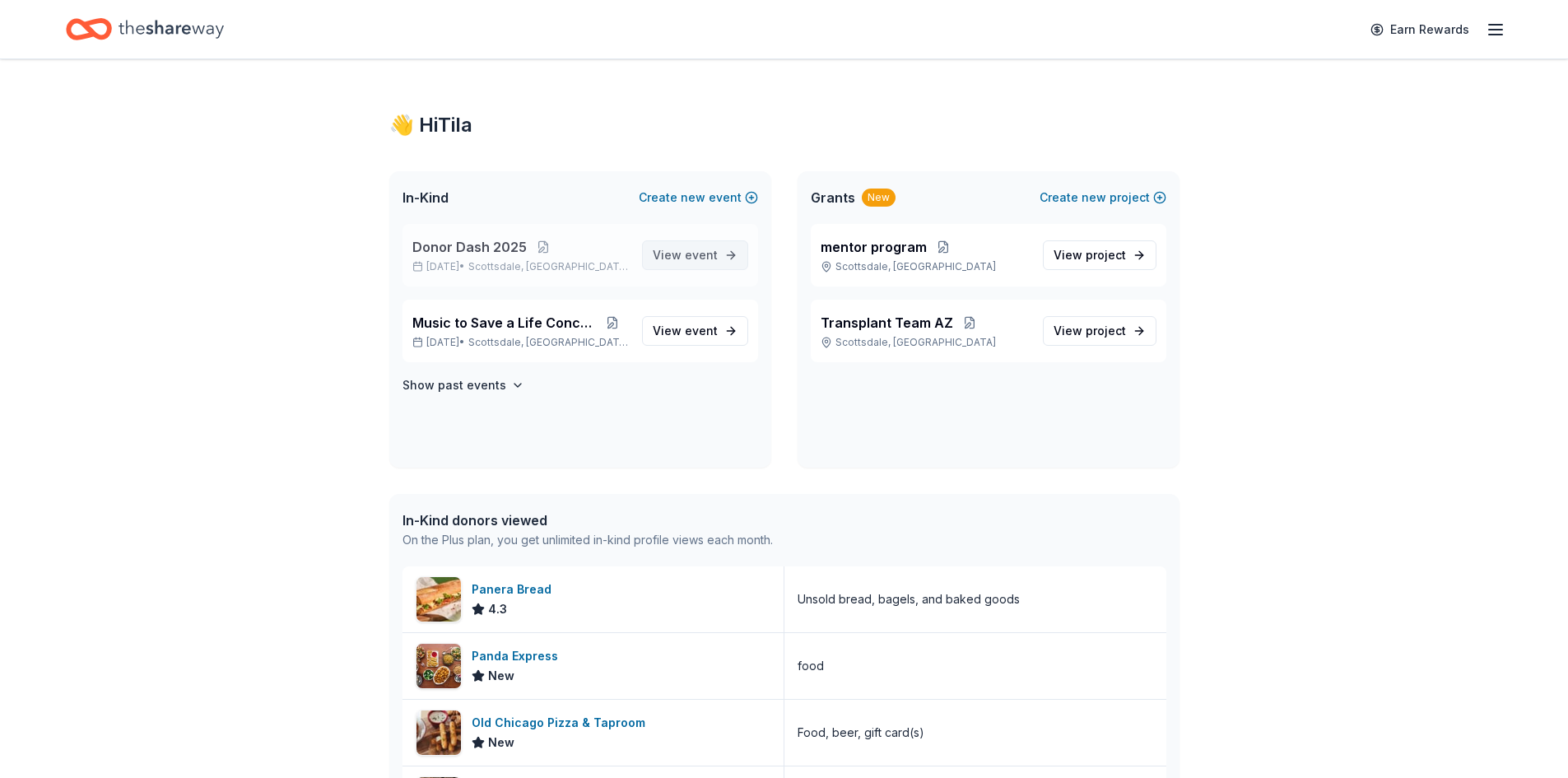
click at [655, 248] on link "View event" at bounding box center [695, 255] width 107 height 30
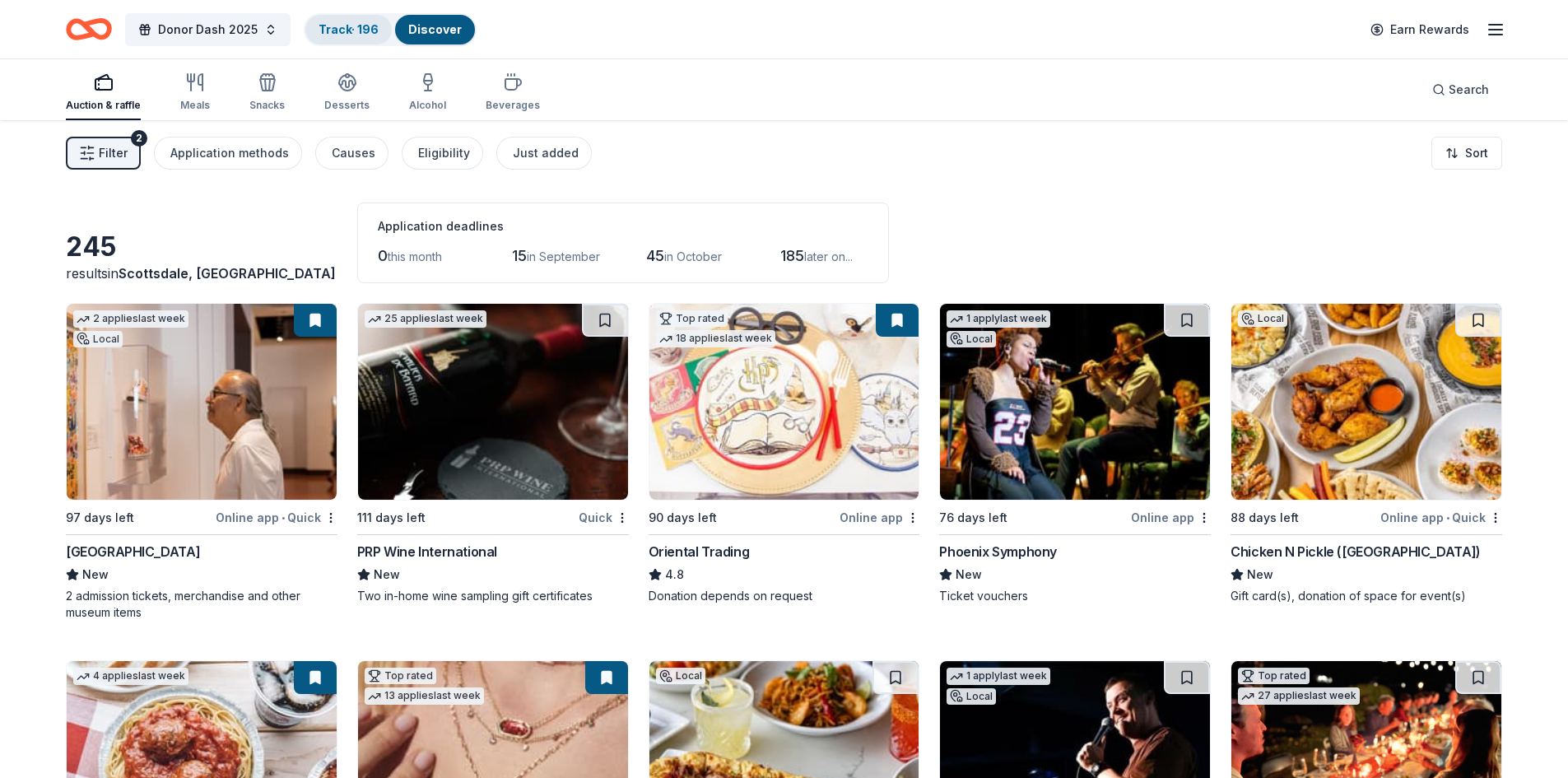
click at [325, 28] on link "Track · 196" at bounding box center [348, 30] width 60 height 14
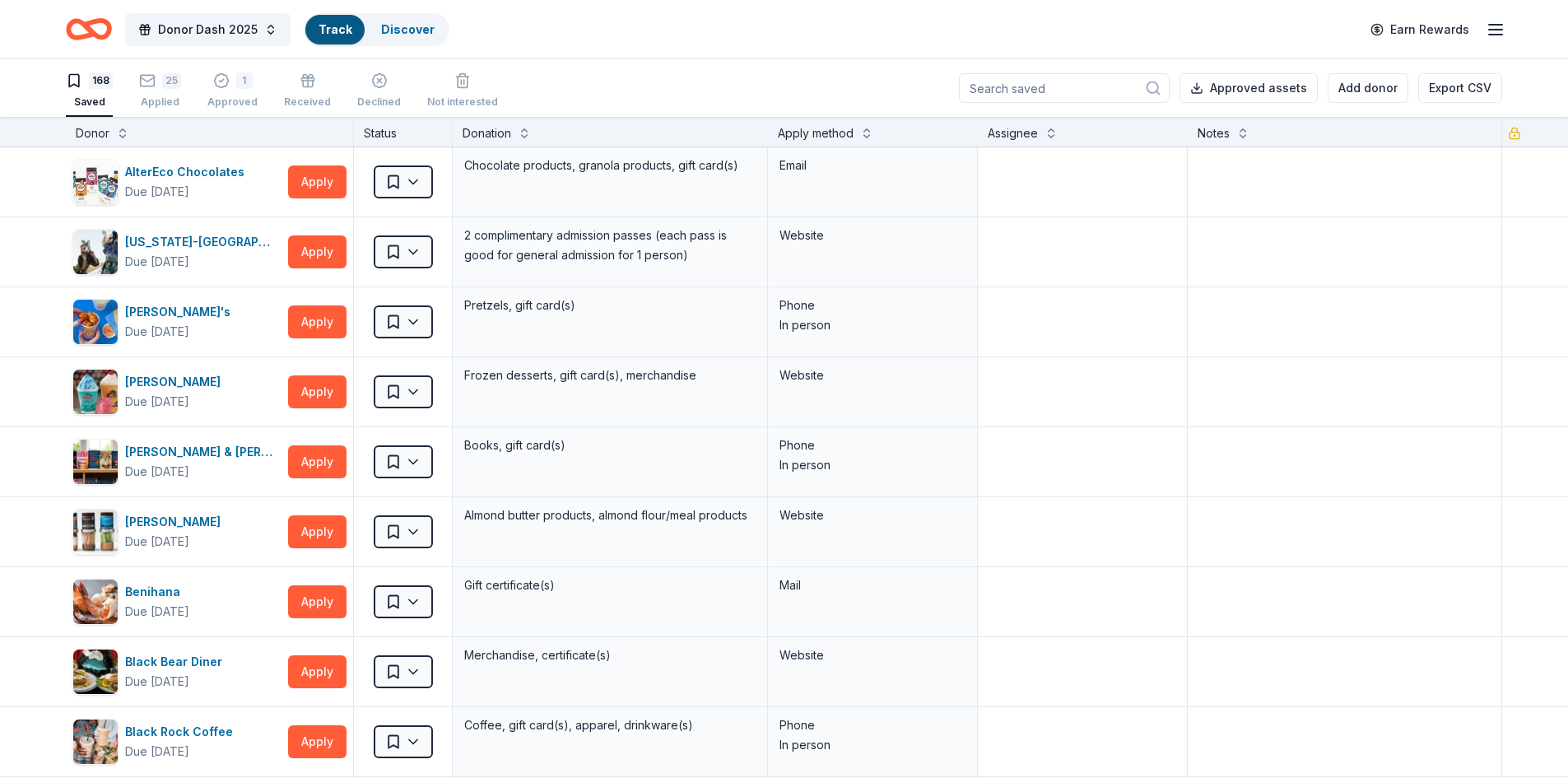
scroll to position [1, 0]
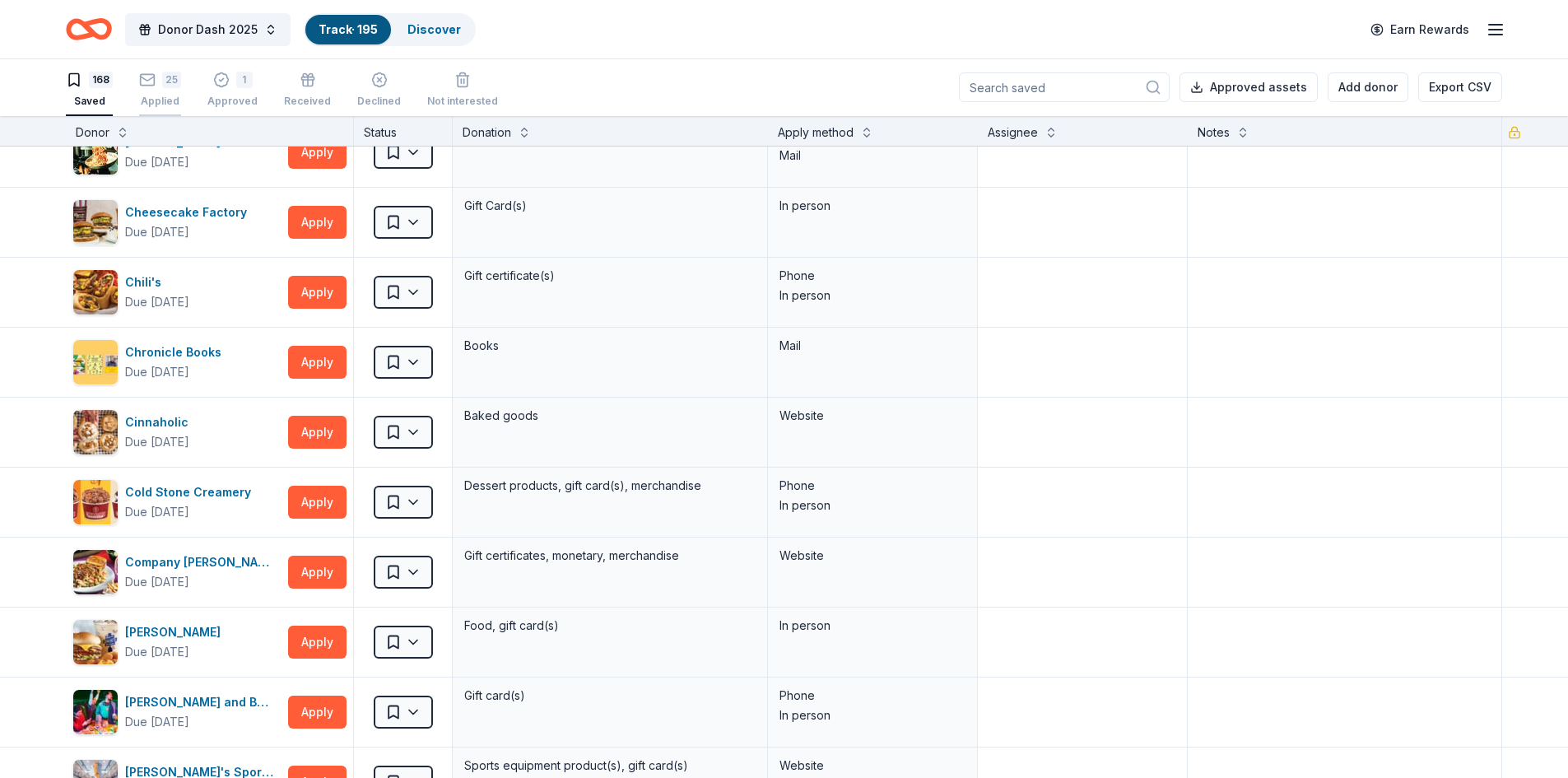
click at [153, 79] on rect "button" at bounding box center [148, 79] width 14 height 11
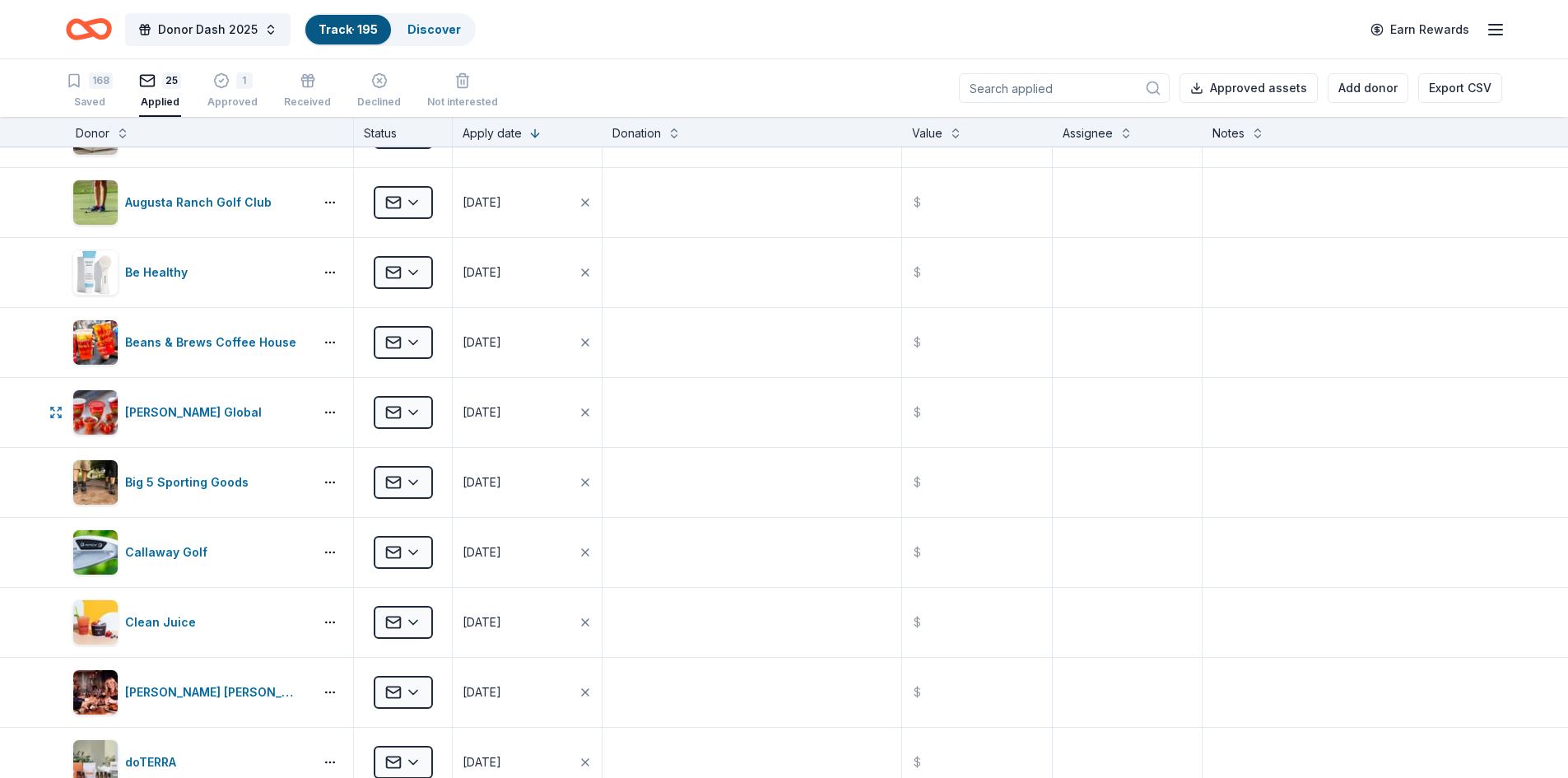
scroll to position [348, 0]
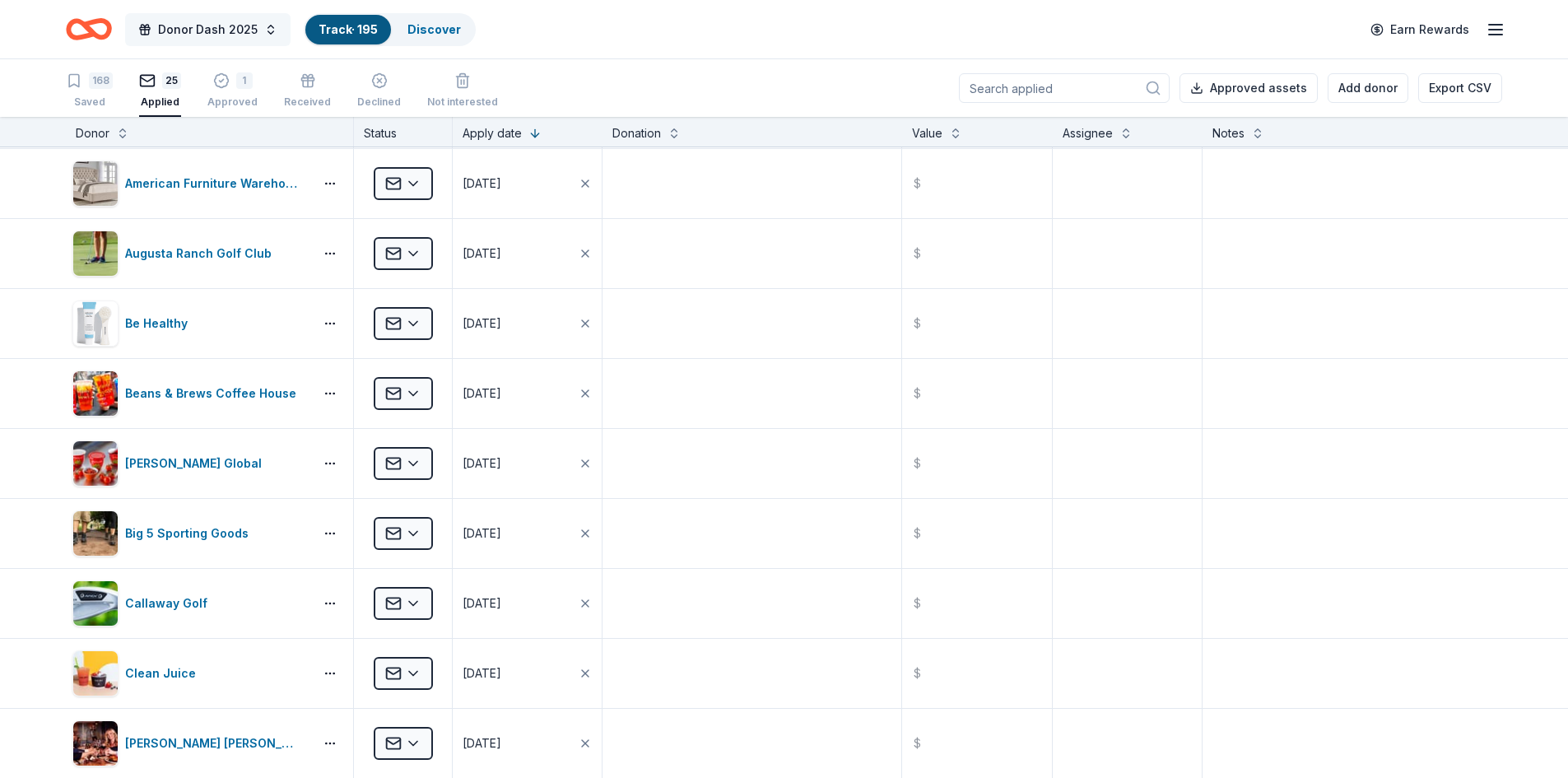
click at [268, 27] on button "Donor Dash 2025" at bounding box center [208, 30] width 165 height 32
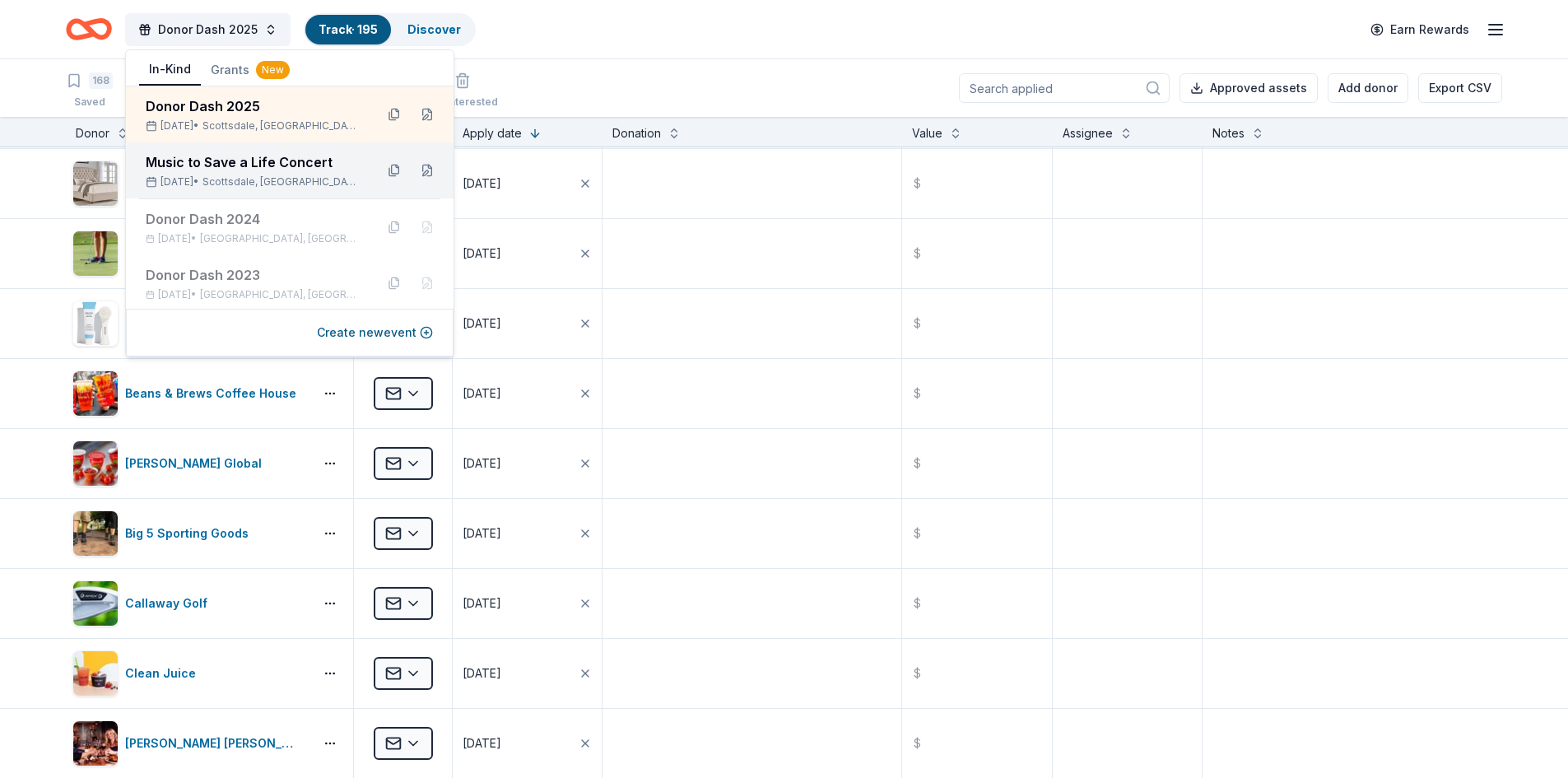
click at [218, 163] on div "Music to Save a Life Concert" at bounding box center [253, 162] width 216 height 20
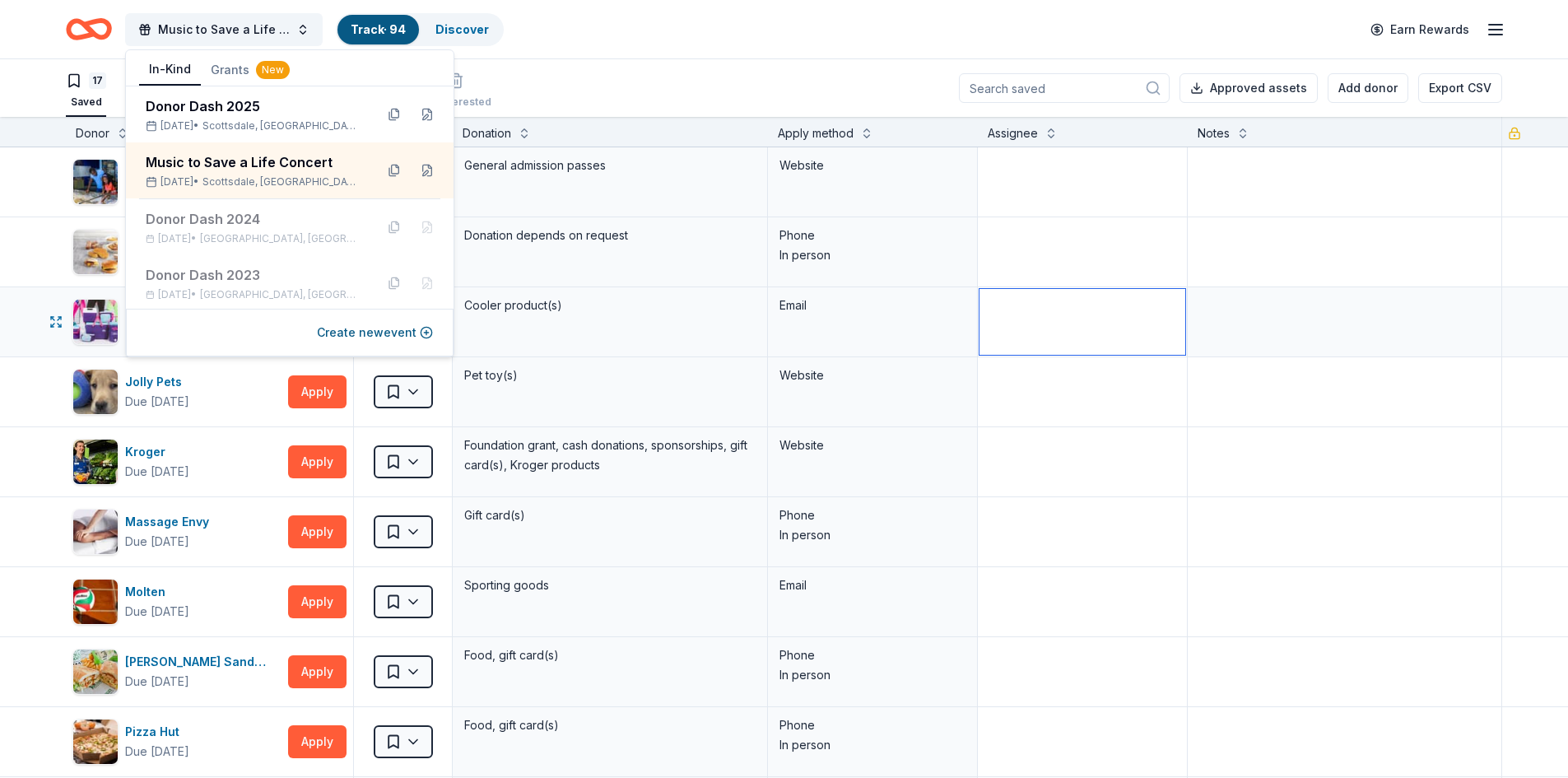
click at [1072, 354] on textarea at bounding box center [1082, 321] width 206 height 66
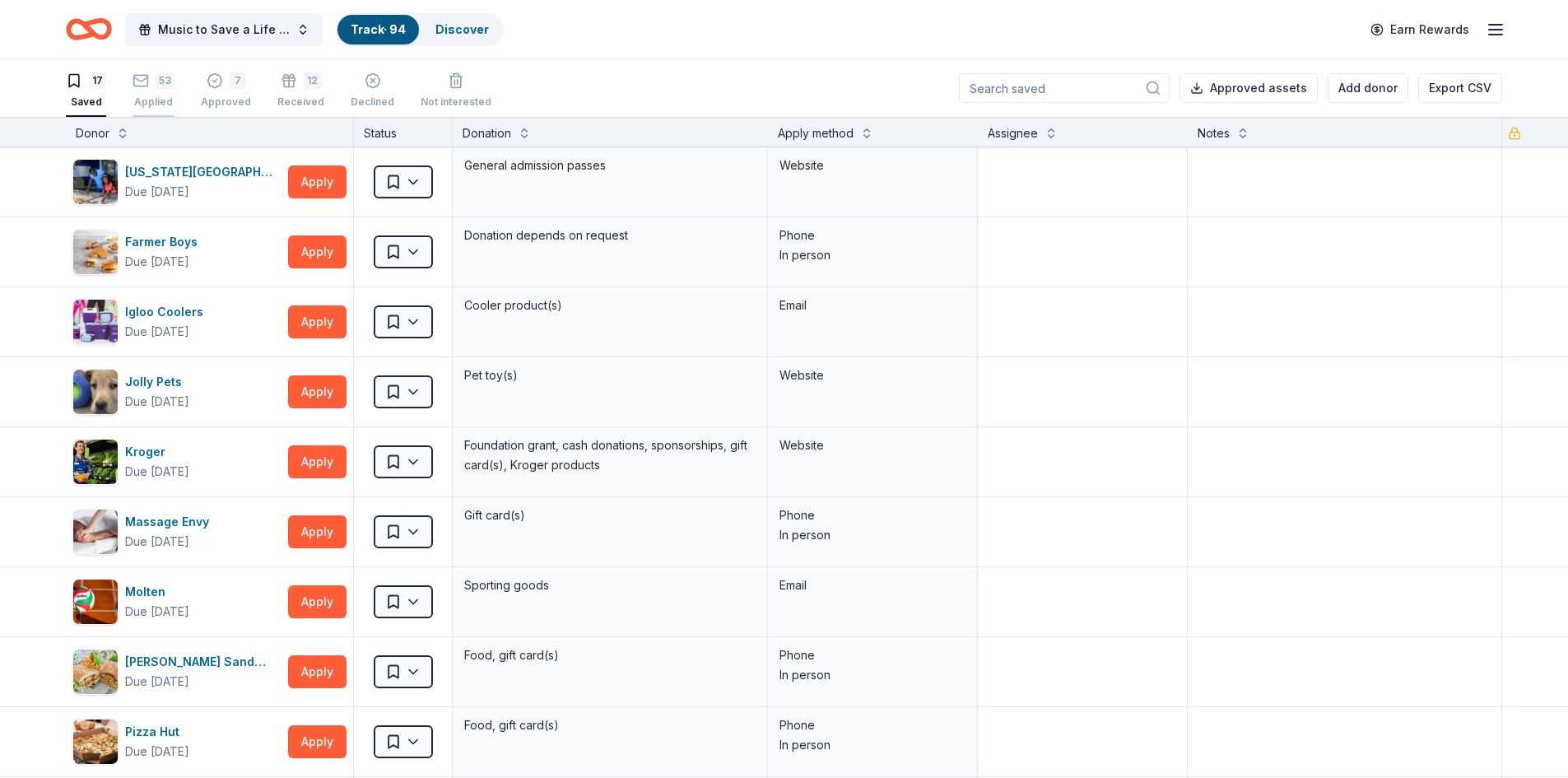
click at [155, 87] on div "53" at bounding box center [164, 80] width 19 height 16
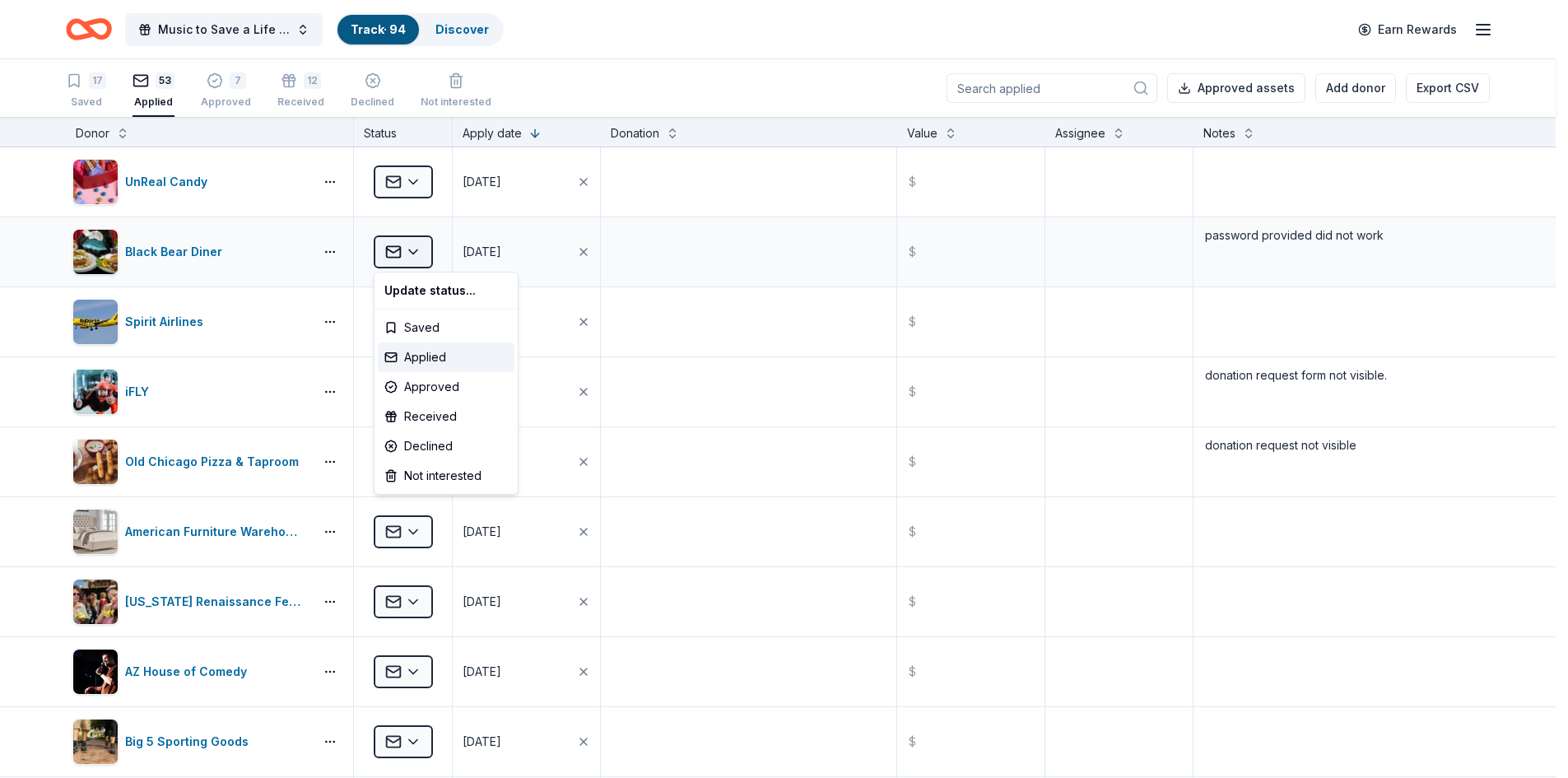
click at [408, 248] on html "Music to Save a Life Concert Track · 94 Discover Earn Rewards 17 Saved 53 Appli…" at bounding box center [784, 389] width 1568 height 778
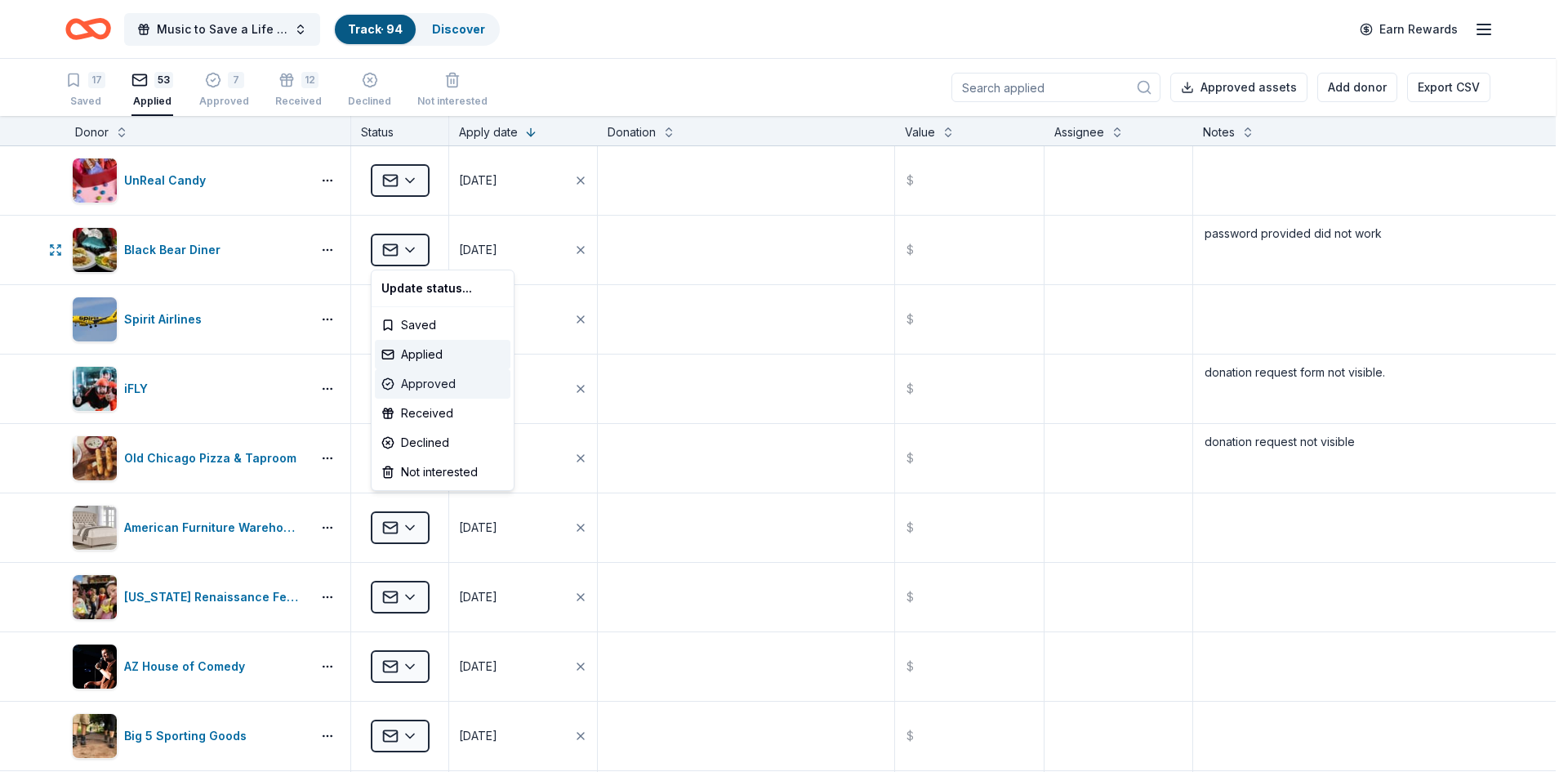
click at [414, 381] on div "Approved" at bounding box center [442, 383] width 135 height 30
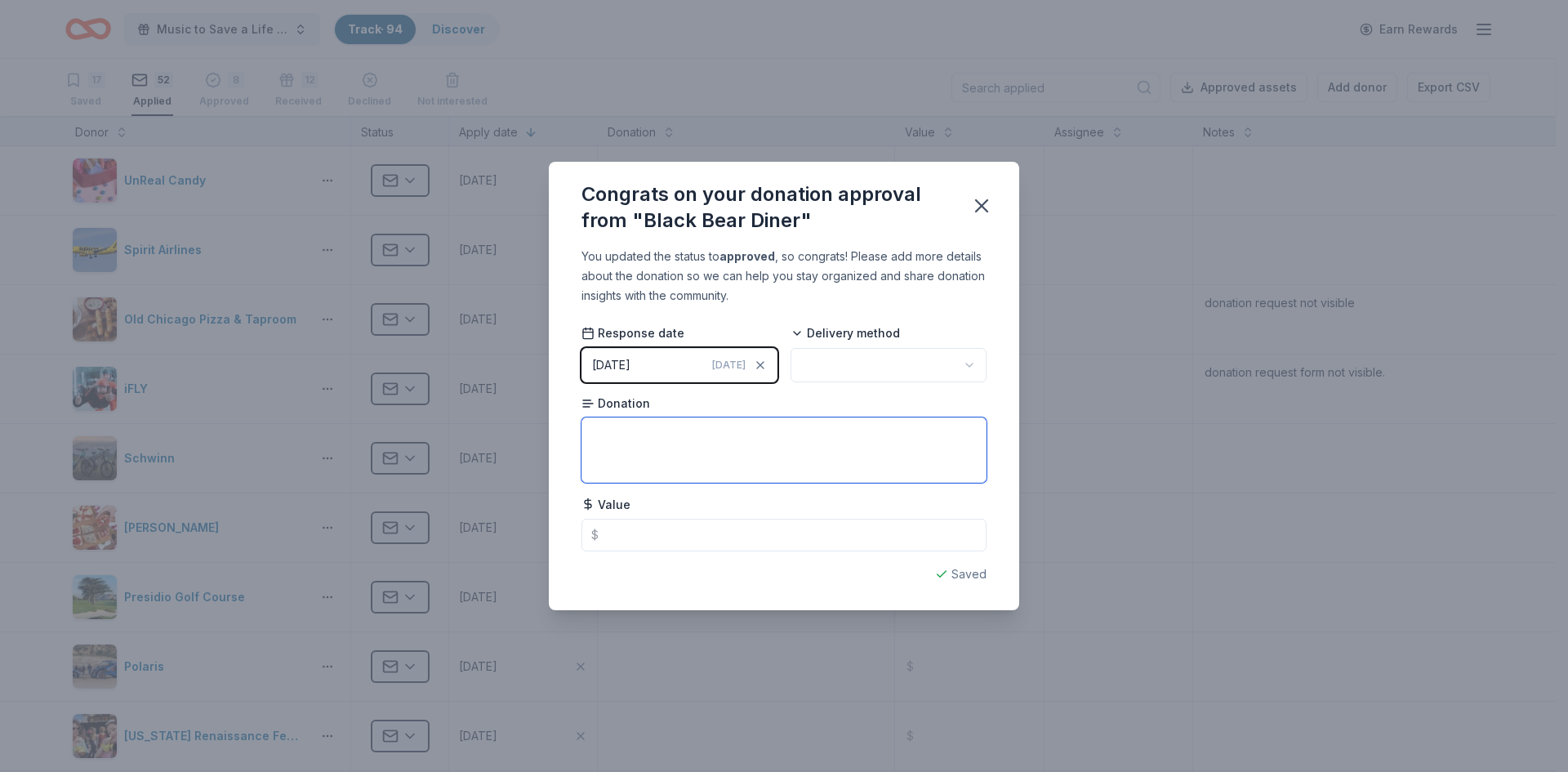
click at [690, 435] on textarea at bounding box center [784, 450] width 405 height 65
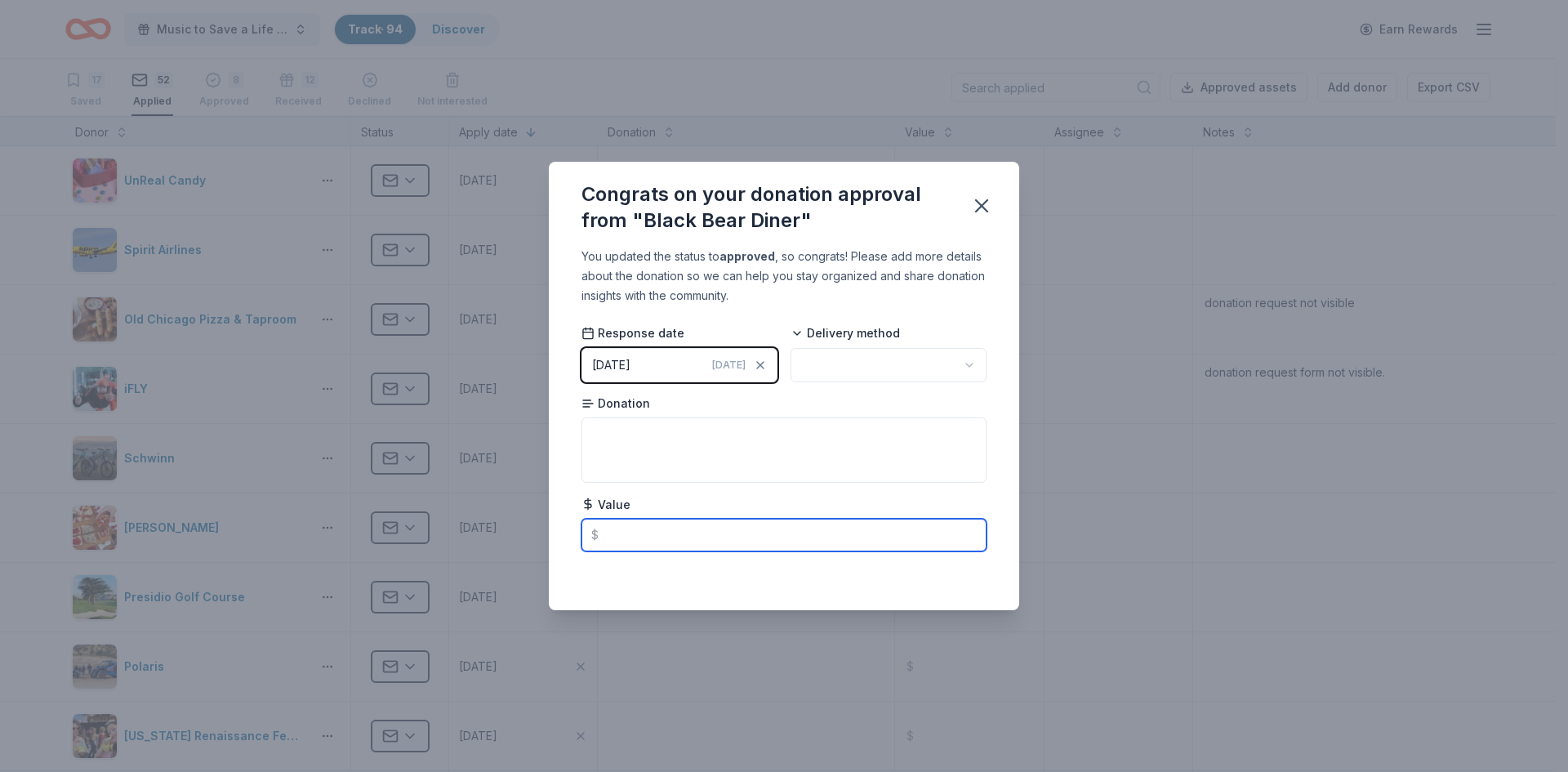
click at [698, 537] on input "text" at bounding box center [784, 535] width 405 height 32
type input "60.00"
click at [980, 206] on icon "button" at bounding box center [982, 206] width 23 height 23
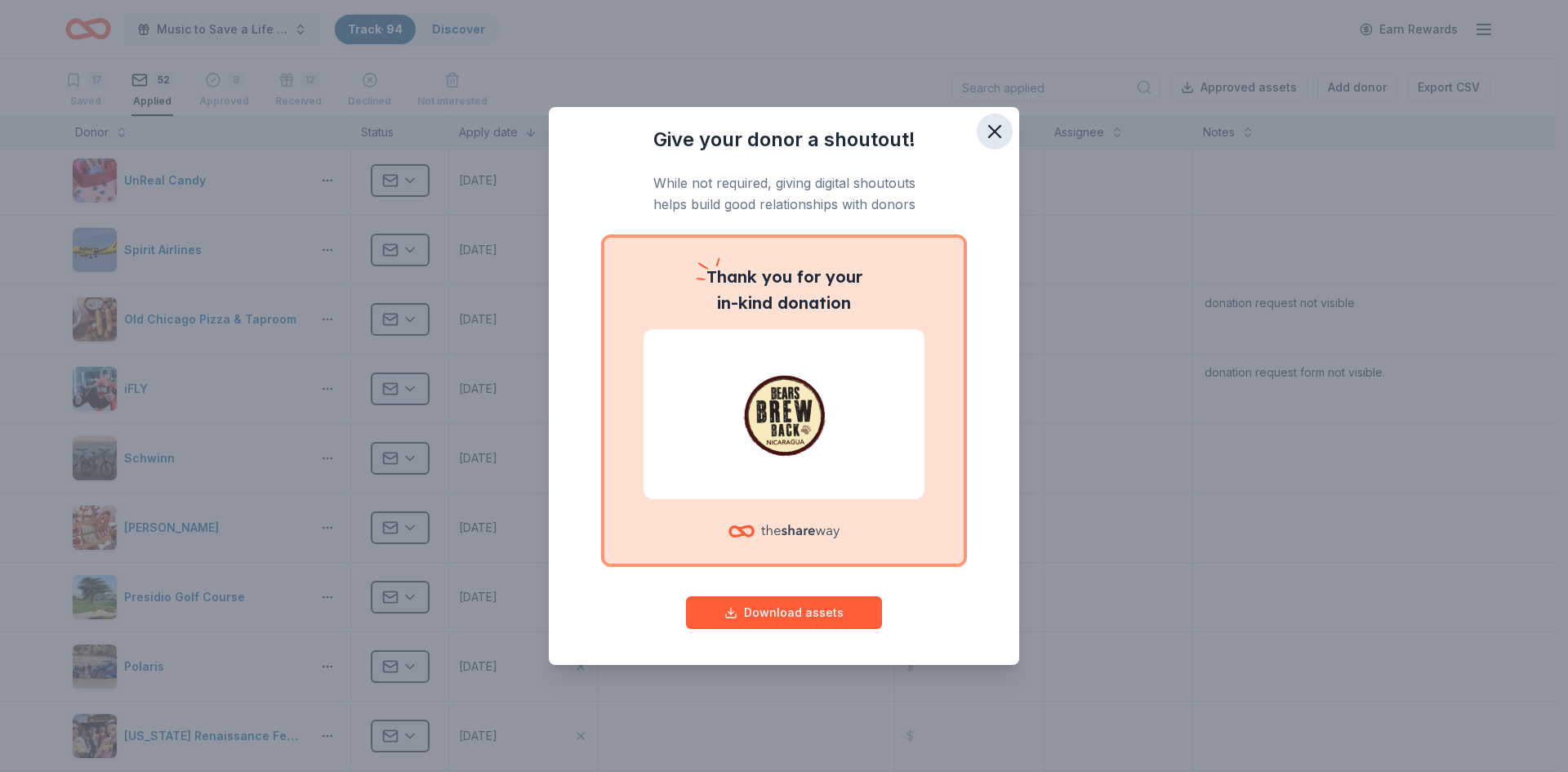
click at [998, 127] on icon "button" at bounding box center [994, 131] width 12 height 12
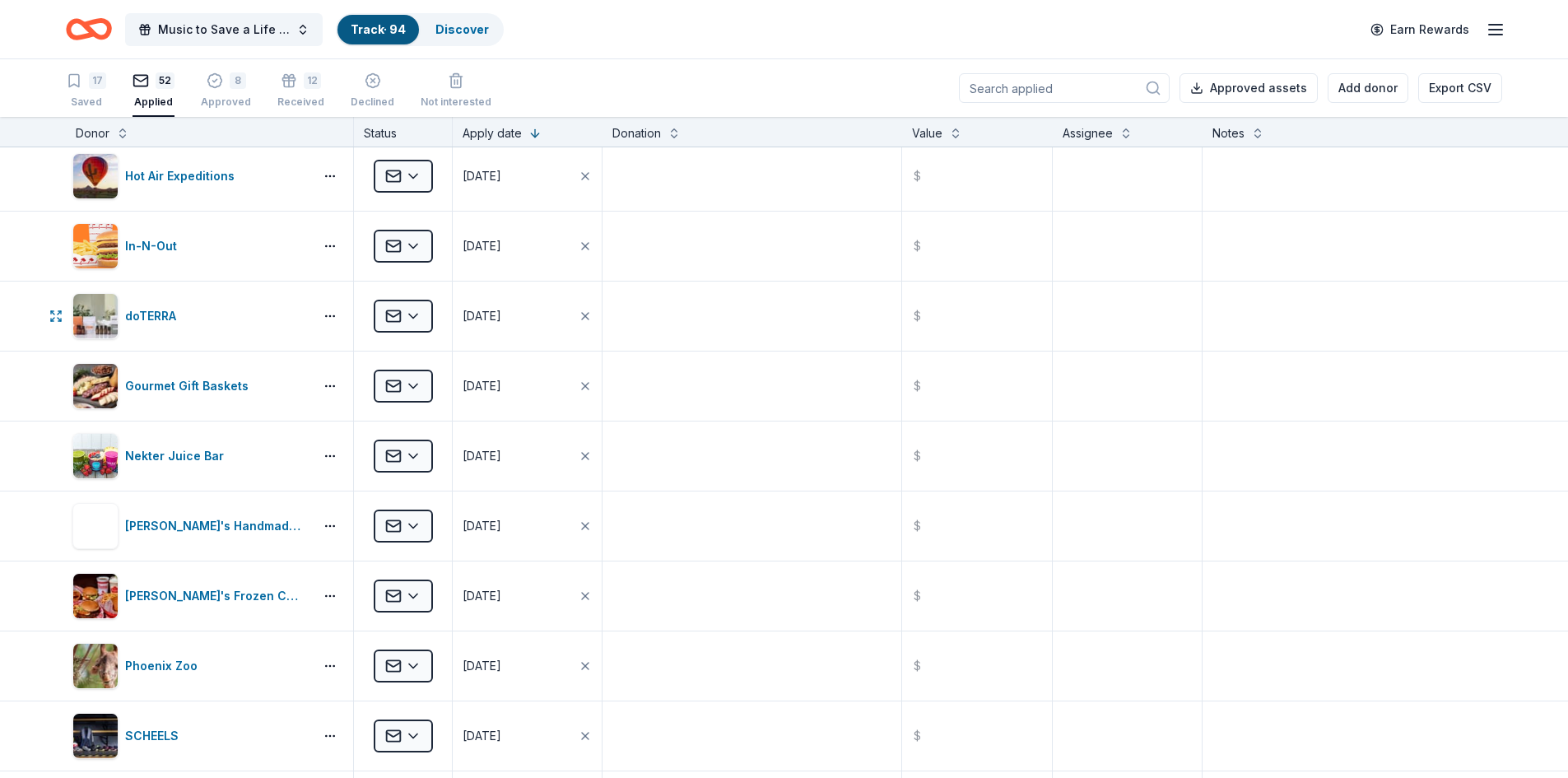
scroll to position [2036, 0]
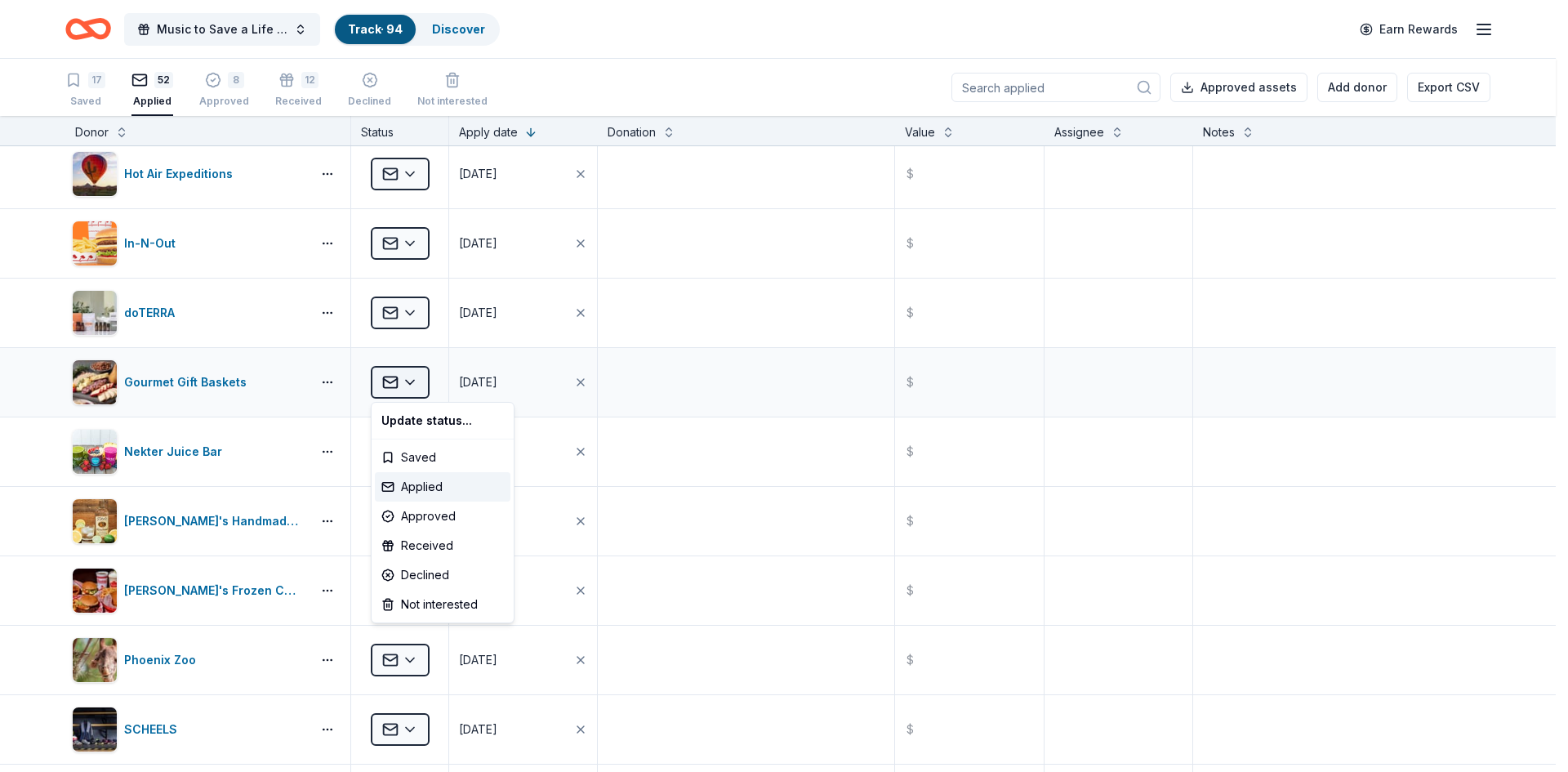
click at [398, 378] on html "Music to Save a Life Concert Track · 94 Discover Earn Rewards 17 Saved 52 Appli…" at bounding box center [784, 386] width 1568 height 772
click at [412, 540] on div "Received" at bounding box center [442, 545] width 135 height 30
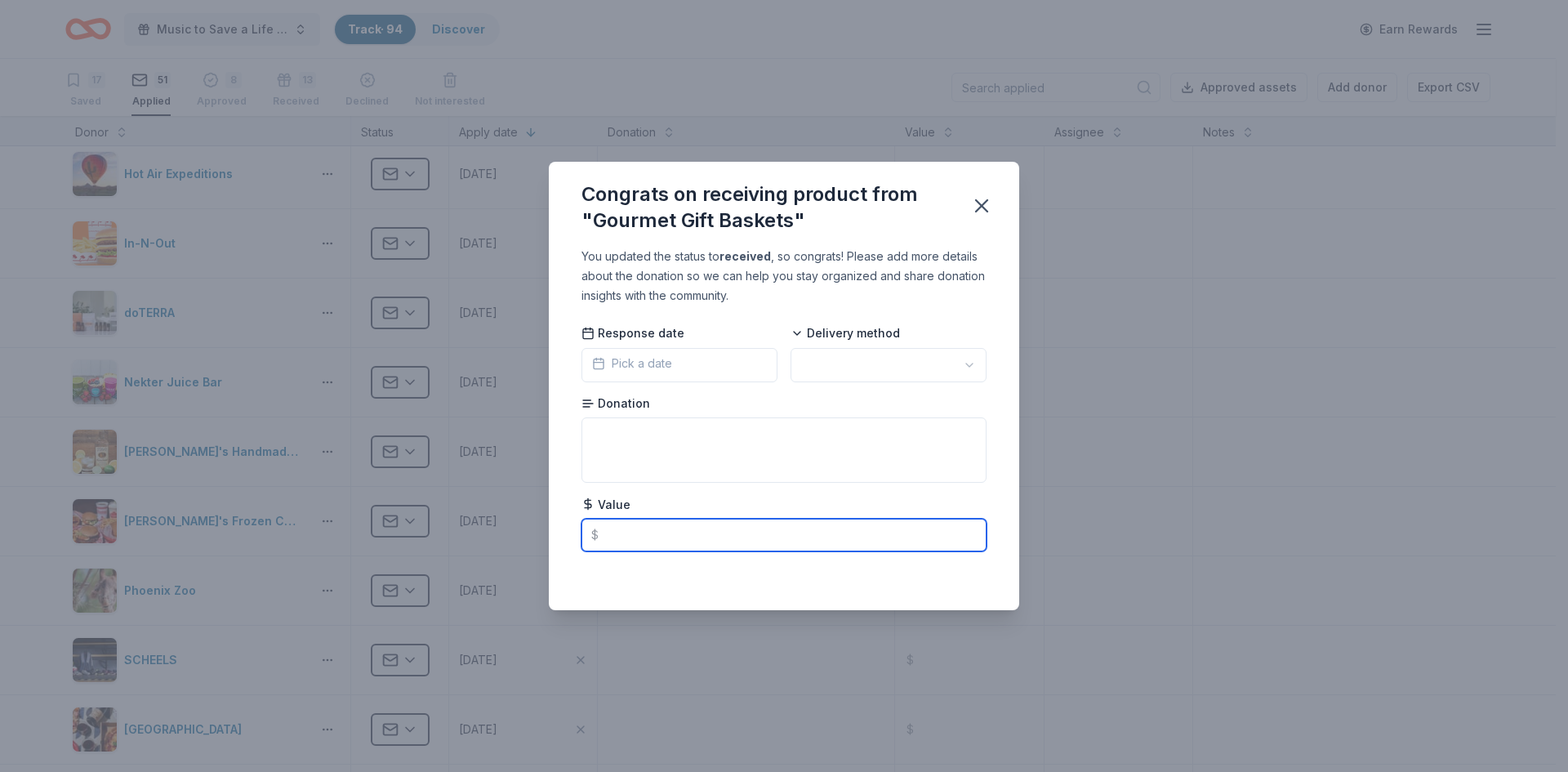
click at [619, 522] on input "text" at bounding box center [784, 535] width 405 height 32
type input "25.00"
click at [982, 200] on icon "button" at bounding box center [982, 206] width 23 height 23
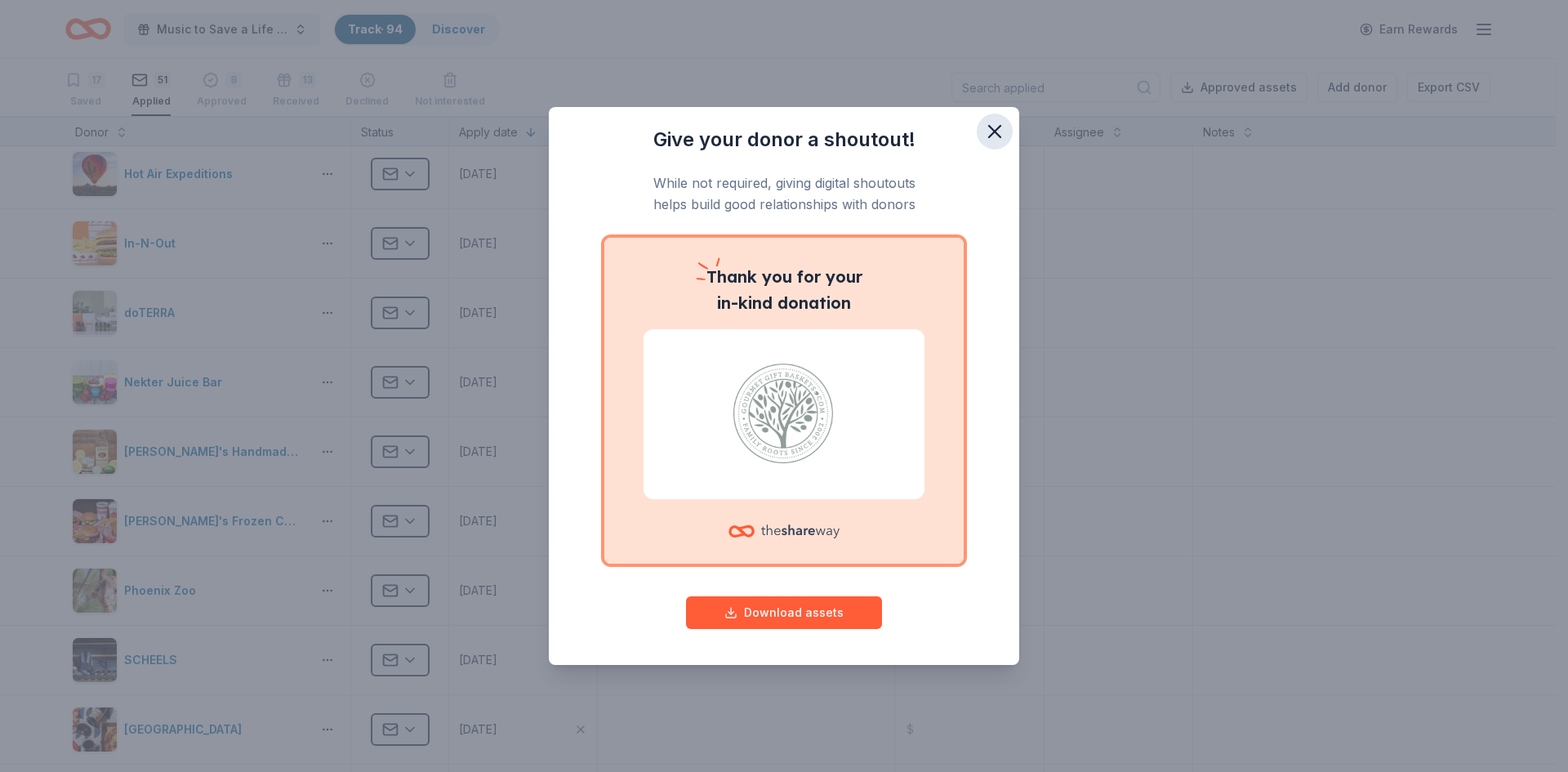
click at [986, 120] on icon "button" at bounding box center [995, 132] width 23 height 23
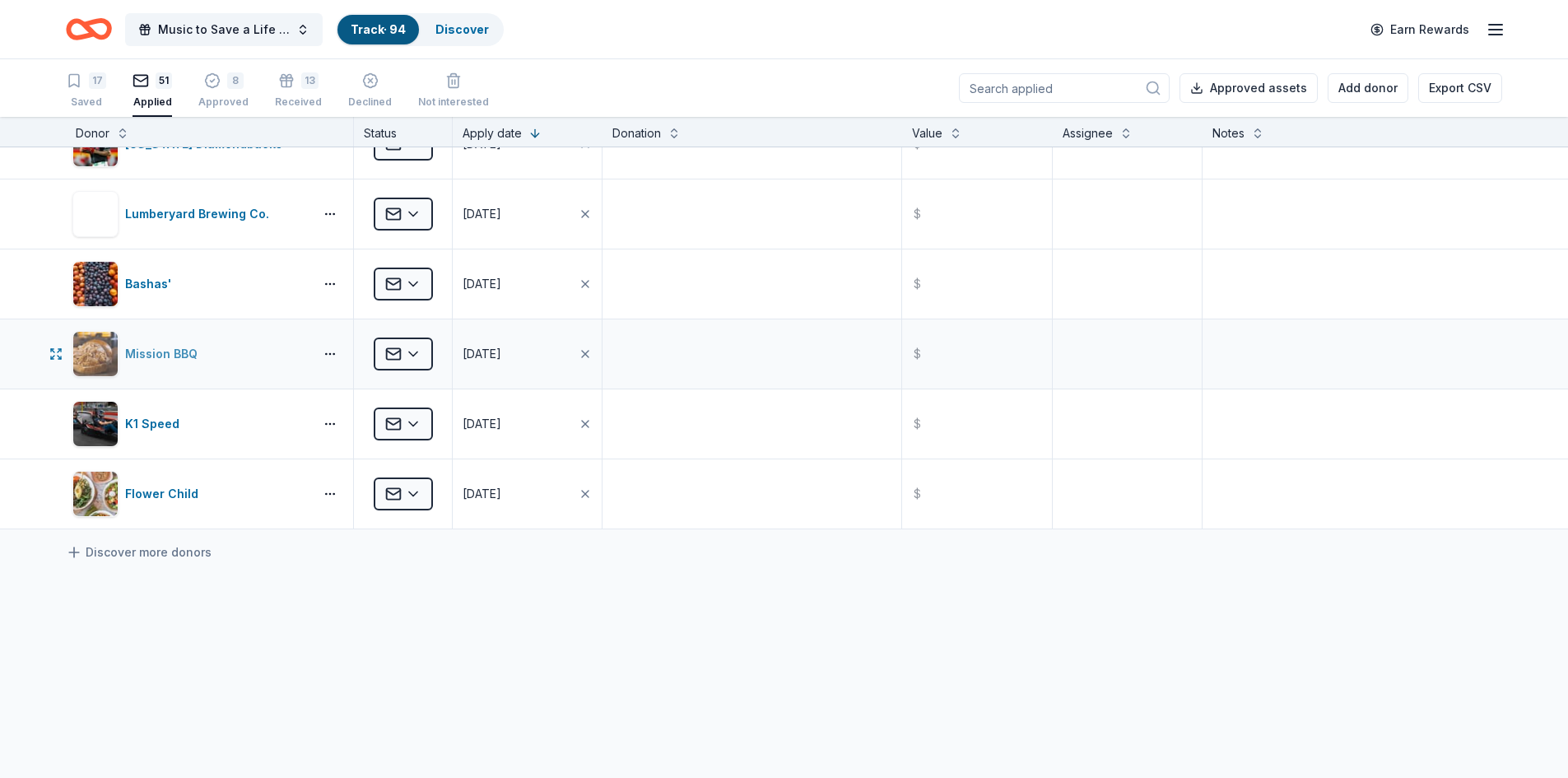
scroll to position [3187, 0]
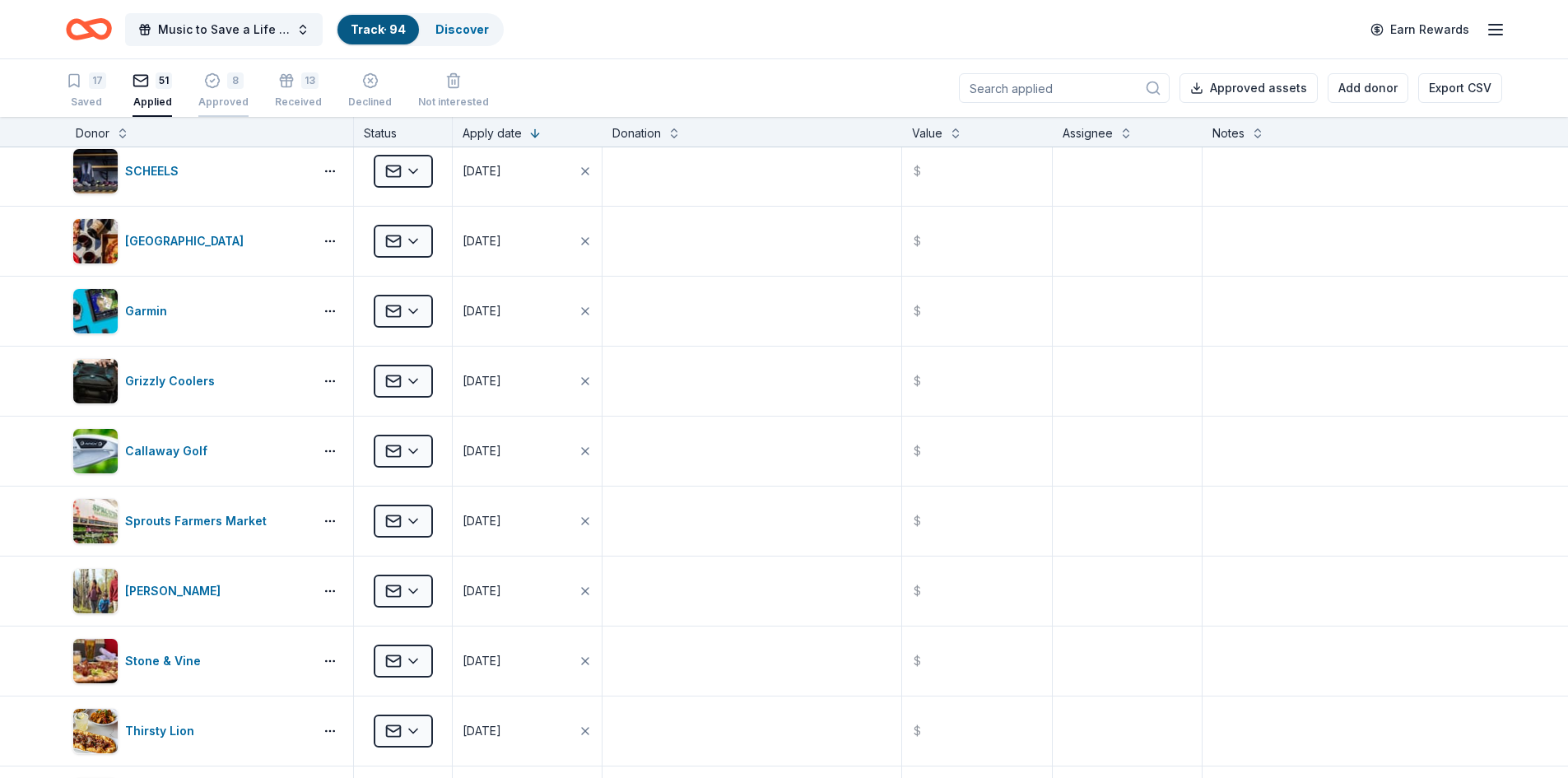
click at [226, 96] on div "Approved" at bounding box center [224, 93] width 51 height 14
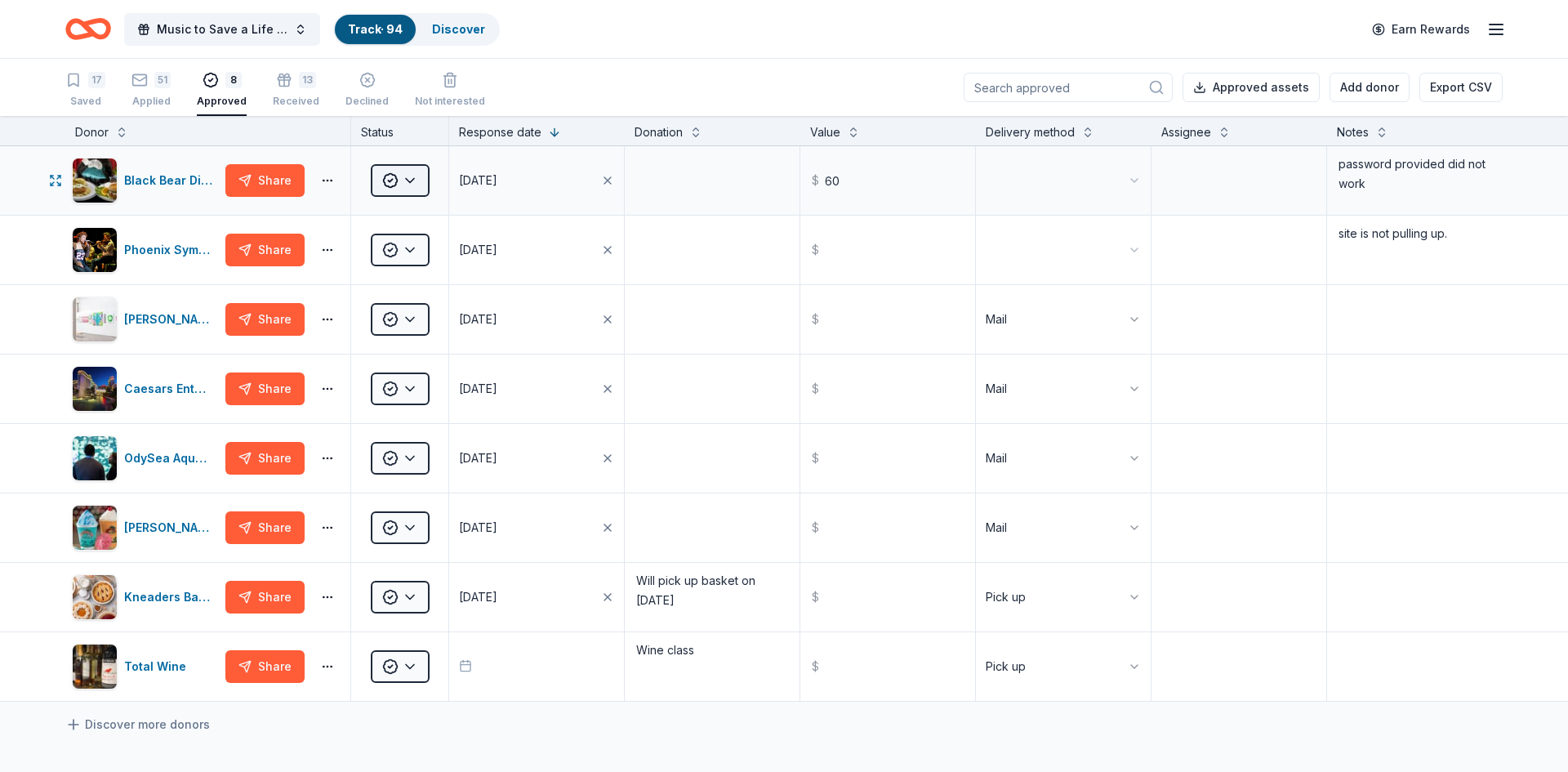
click at [416, 184] on html "Music to Save a Life Concert Track · 94 Discover Earn Rewards 17 Saved 51 Appli…" at bounding box center [784, 386] width 1568 height 772
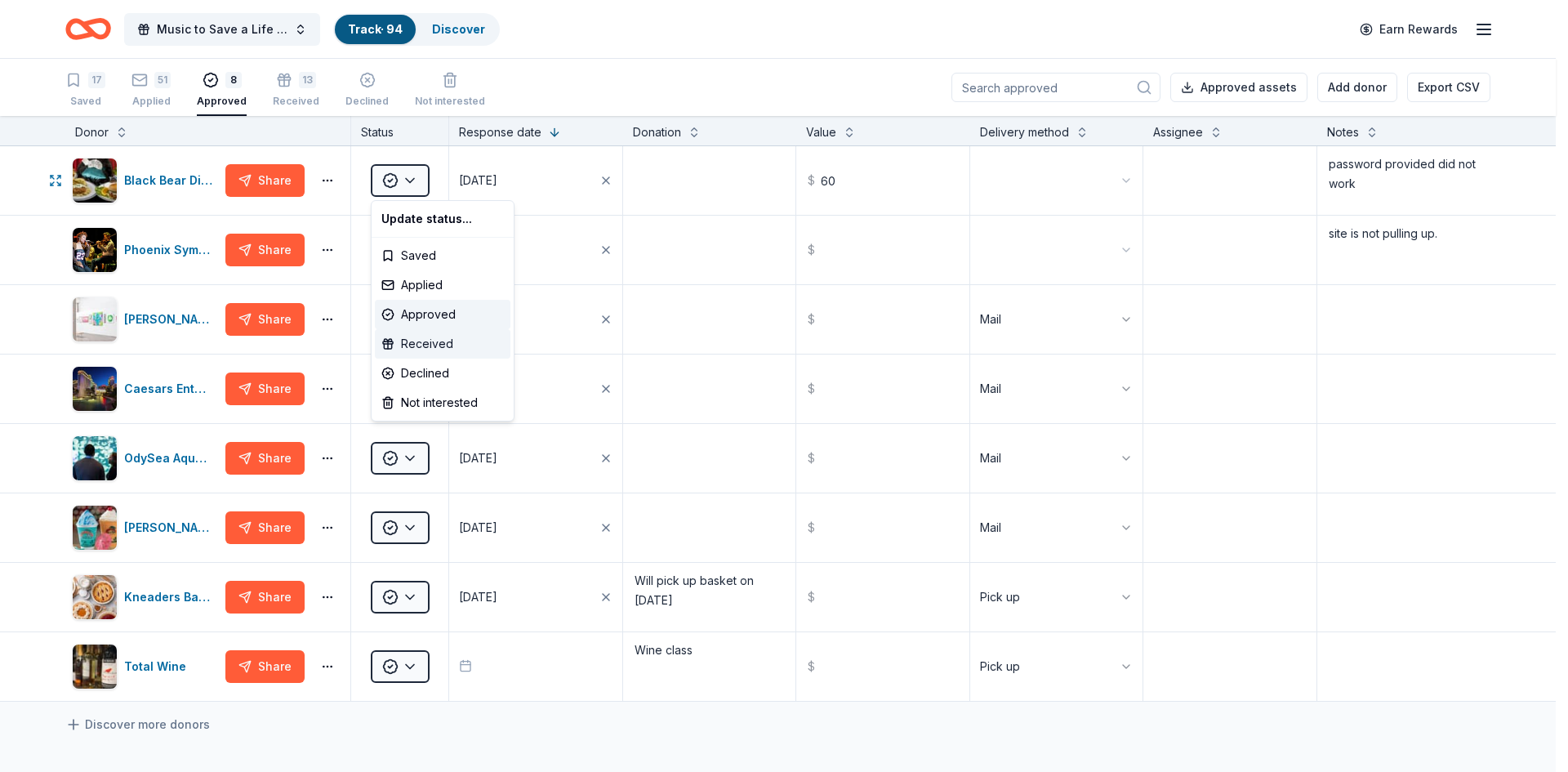
click at [422, 344] on div "Received" at bounding box center [442, 344] width 135 height 30
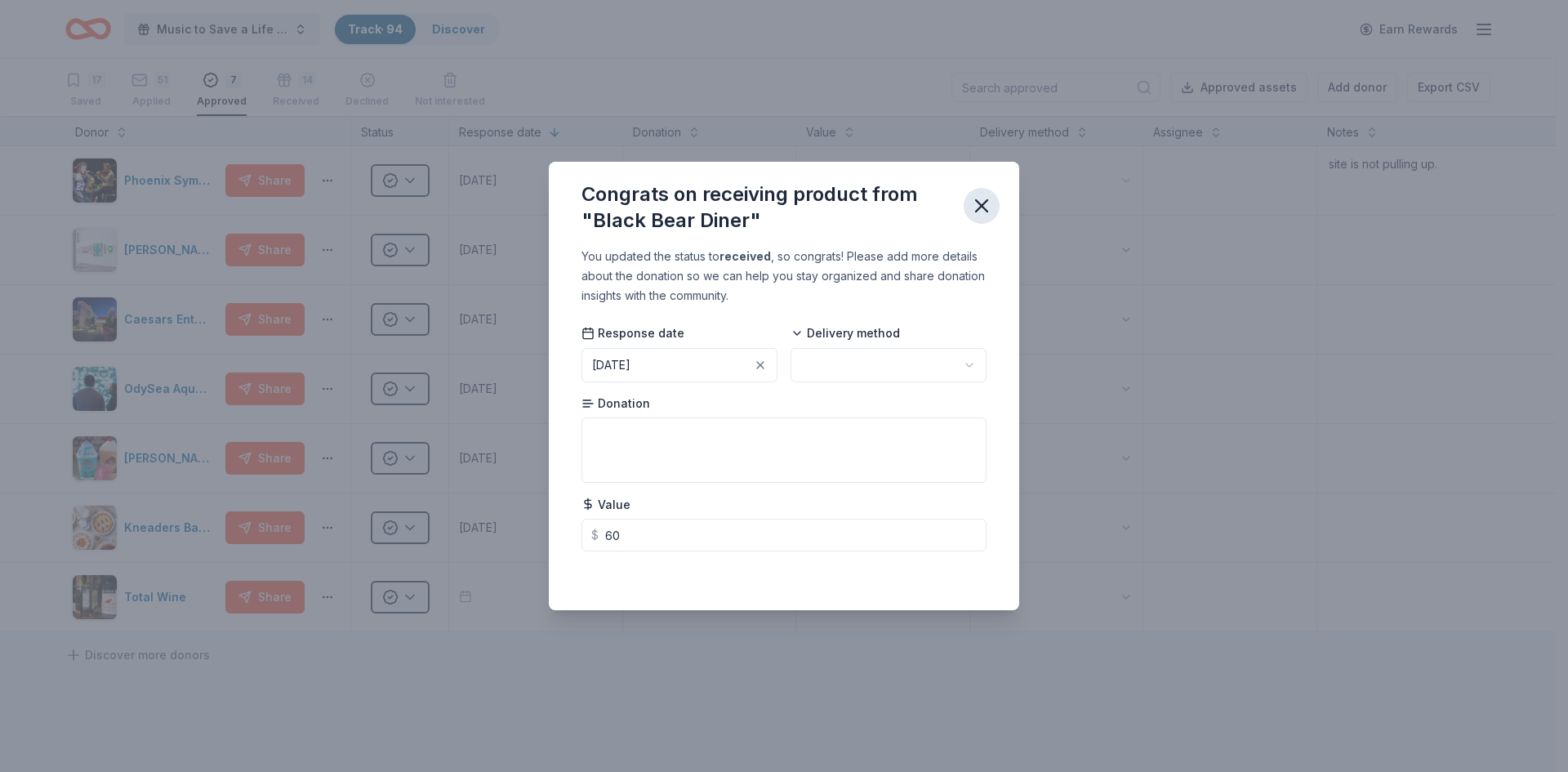
click at [978, 208] on icon "button" at bounding box center [982, 206] width 23 height 23
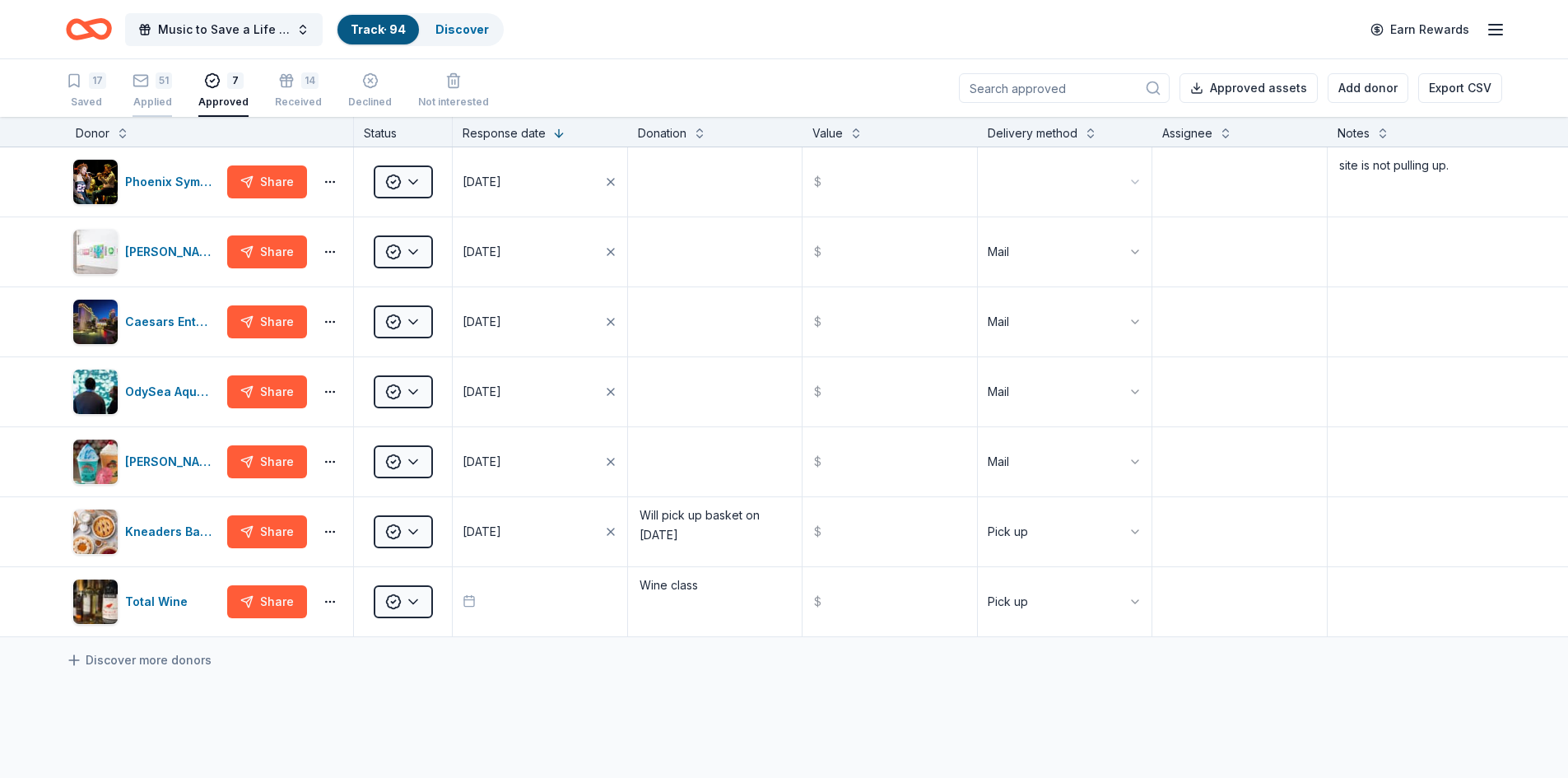
click at [154, 84] on div "51" at bounding box center [153, 80] width 40 height 16
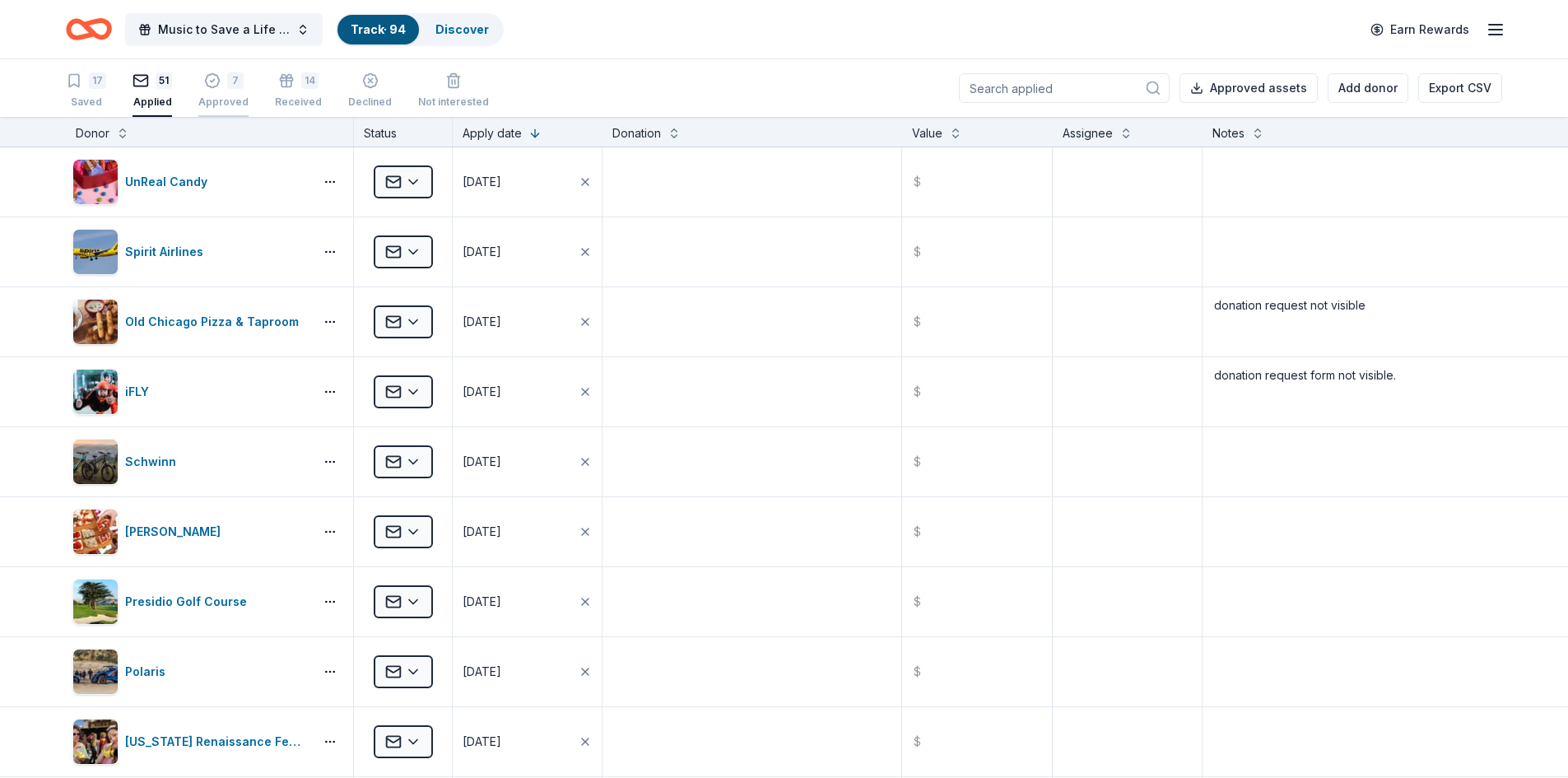
click at [226, 92] on div "7 Approved" at bounding box center [224, 81] width 51 height 36
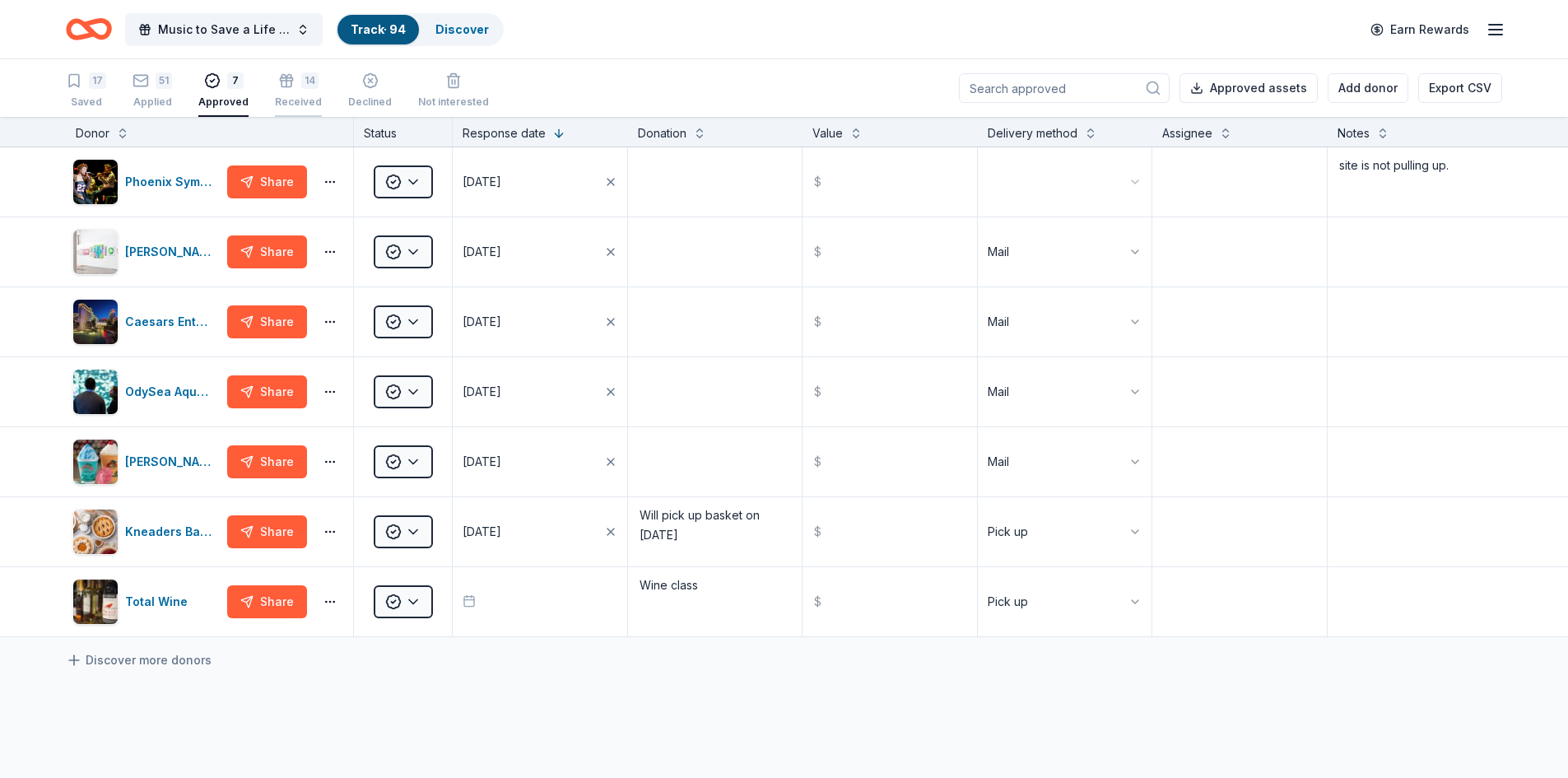
click at [292, 93] on div "14 Received" at bounding box center [299, 81] width 47 height 36
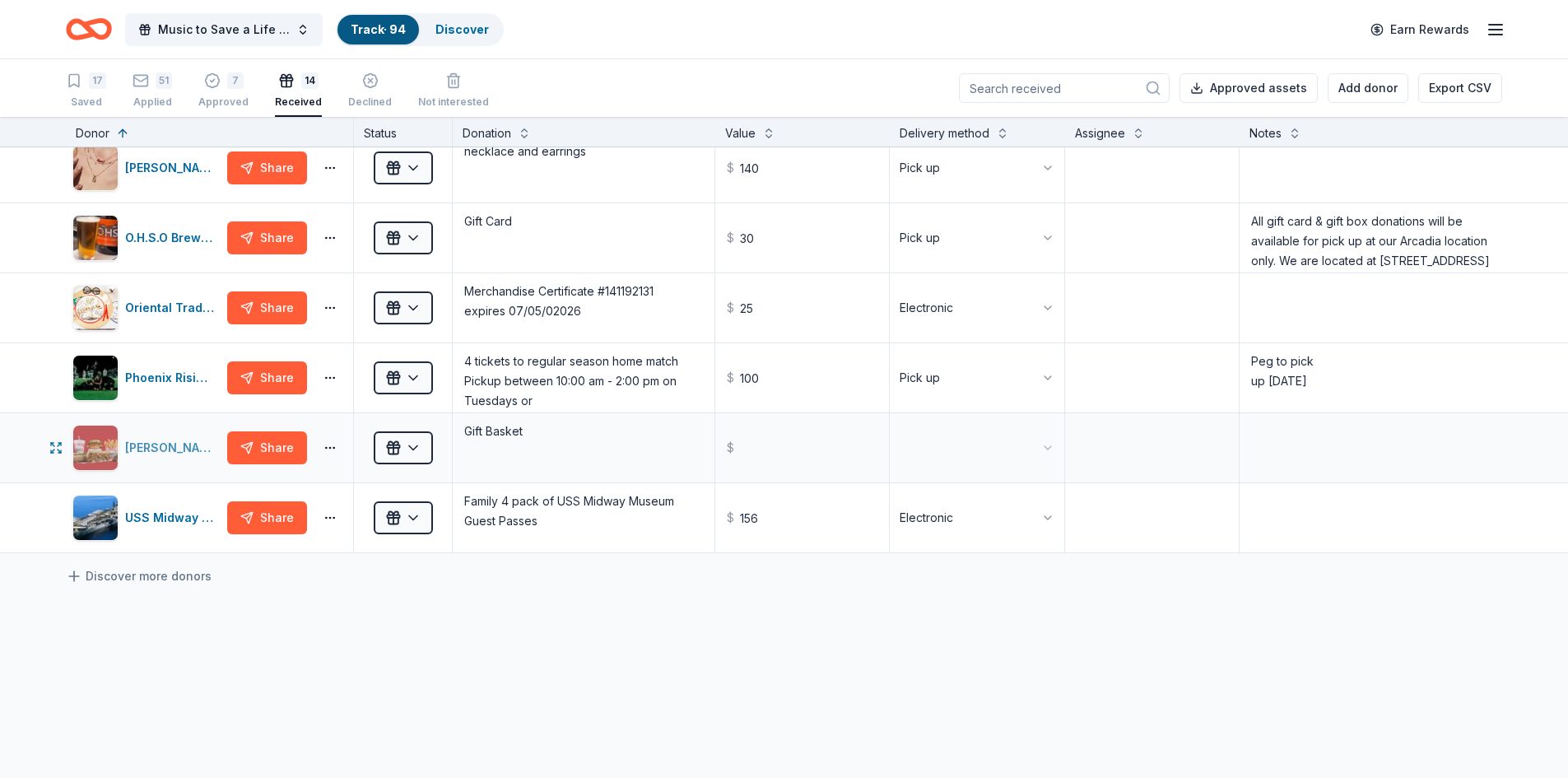
scroll to position [575, 0]
click at [396, 447] on html "Music to Save a Life Concert Track · 94 Discover Earn Rewards 17 Saved 51 Appli…" at bounding box center [784, 389] width 1568 height 778
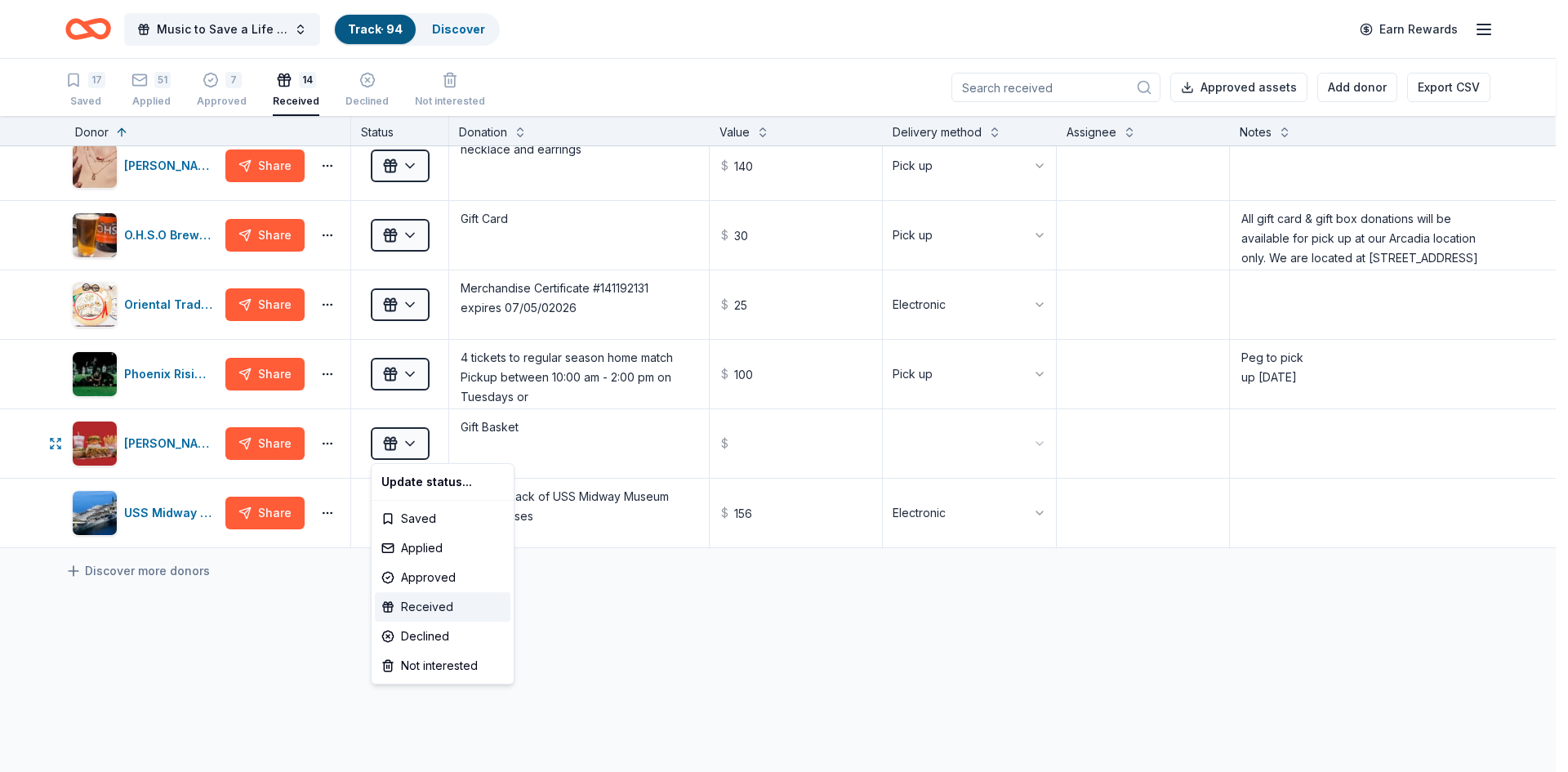
click at [402, 607] on div "Received" at bounding box center [442, 606] width 135 height 30
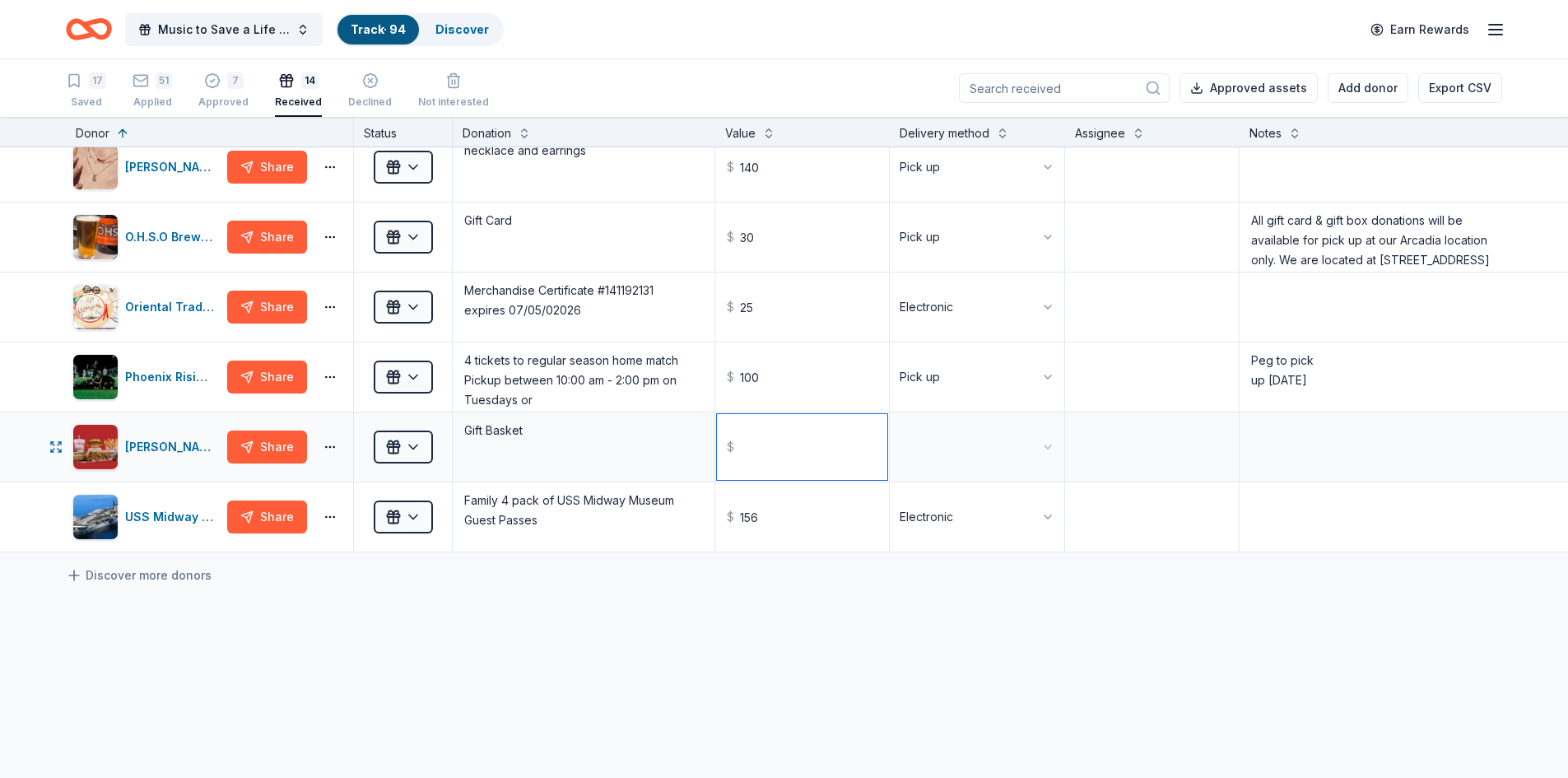
click at [767, 450] on input "text" at bounding box center [803, 447] width 172 height 66
type input "25.00"
click at [525, 430] on textarea "Gift Basket" at bounding box center [583, 447] width 258 height 66
type textarea "Gift card"
click at [580, 652] on div "BarkBox Share Received One month bark box $ 40 Electronic Black Bear Diner Shar…" at bounding box center [784, 218] width 1568 height 1289
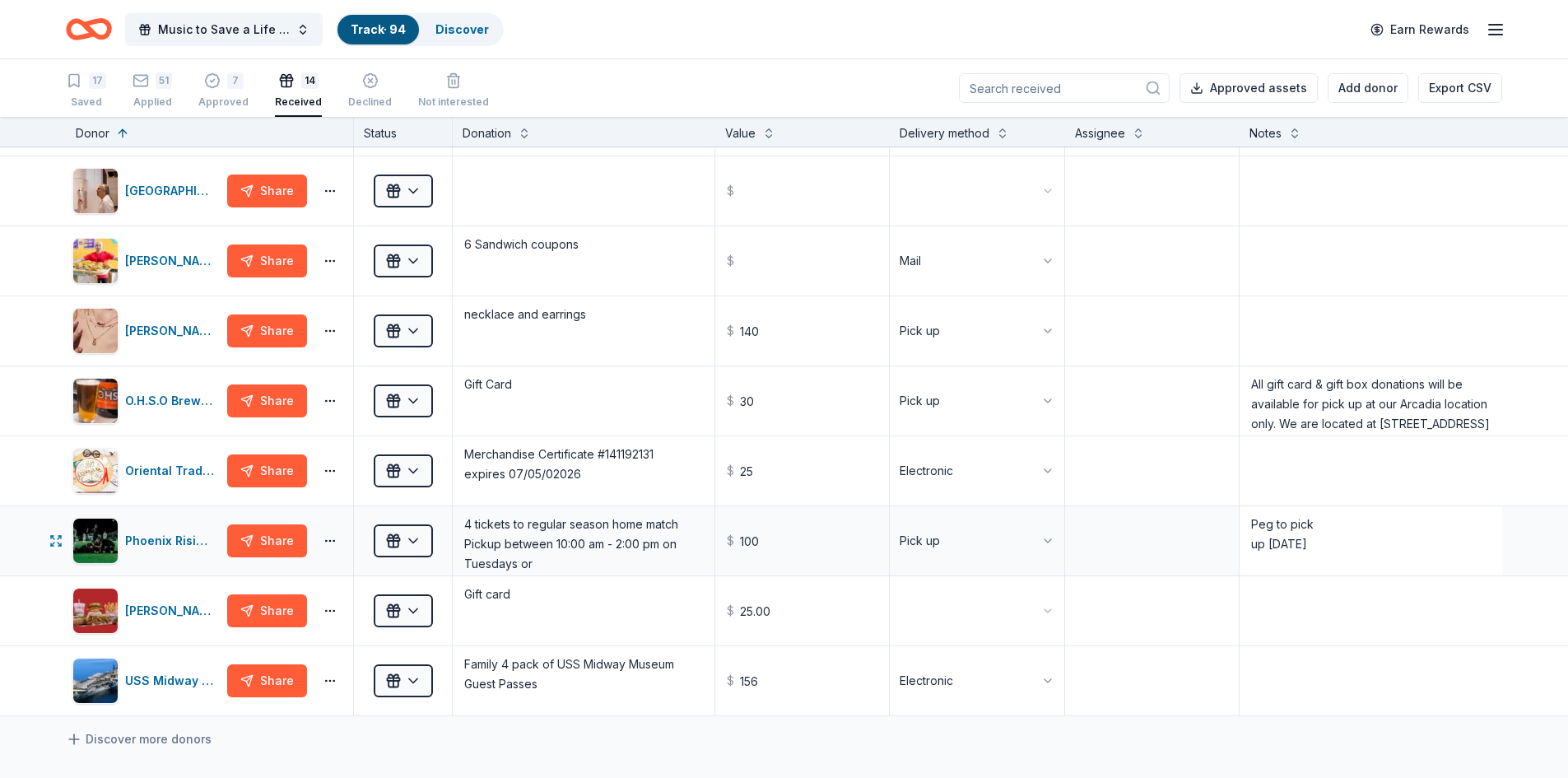
scroll to position [410, 0]
click at [1327, 546] on textarea "Peg to pick up 07/10/25" at bounding box center [1370, 542] width 259 height 66
drag, startPoint x: 1327, startPoint y: 546, endPoint x: 1263, endPoint y: 529, distance: 66.2
click at [1266, 530] on textarea "Peg to pick up 07/10/25" at bounding box center [1370, 542] width 259 height 66
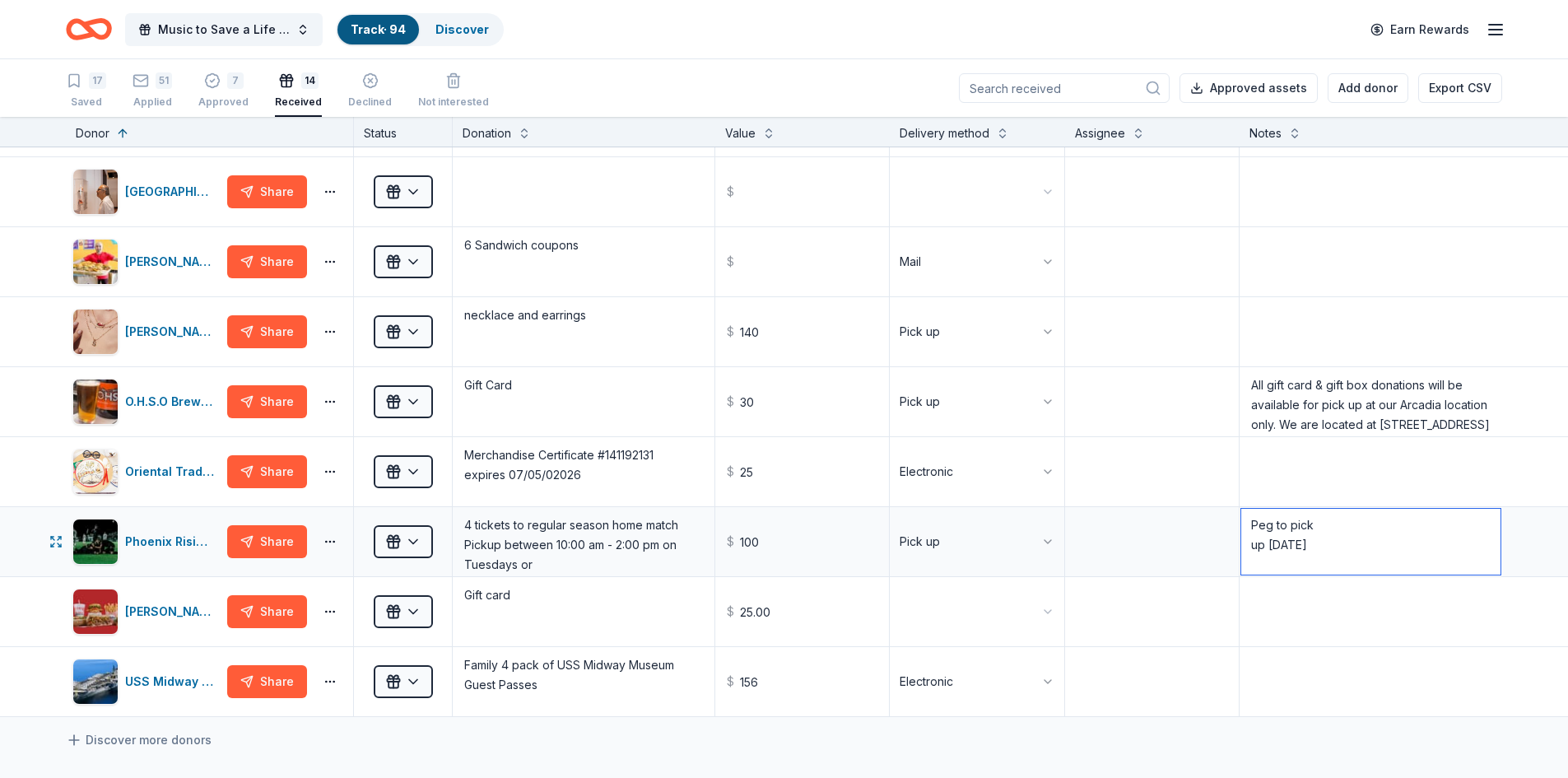
click at [1249, 520] on textarea "Peg to pick up 07/10/25" at bounding box center [1370, 542] width 259 height 66
click at [1241, 528] on textarea "Pg to pick up 07/10/25" at bounding box center [1370, 542] width 259 height 66
type textarea "5"
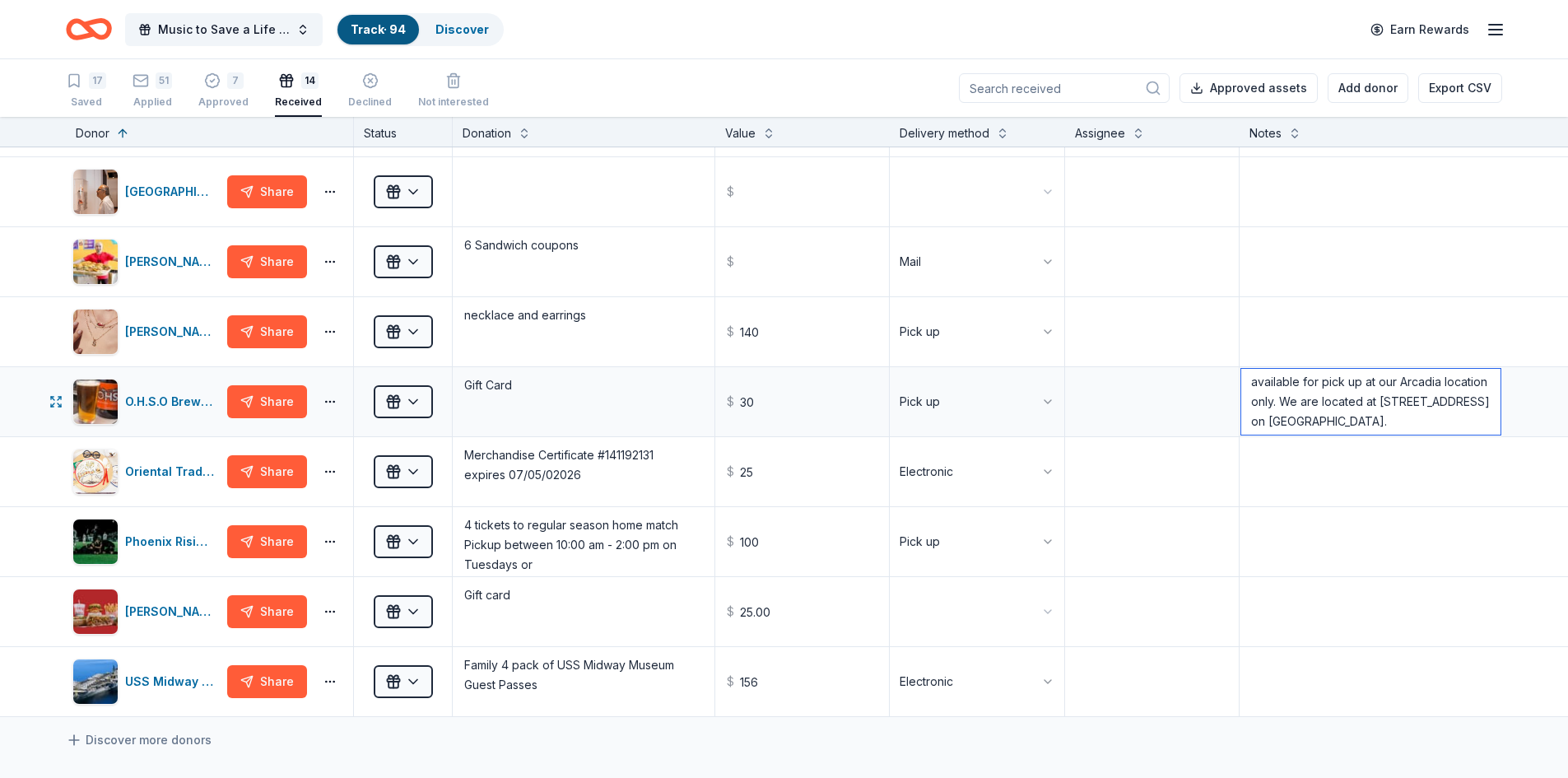
scroll to position [46, 0]
drag, startPoint x: 1240, startPoint y: 386, endPoint x: 1476, endPoint y: 435, distance: 241.0
click at [1476, 435] on div "All gift card & gift box donations will be available for pick up at our Arcadia…" at bounding box center [1371, 402] width 263 height 69
click at [1322, 420] on textarea "All gift card & gift box donations will be available for pick up at our Arcadia…" at bounding box center [1370, 402] width 259 height 66
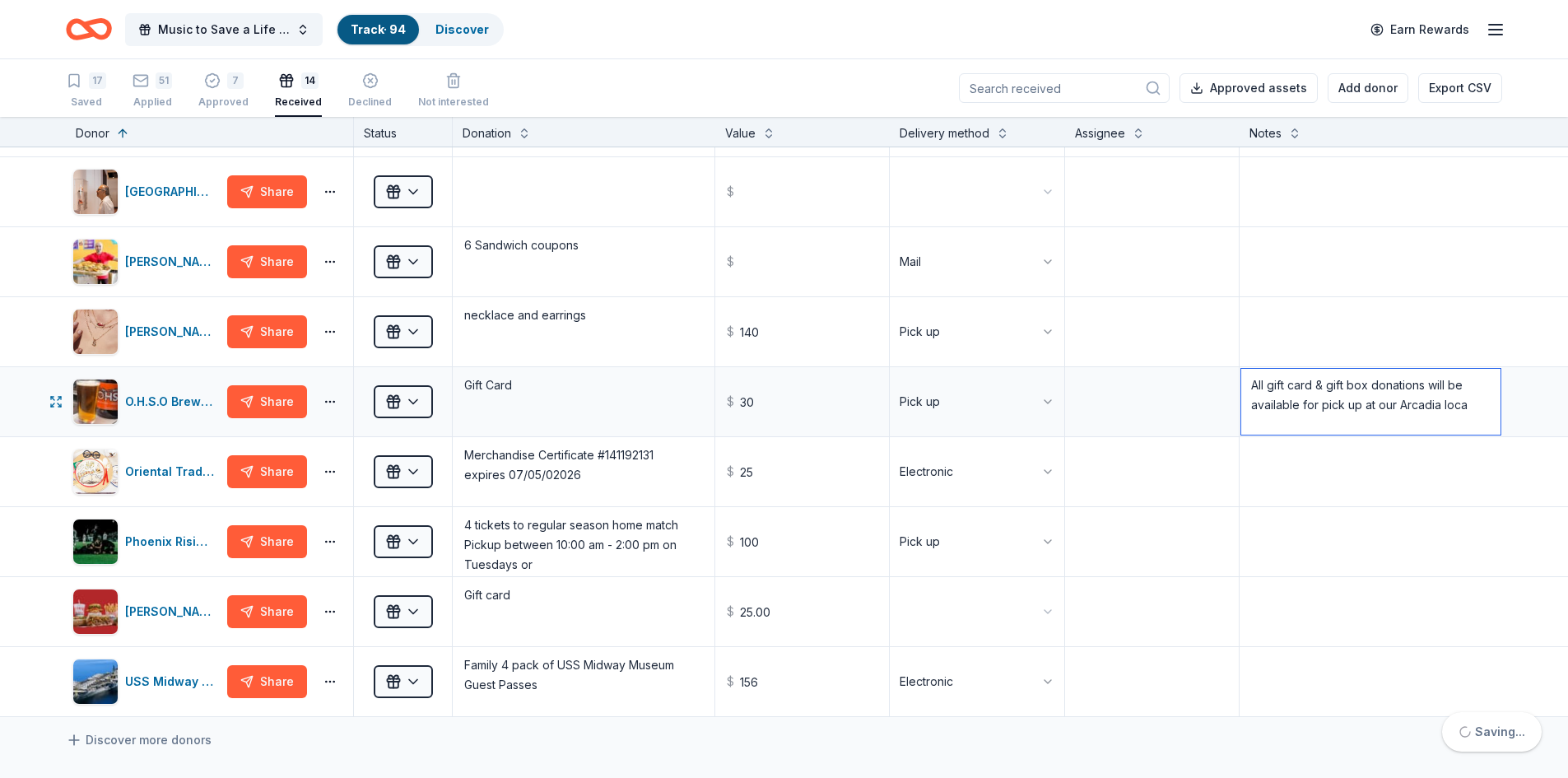
scroll to position [0, 0]
type textarea "A"
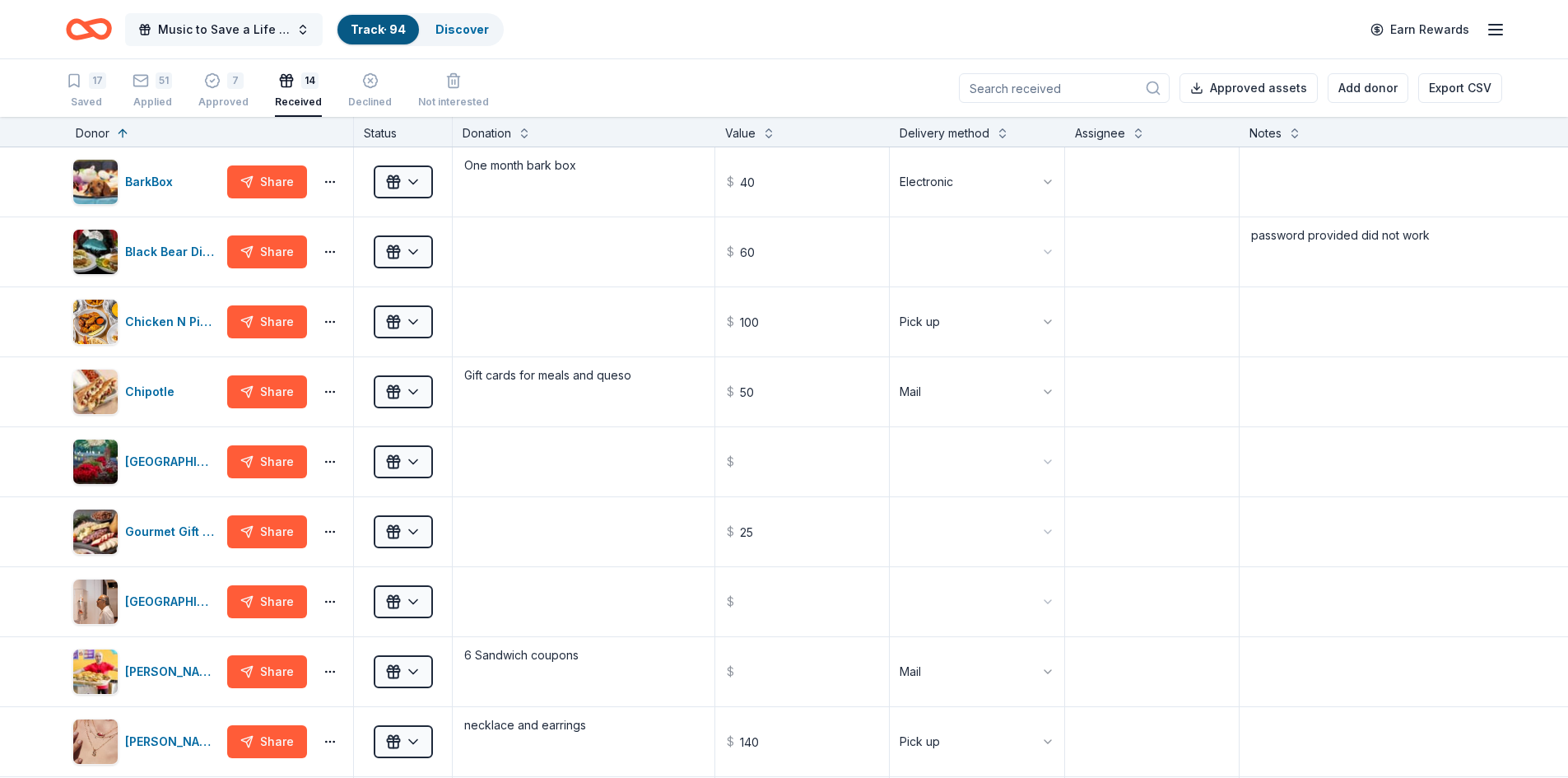
click at [302, 32] on button "Music to Save a Life Concert" at bounding box center [224, 30] width 198 height 32
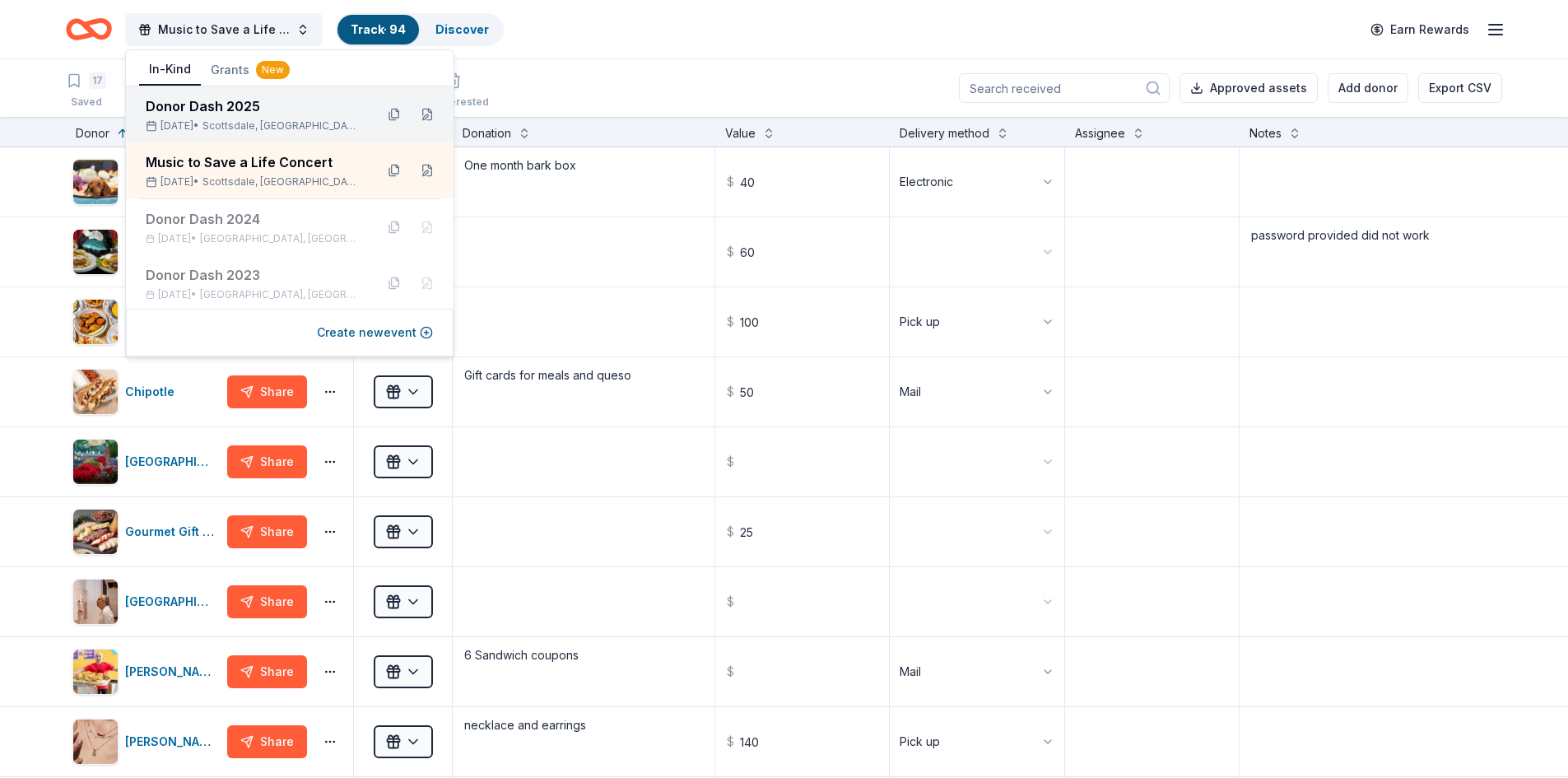
click at [246, 116] on div "Donor Dash 2025 Dec 06, 2025 • Scottsdale, AZ" at bounding box center [253, 115] width 216 height 36
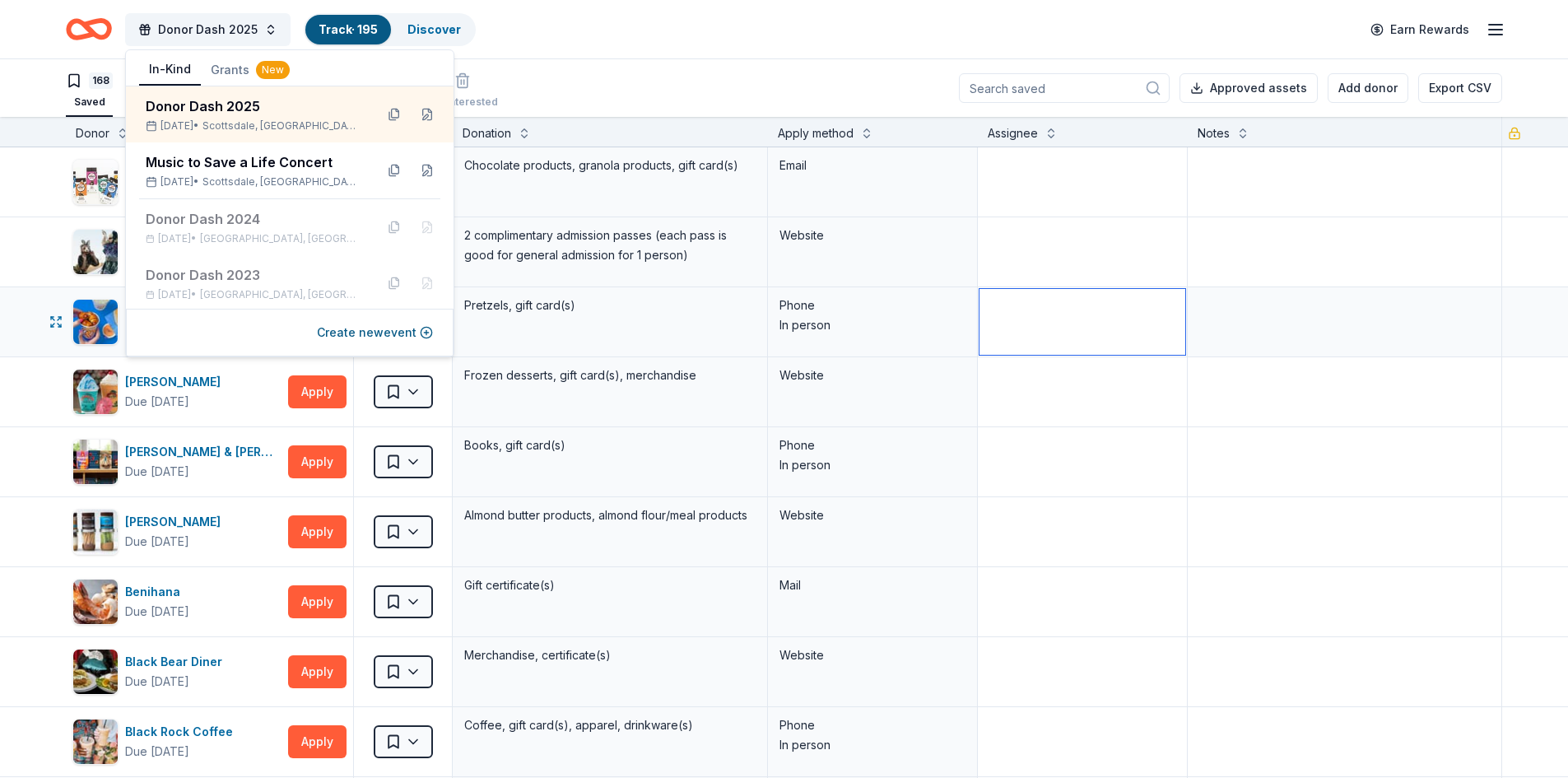
click at [1120, 340] on textarea at bounding box center [1082, 321] width 206 height 66
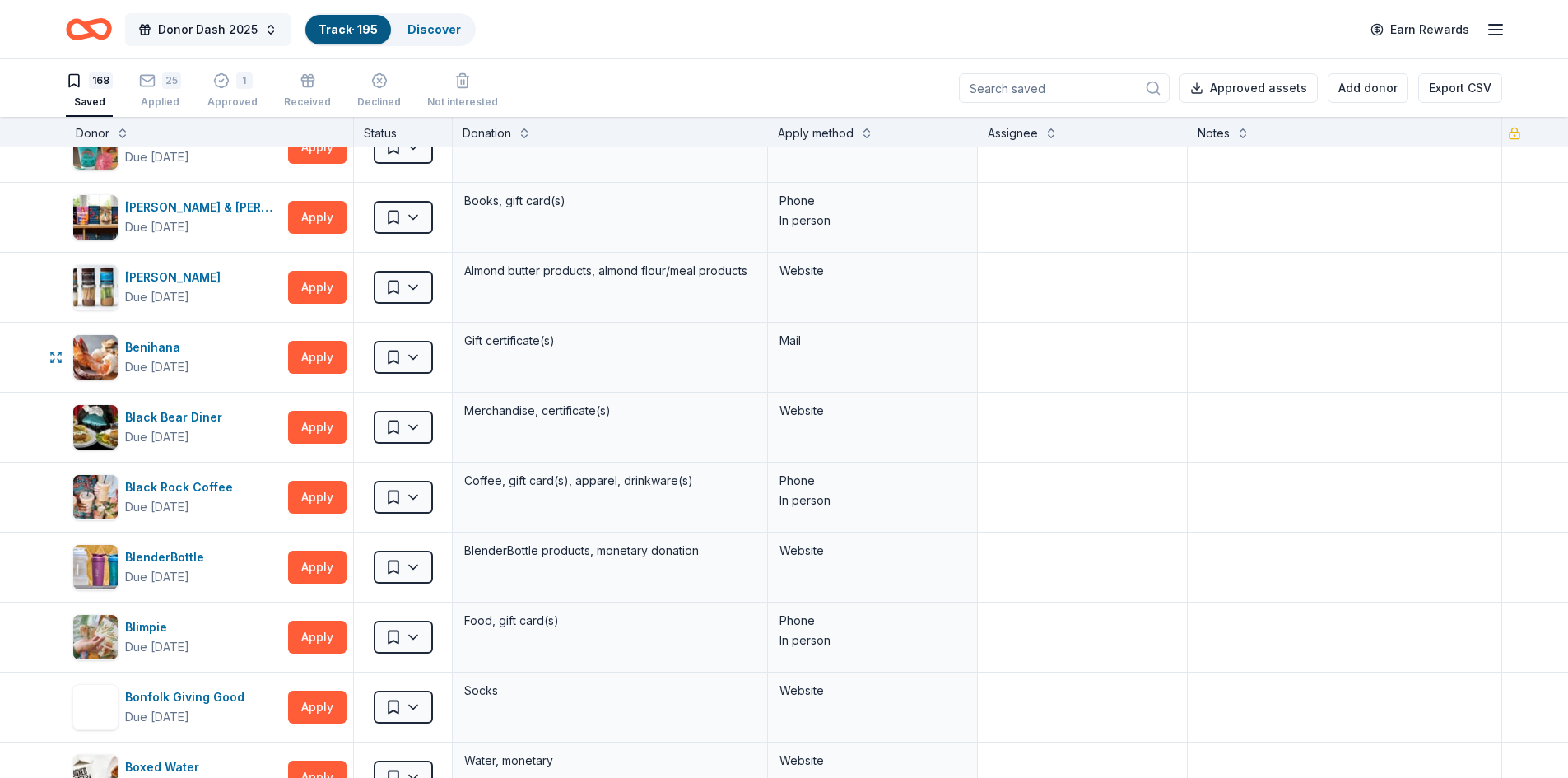
scroll to position [246, 0]
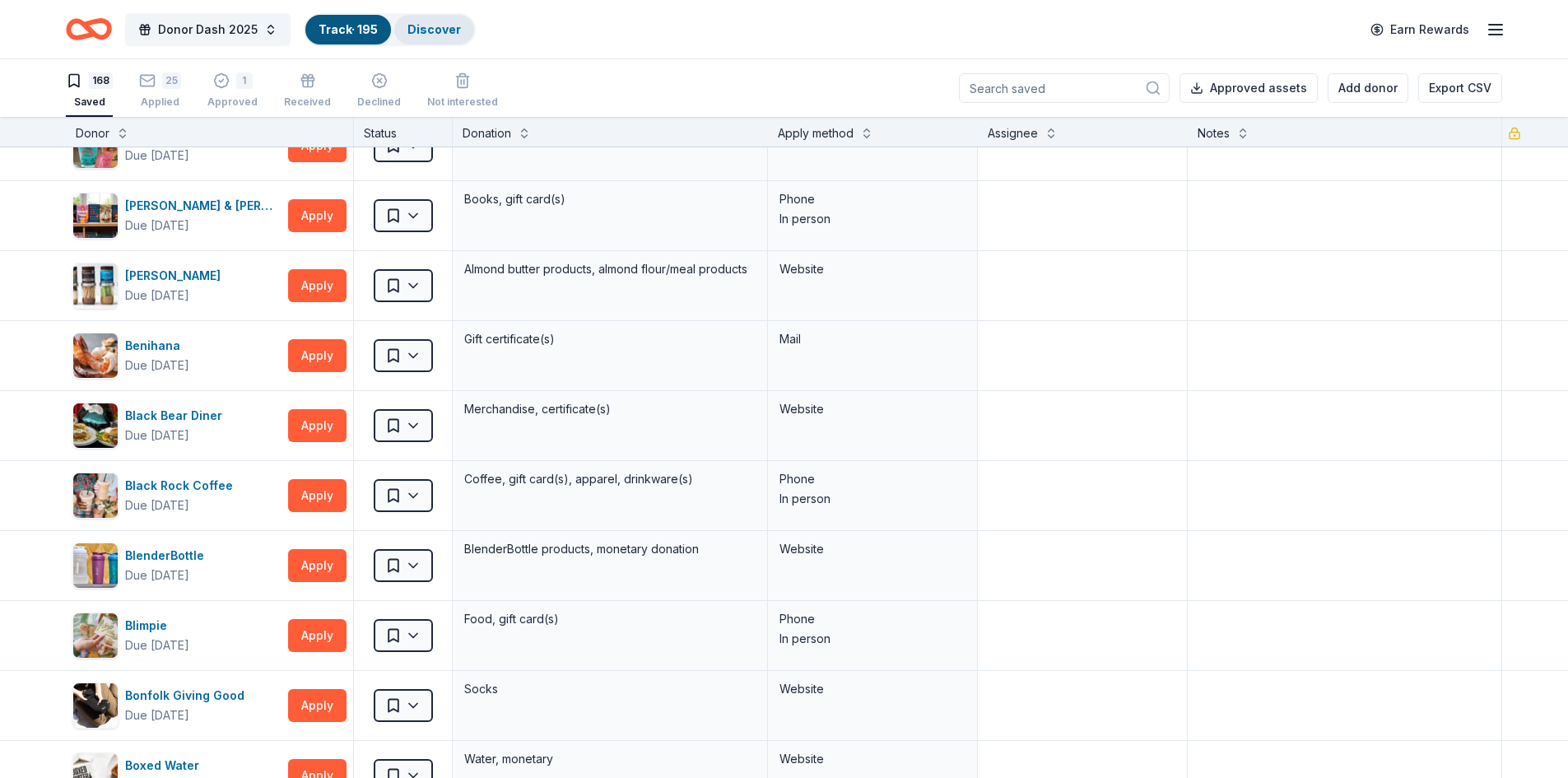
click at [435, 32] on link "Discover" at bounding box center [433, 30] width 53 height 14
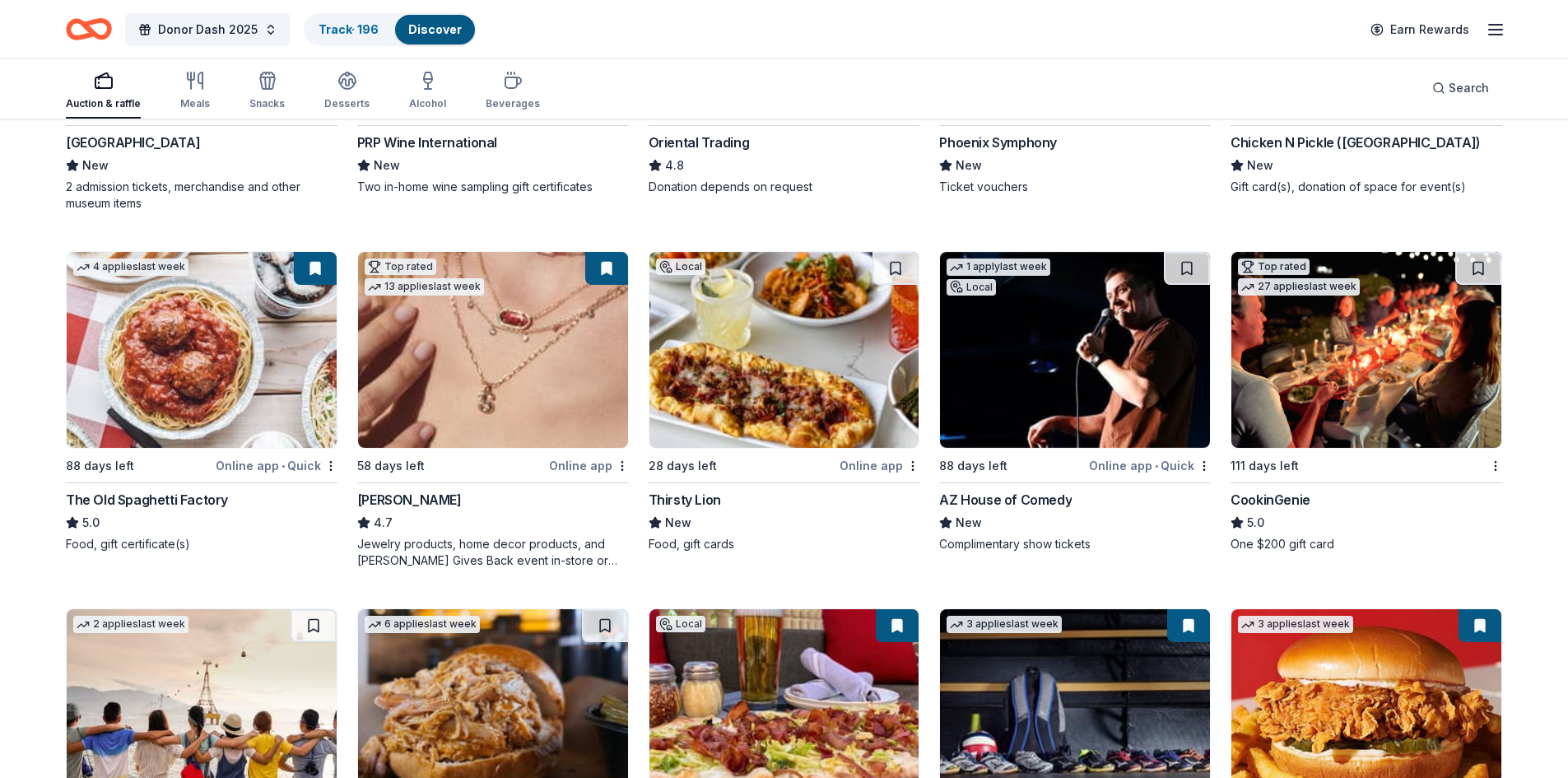
scroll to position [411, 0]
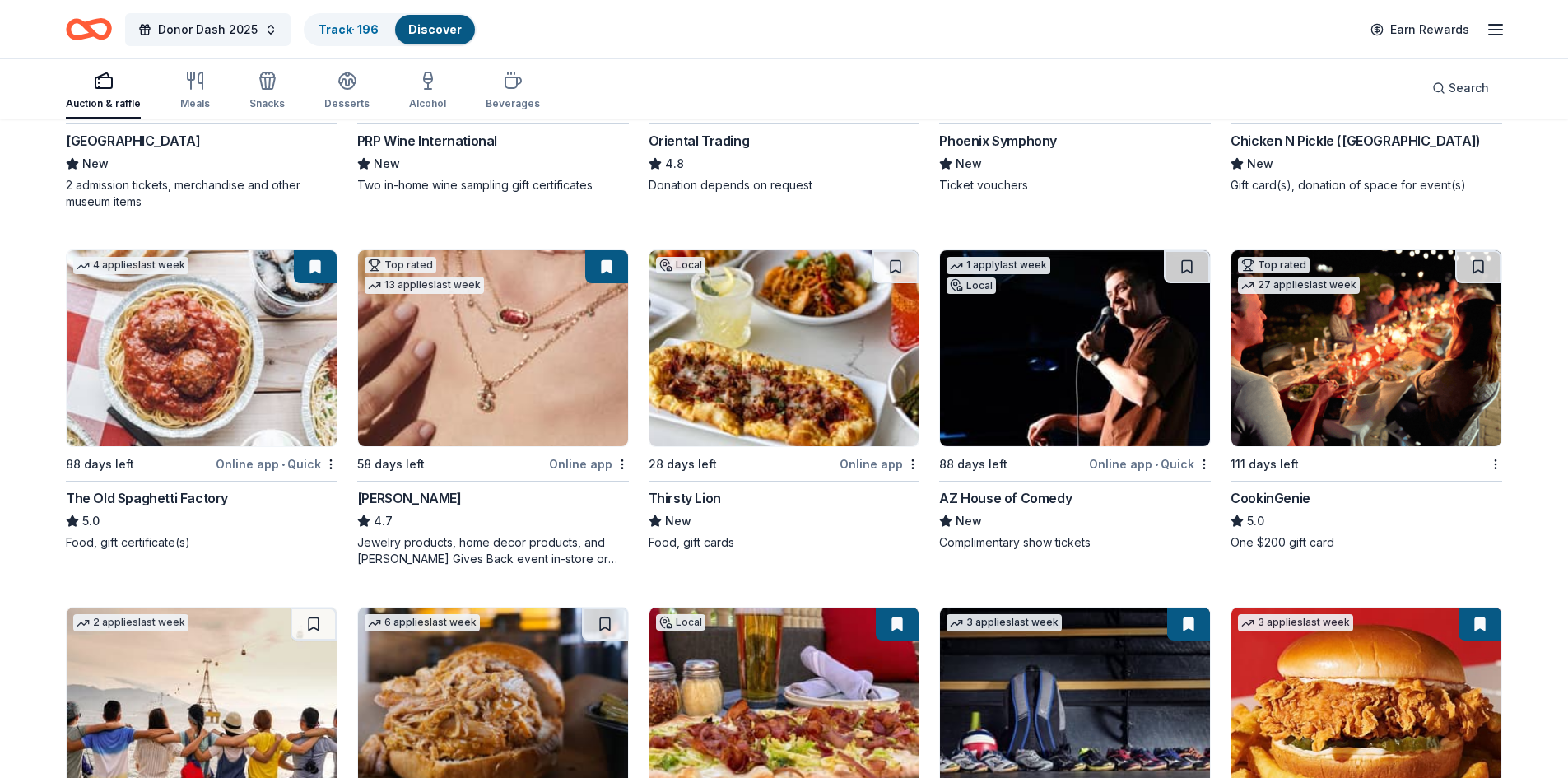
click at [839, 334] on img at bounding box center [784, 347] width 270 height 196
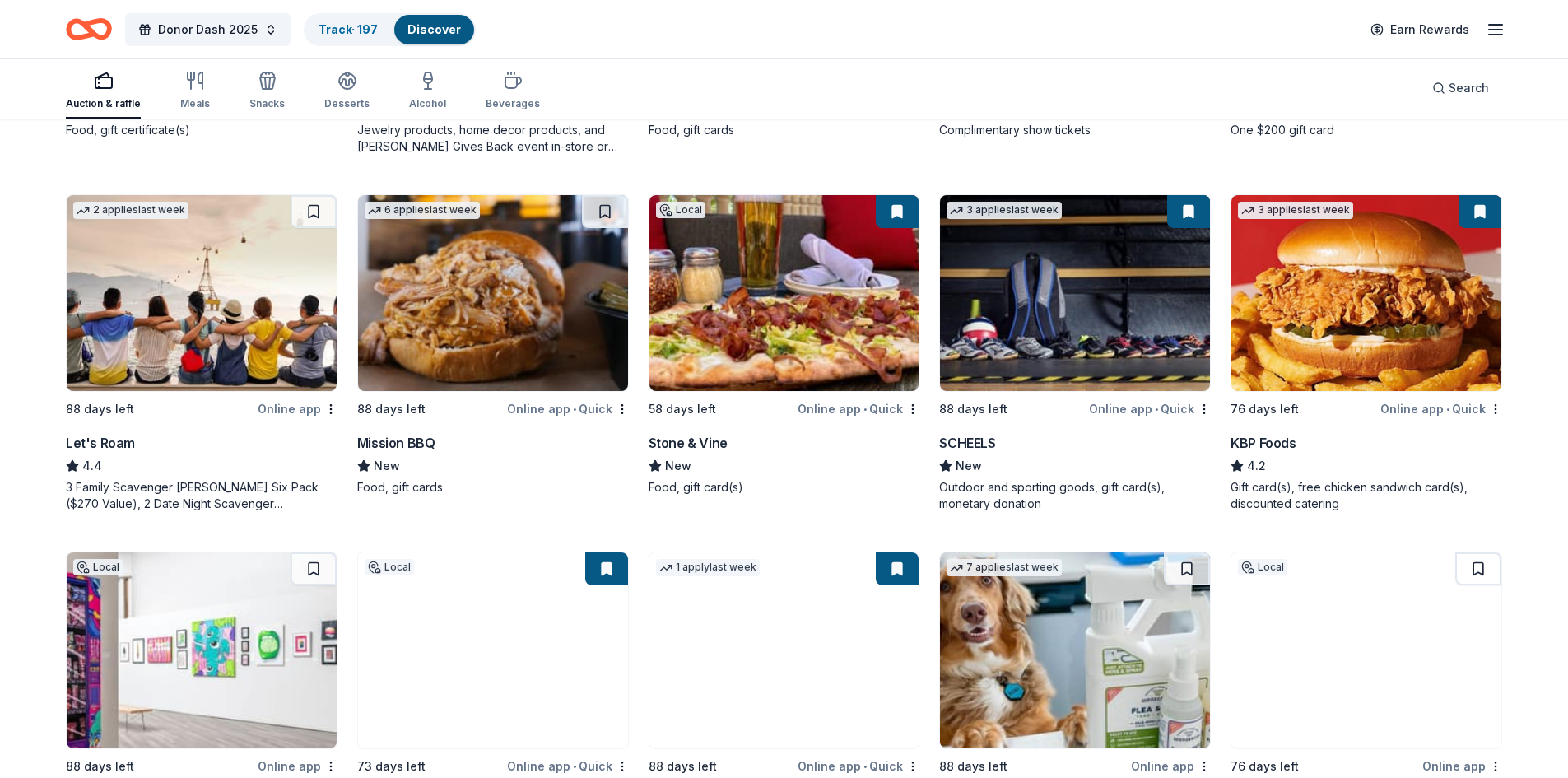
scroll to position [822, 0]
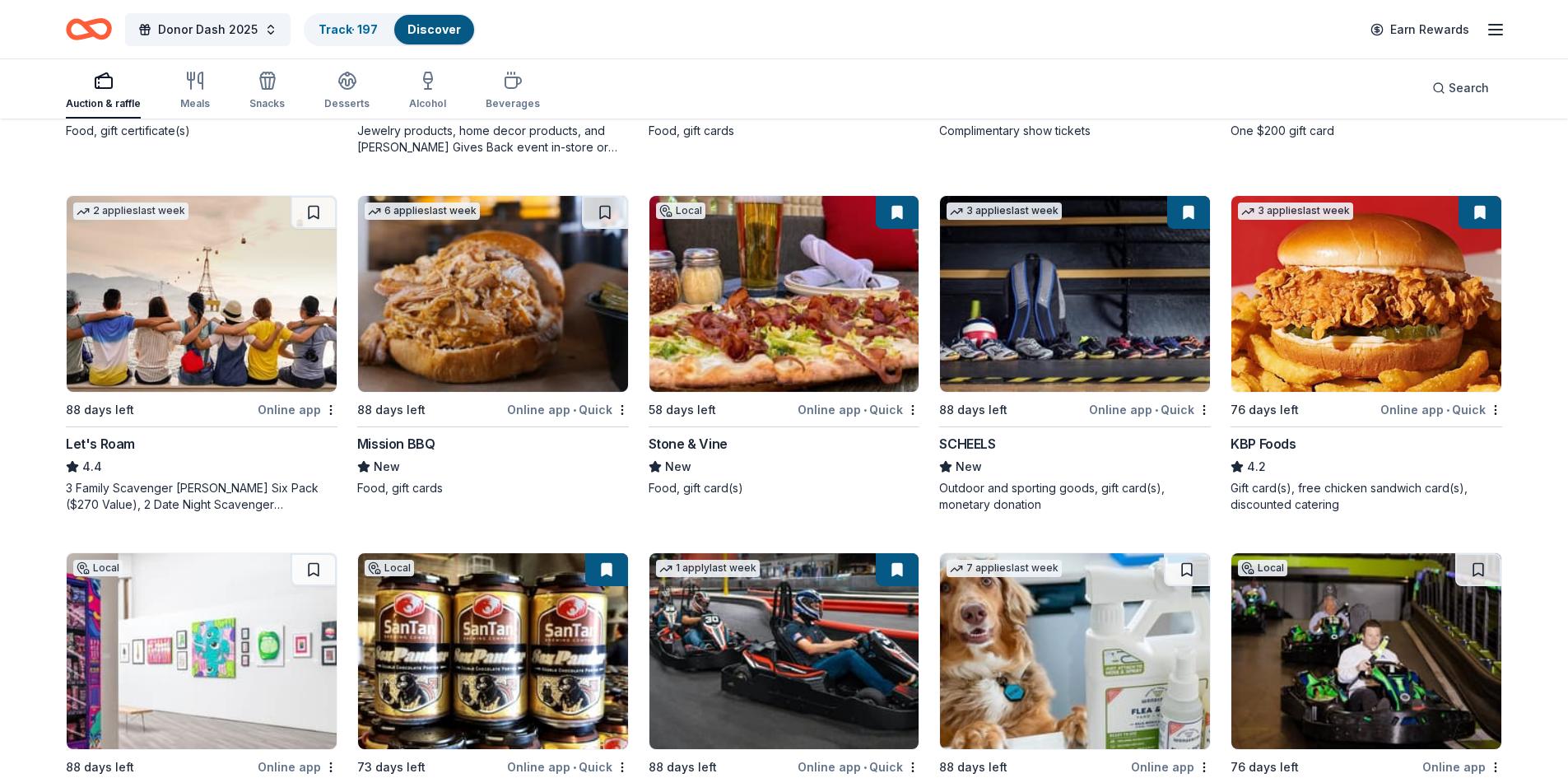
click at [539, 319] on img at bounding box center [493, 293] width 270 height 196
click at [323, 23] on link "Track · 198" at bounding box center [348, 30] width 60 height 14
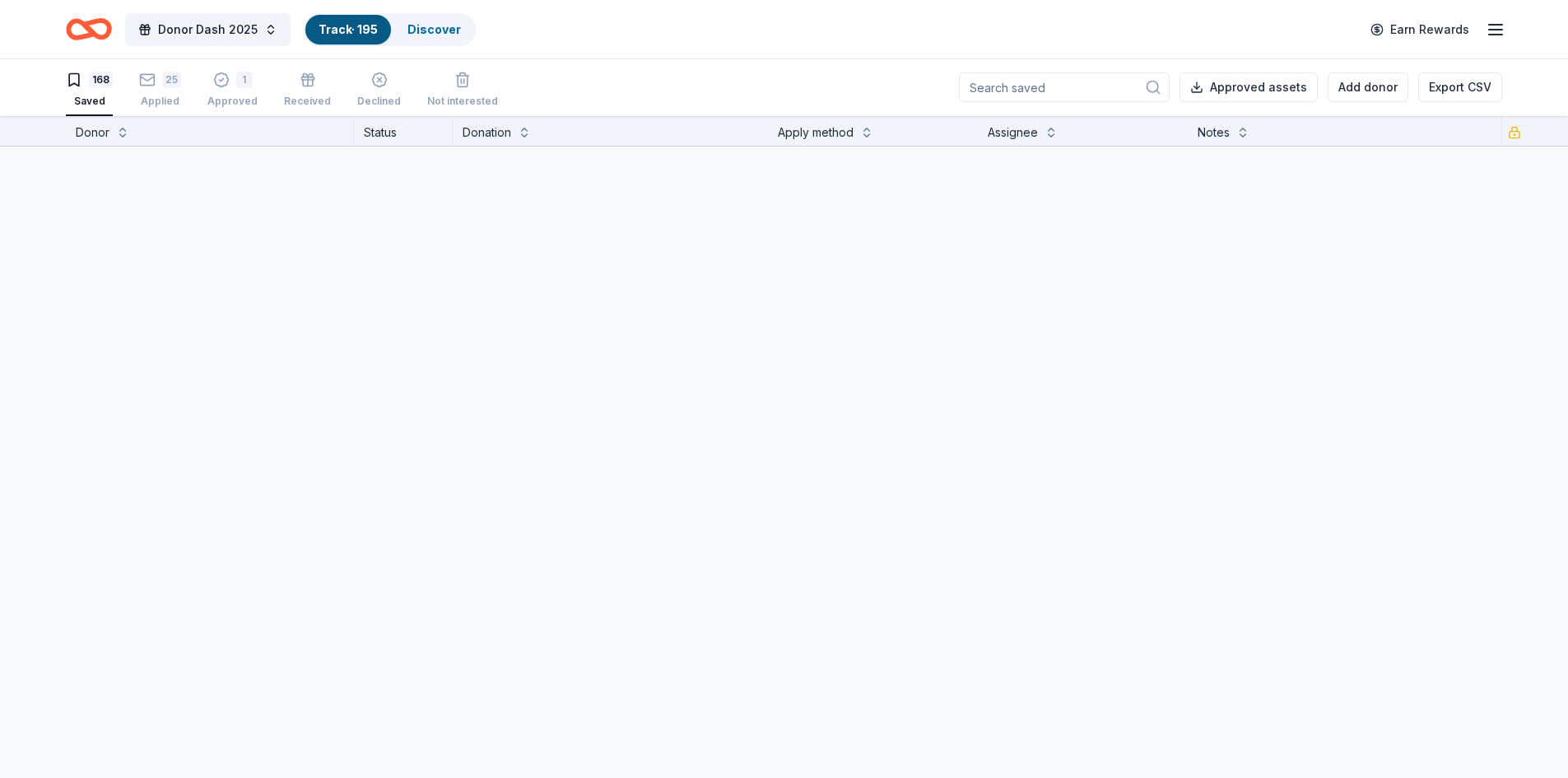
scroll to position [1, 0]
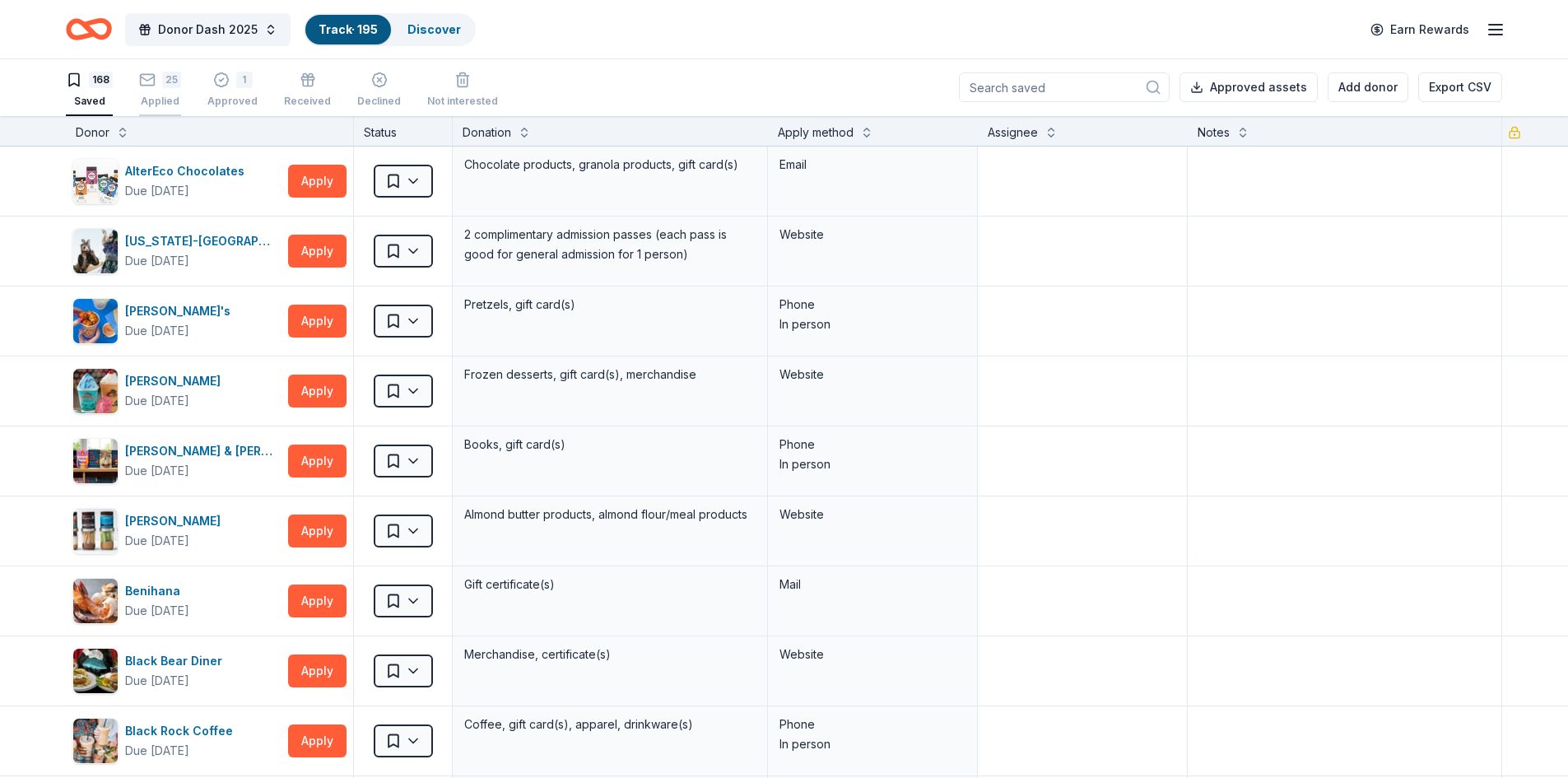
click at [162, 88] on div "25" at bounding box center [160, 79] width 42 height 16
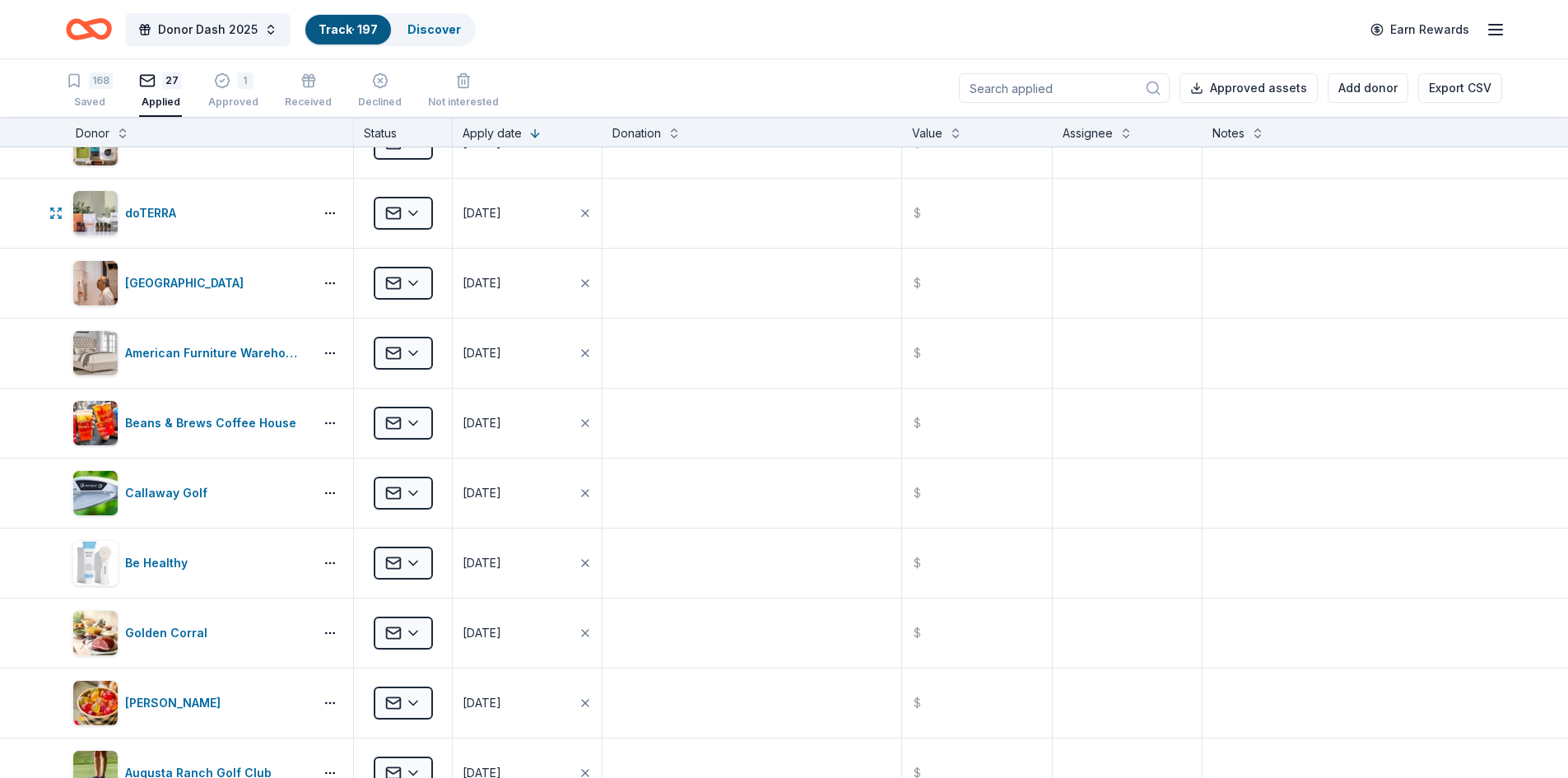
scroll to position [740, 0]
click at [84, 82] on div "168" at bounding box center [89, 80] width 47 height 16
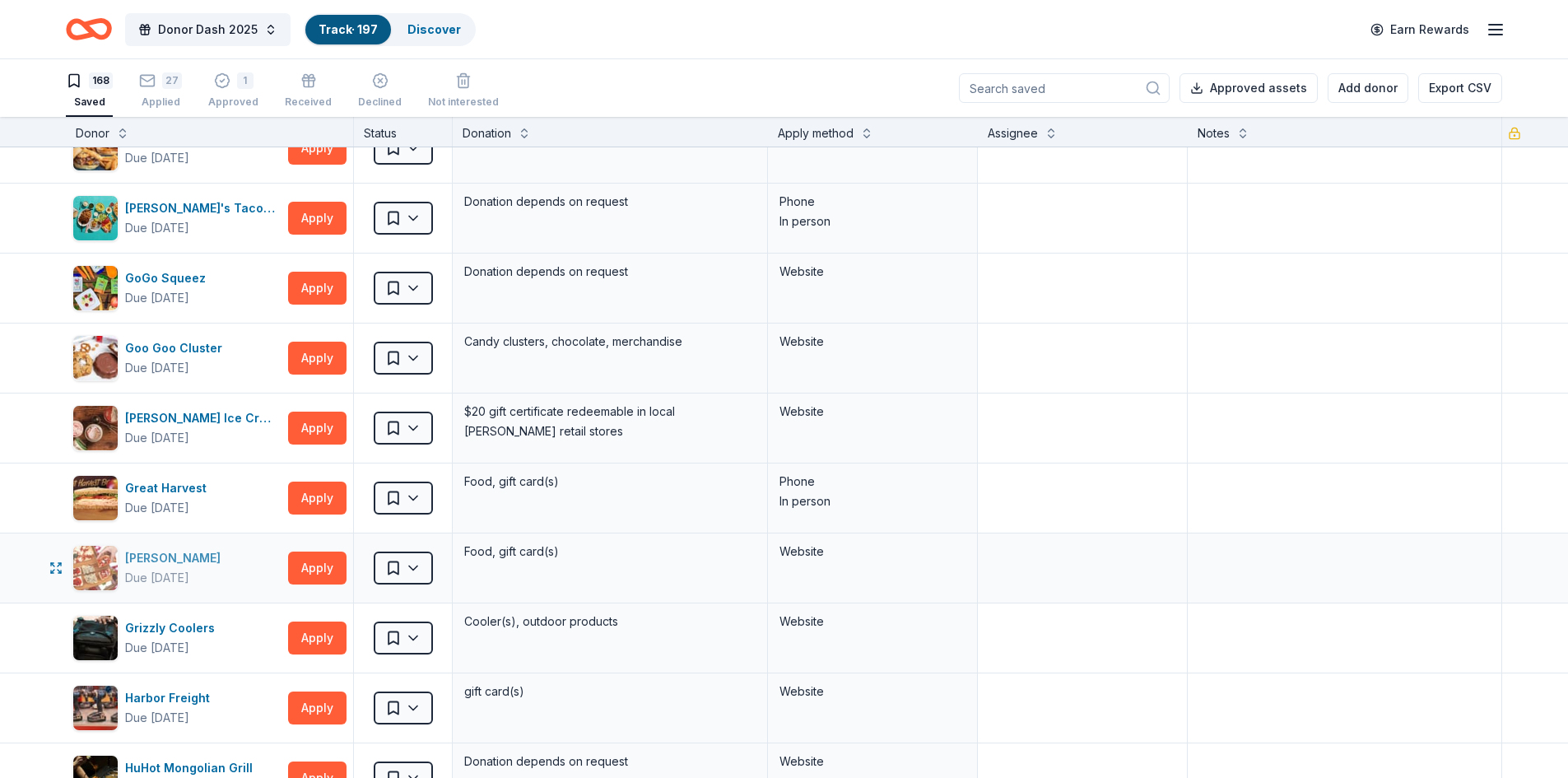
scroll to position [2630, 0]
click at [315, 565] on button "Apply" at bounding box center [317, 567] width 59 height 32
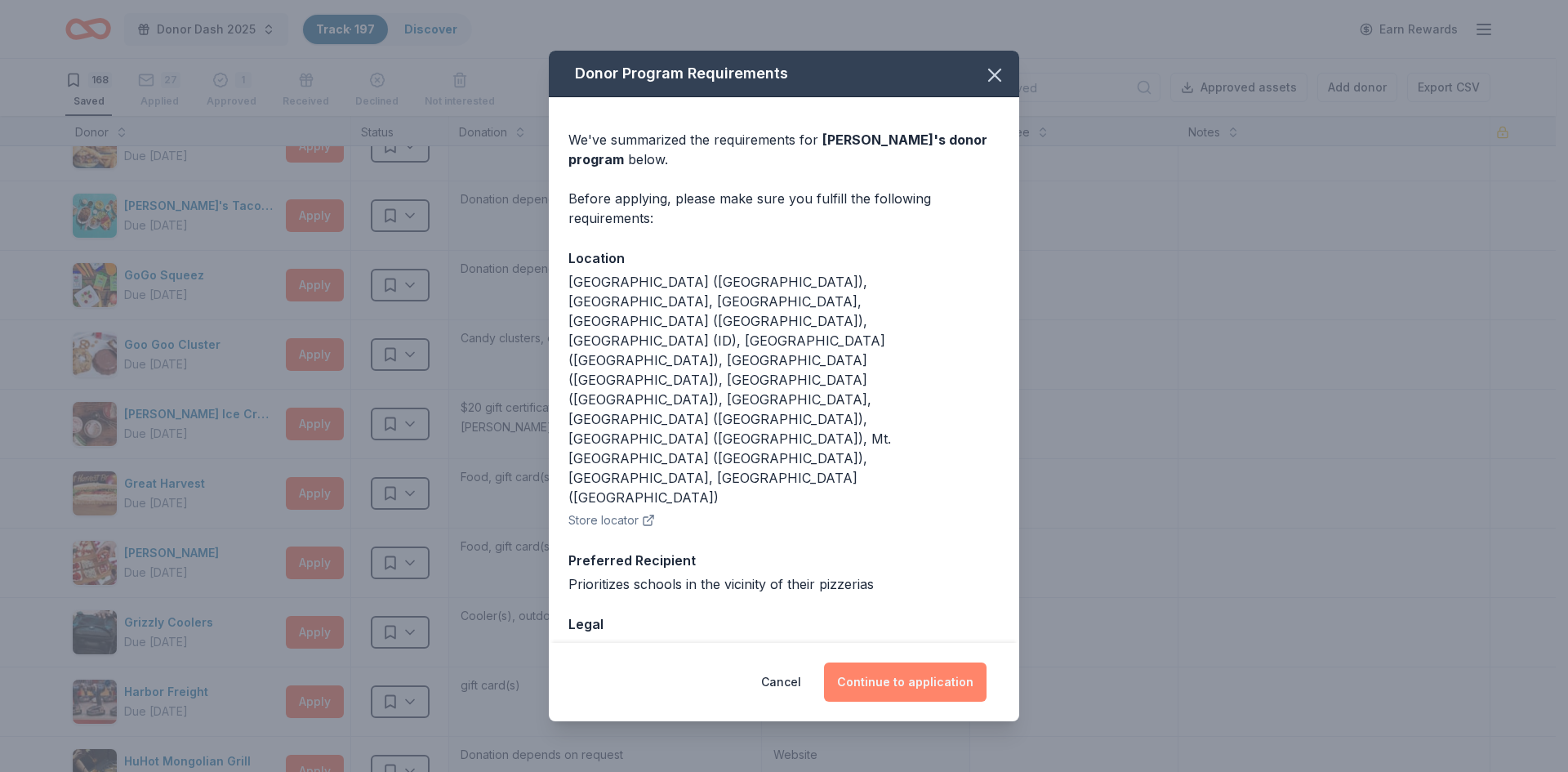
click at [909, 663] on button "Continue to application" at bounding box center [904, 682] width 162 height 39
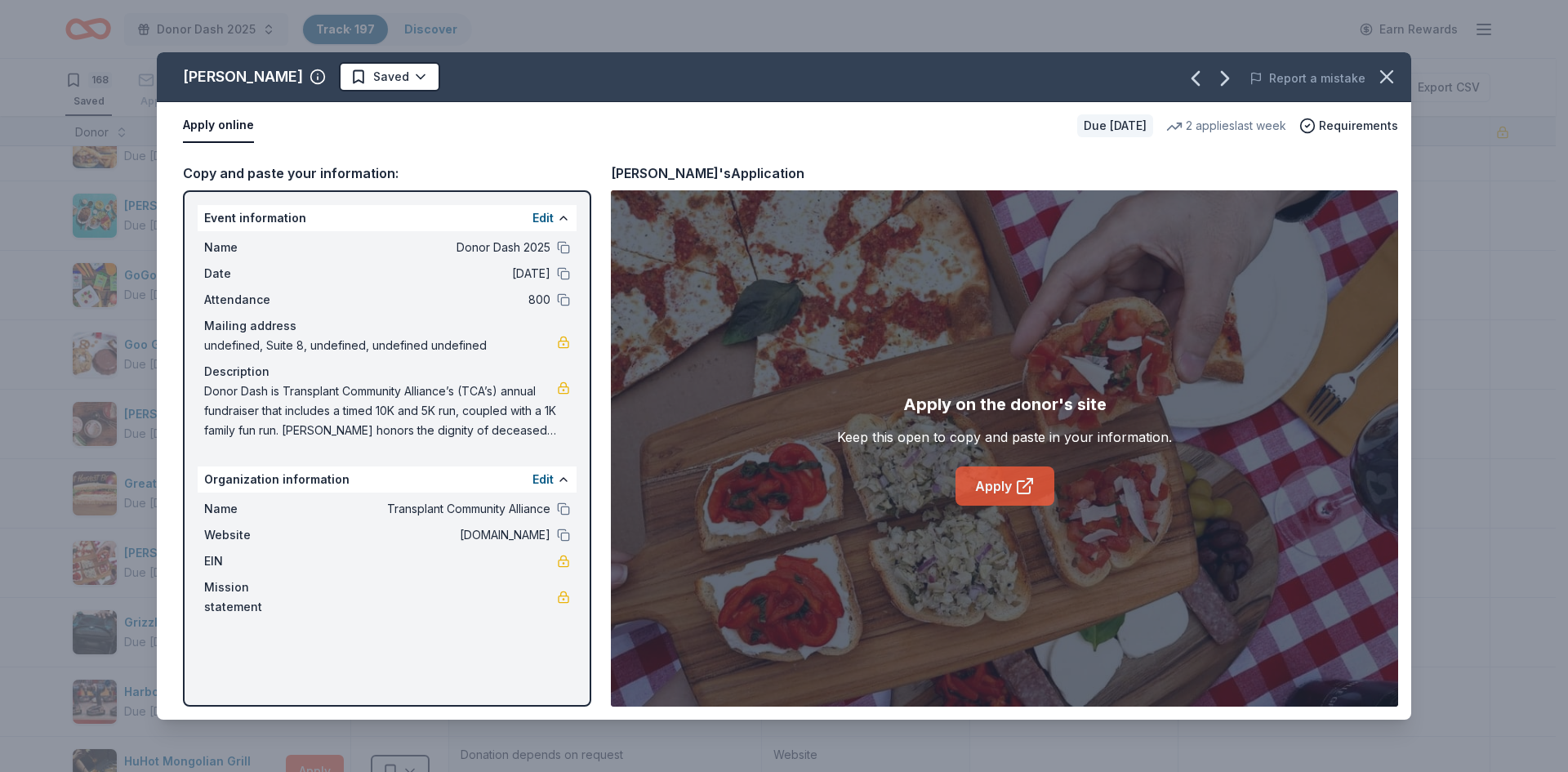
click at [1018, 493] on icon at bounding box center [1025, 486] width 20 height 20
click at [339, 80] on html "Donor Dash 2025 Track · 197 Discover Earn Rewards 168 Saved 27 Applied 1 Approv…" at bounding box center [784, 386] width 1568 height 772
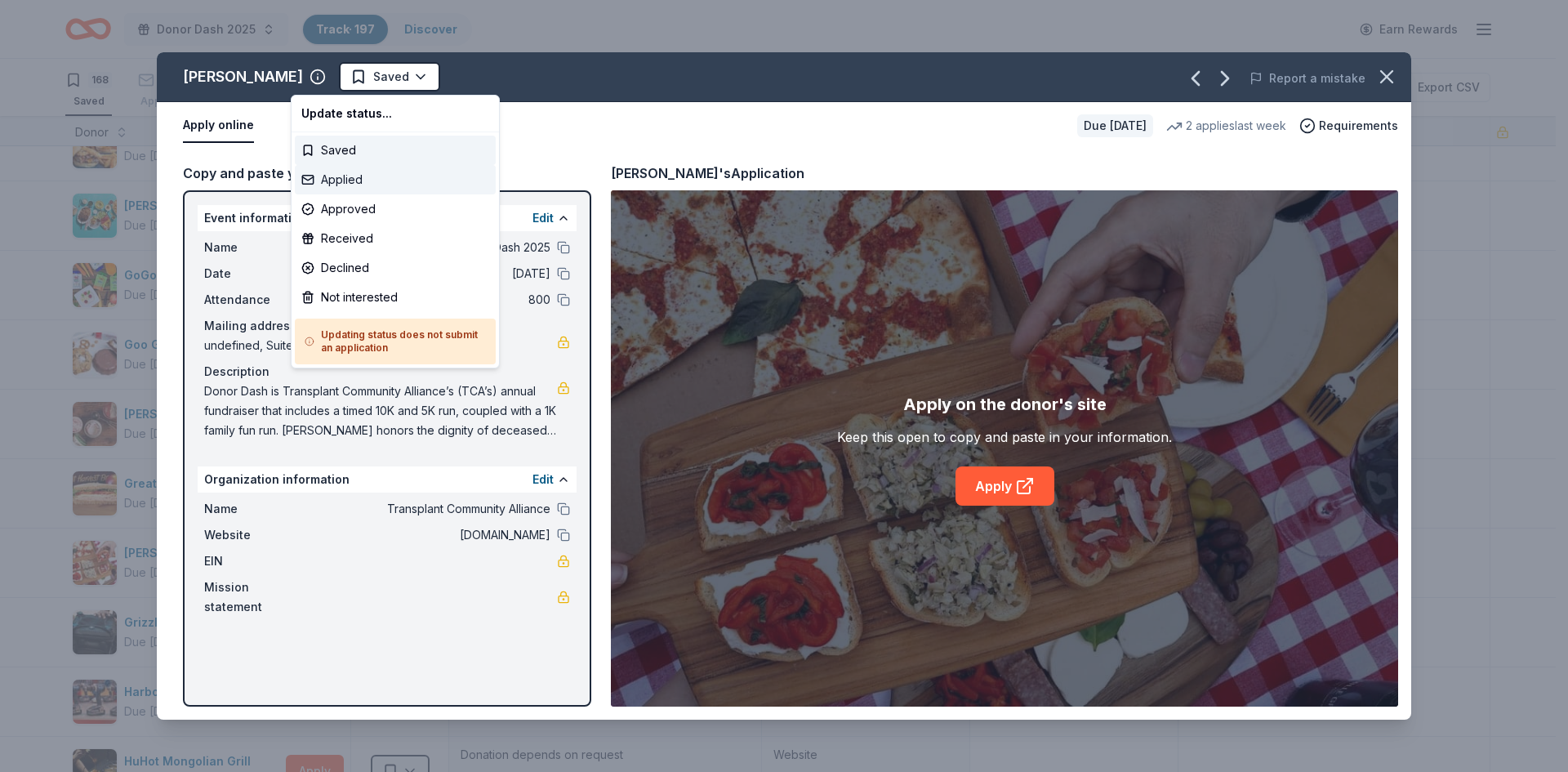
click at [341, 178] on div "Applied" at bounding box center [395, 179] width 201 height 30
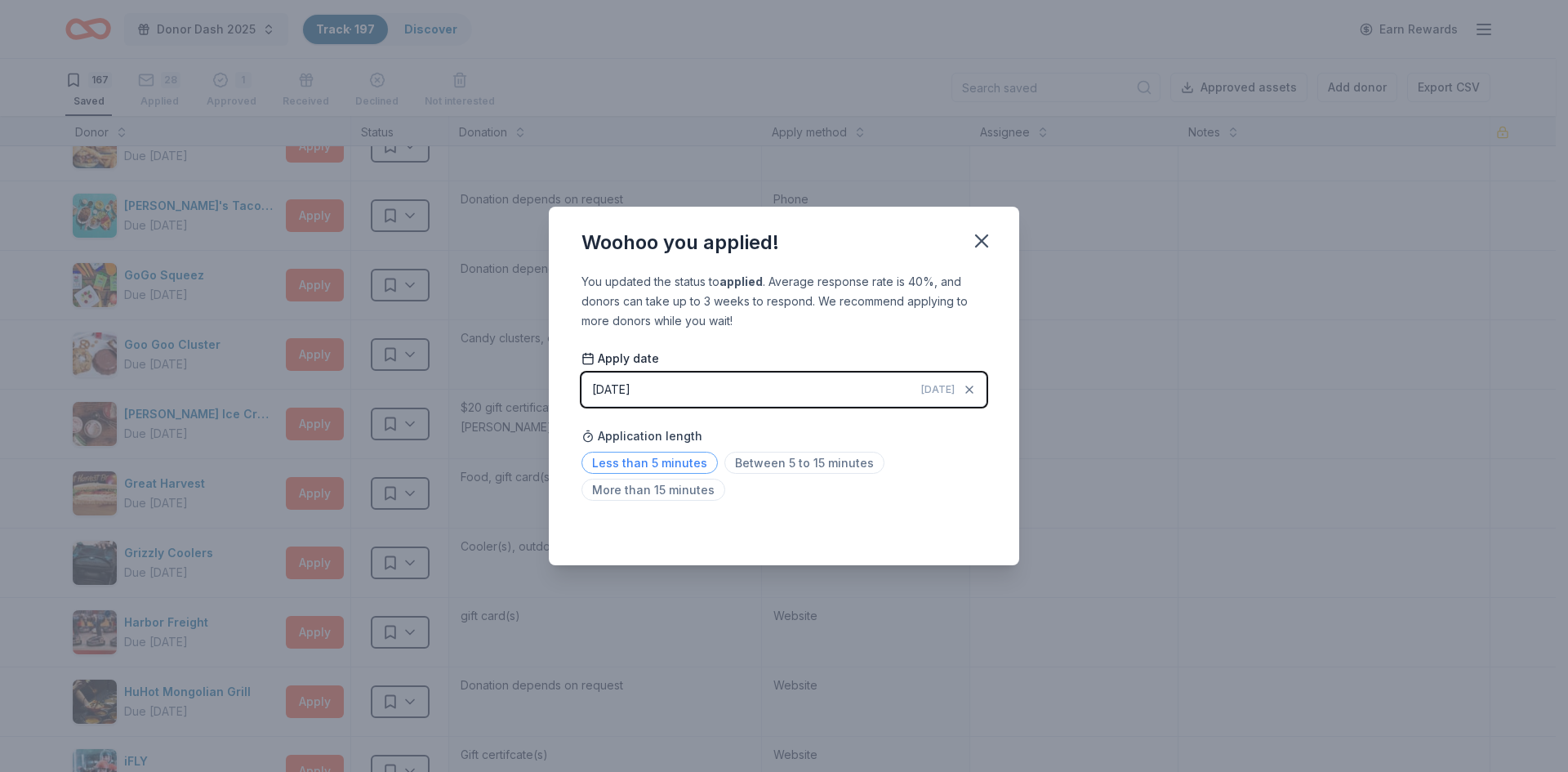
click at [669, 461] on span "Less than 5 minutes" at bounding box center [649, 462] width 136 height 22
click at [806, 461] on span "Between 5 to 15 minutes" at bounding box center [804, 462] width 160 height 22
click at [982, 240] on icon "button" at bounding box center [981, 241] width 12 height 12
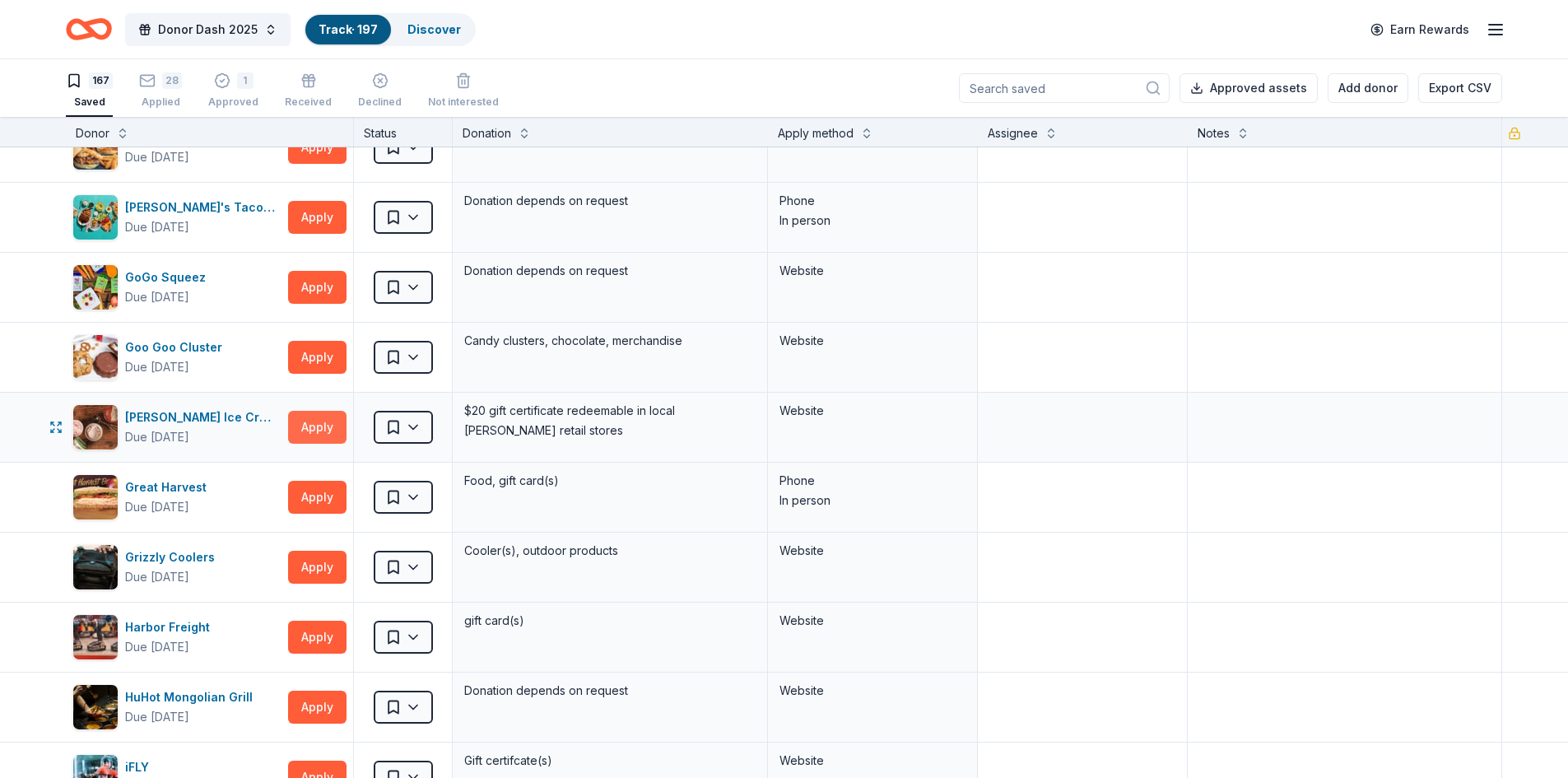
click at [320, 420] on button "Apply" at bounding box center [317, 427] width 59 height 32
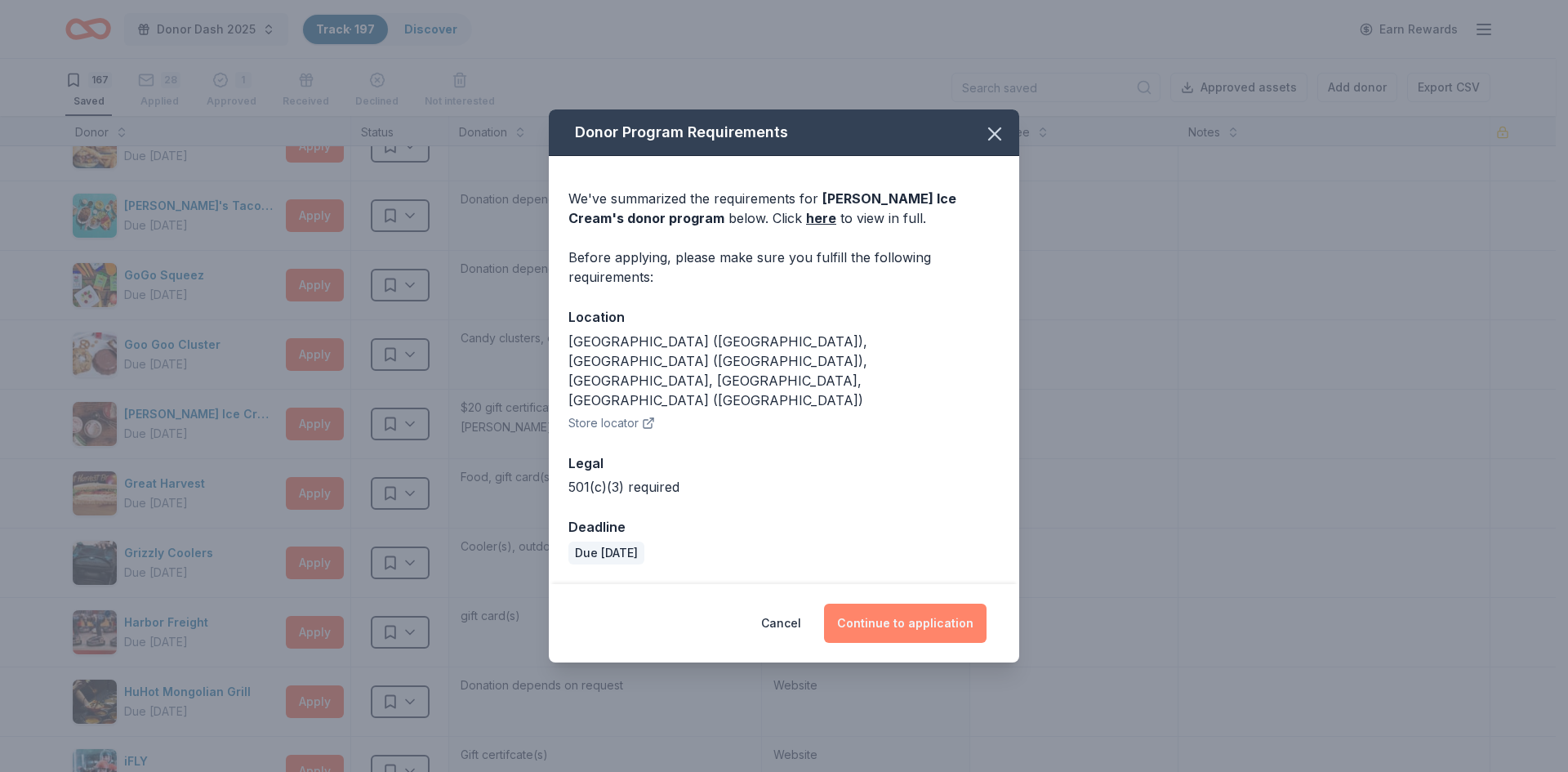
click at [917, 604] on button "Continue to application" at bounding box center [904, 623] width 162 height 39
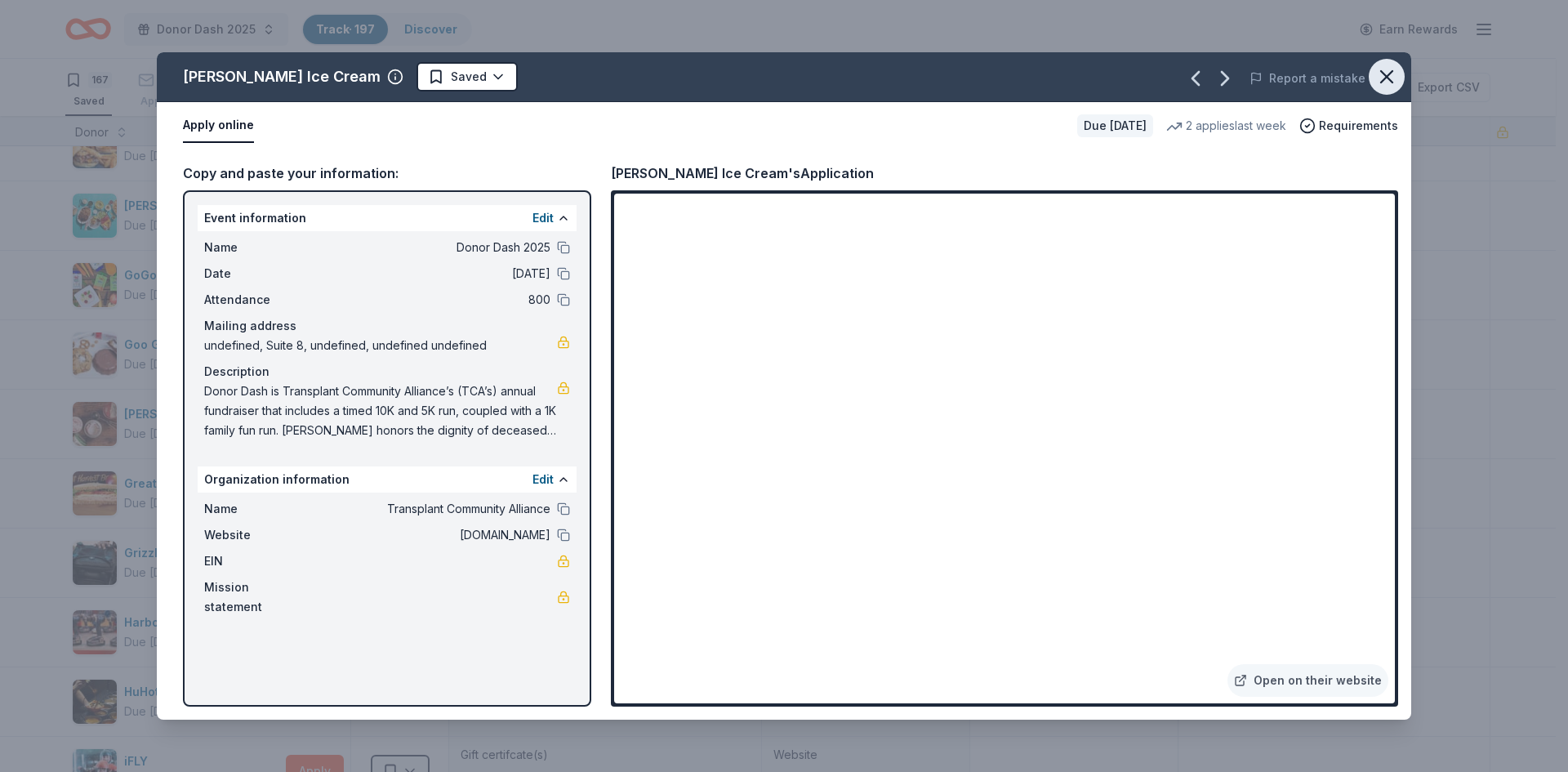
click at [1391, 78] on icon "button" at bounding box center [1387, 77] width 23 height 23
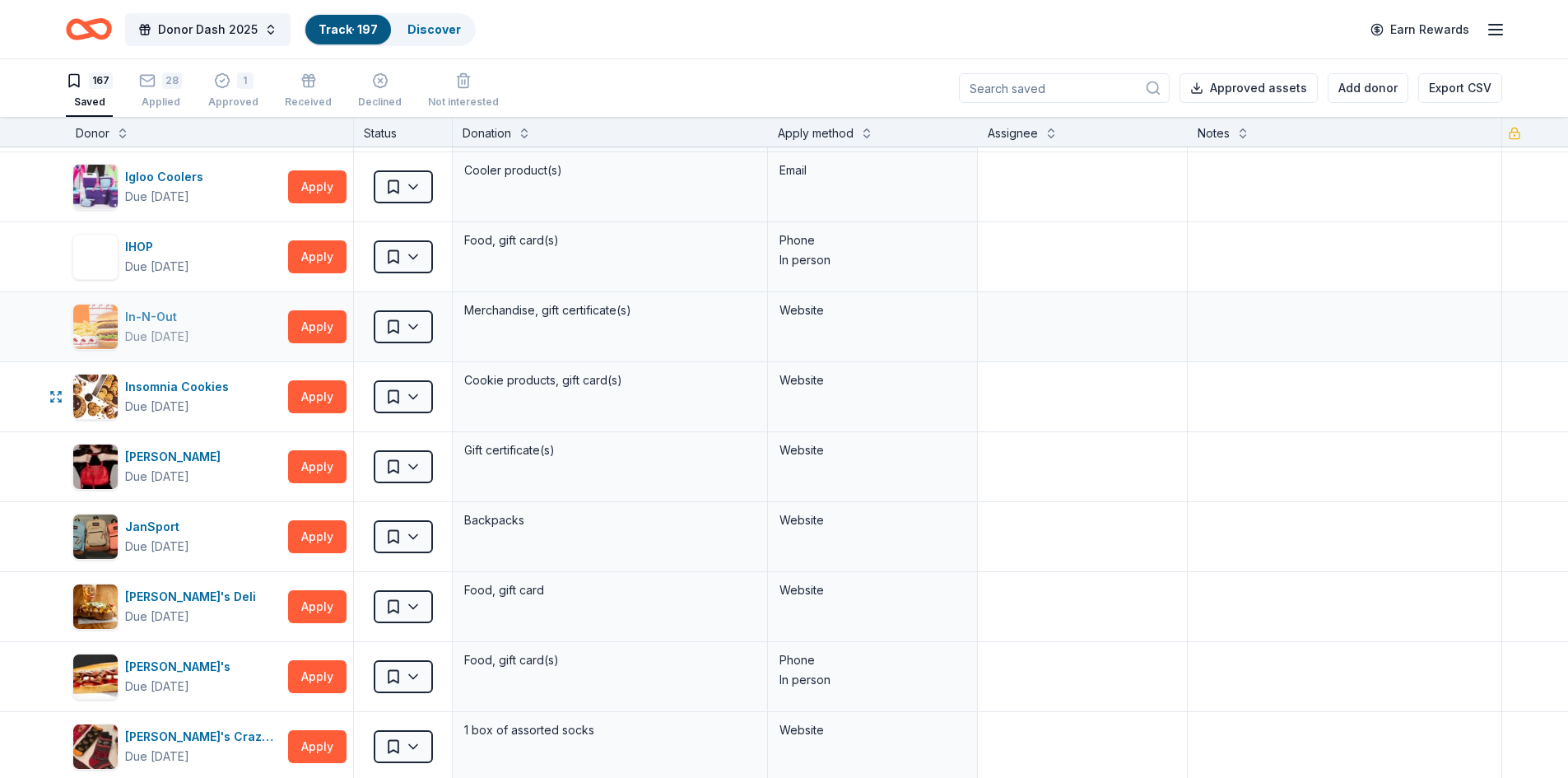
scroll to position [3289, 0]
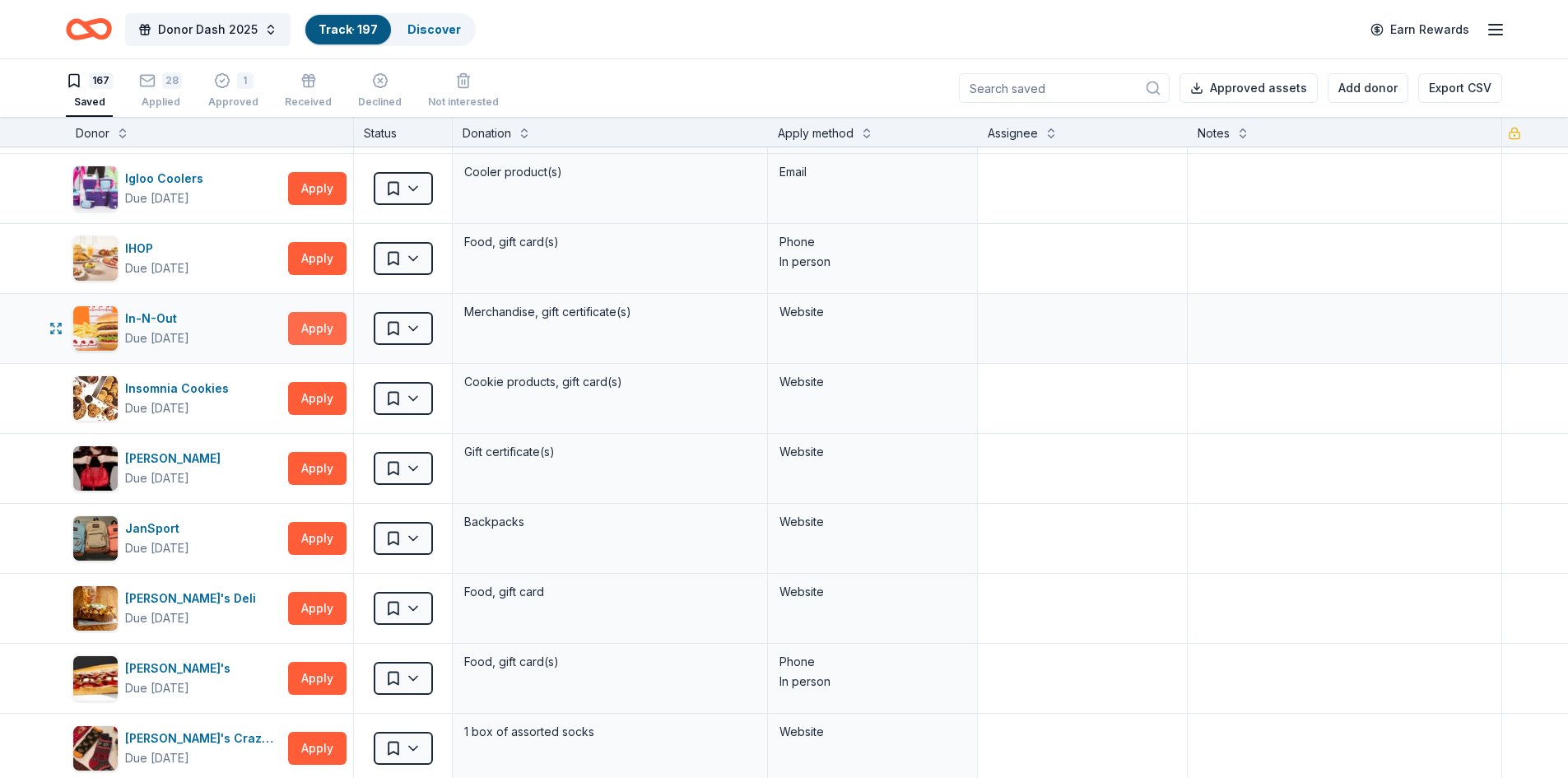
click at [315, 320] on button "Apply" at bounding box center [317, 329] width 59 height 32
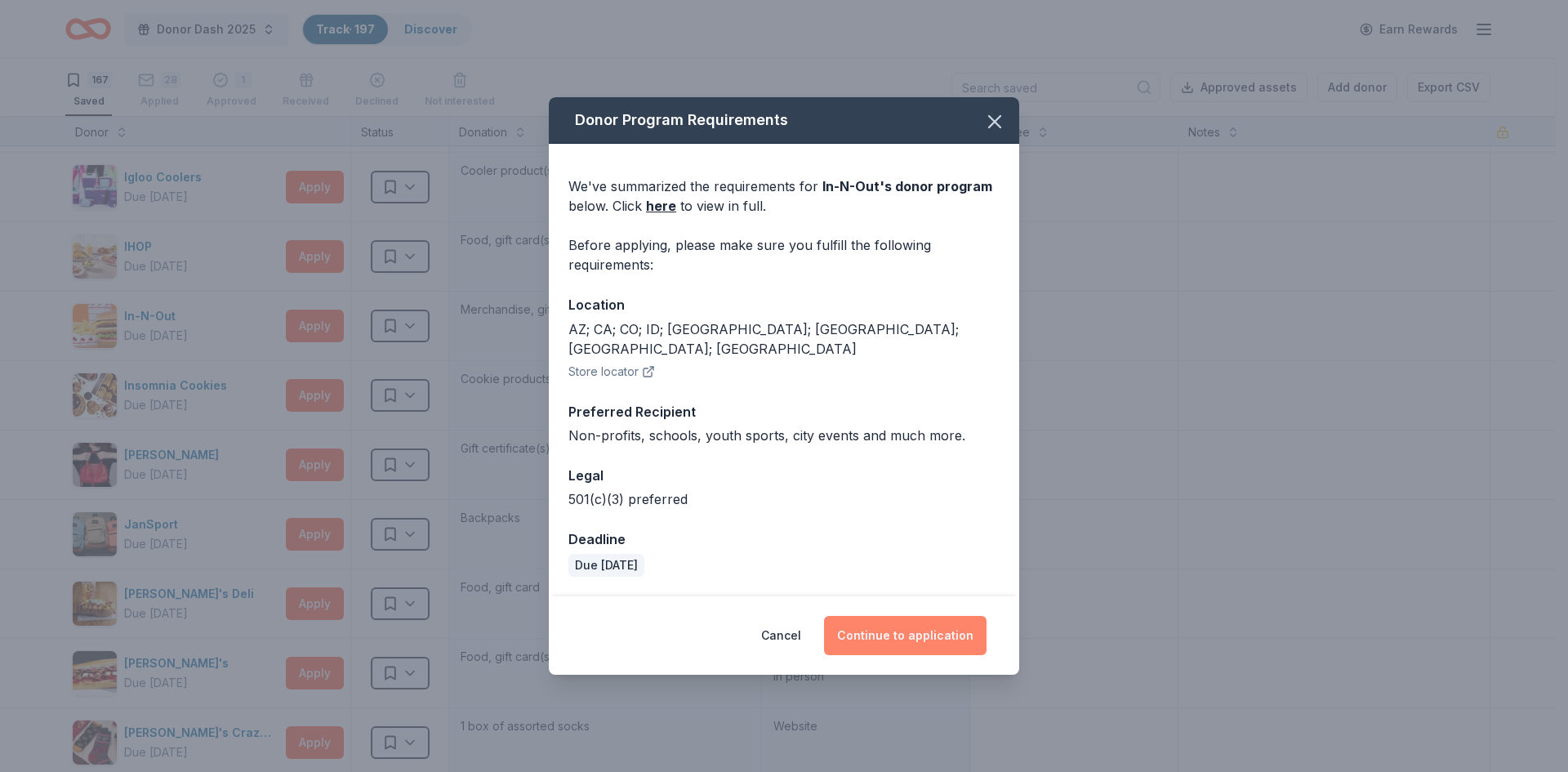
click at [924, 616] on button "Continue to application" at bounding box center [904, 636] width 162 height 39
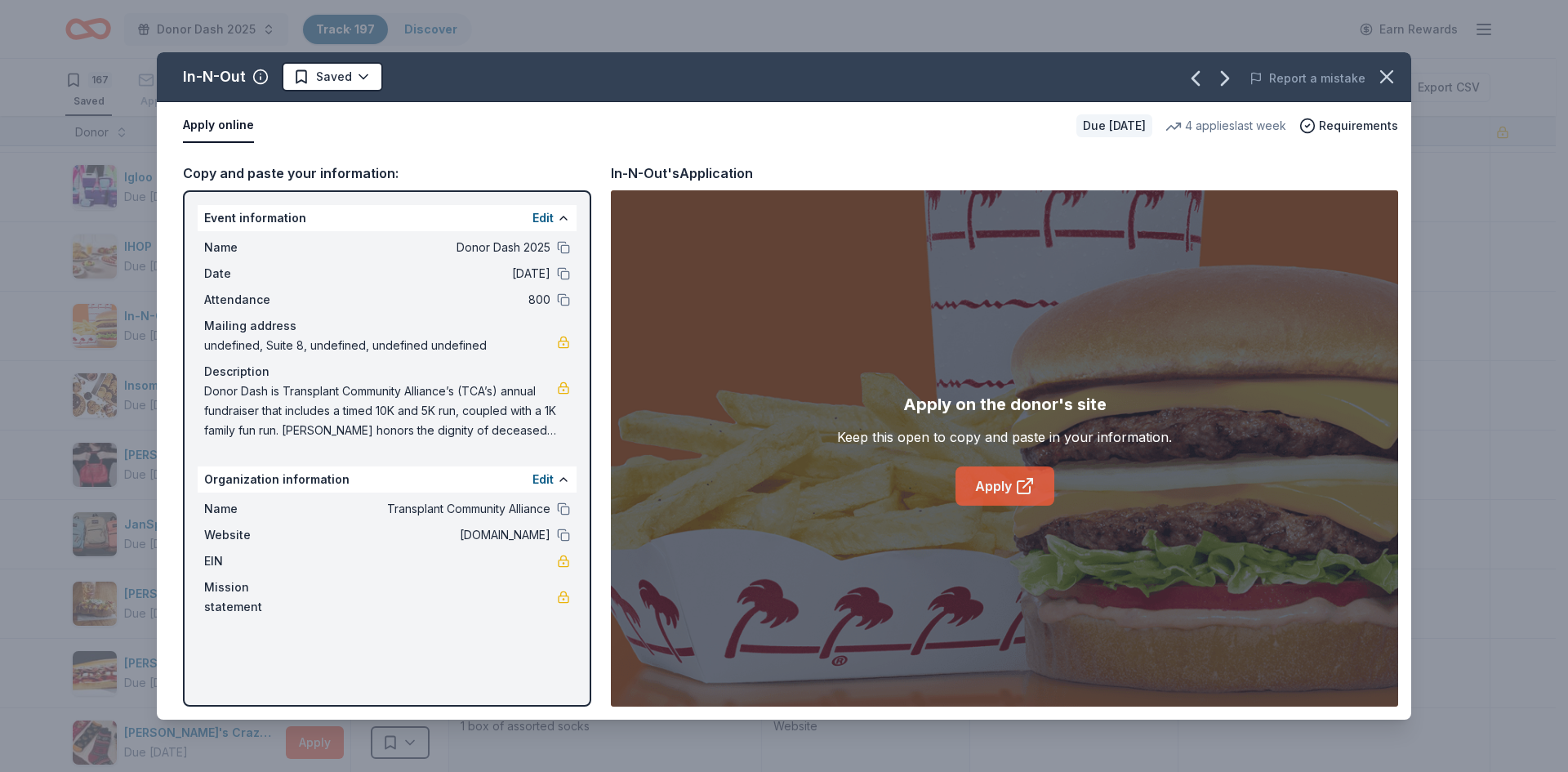
click at [987, 481] on link "Apply" at bounding box center [1005, 486] width 99 height 39
click at [990, 487] on link "Apply" at bounding box center [1005, 486] width 99 height 39
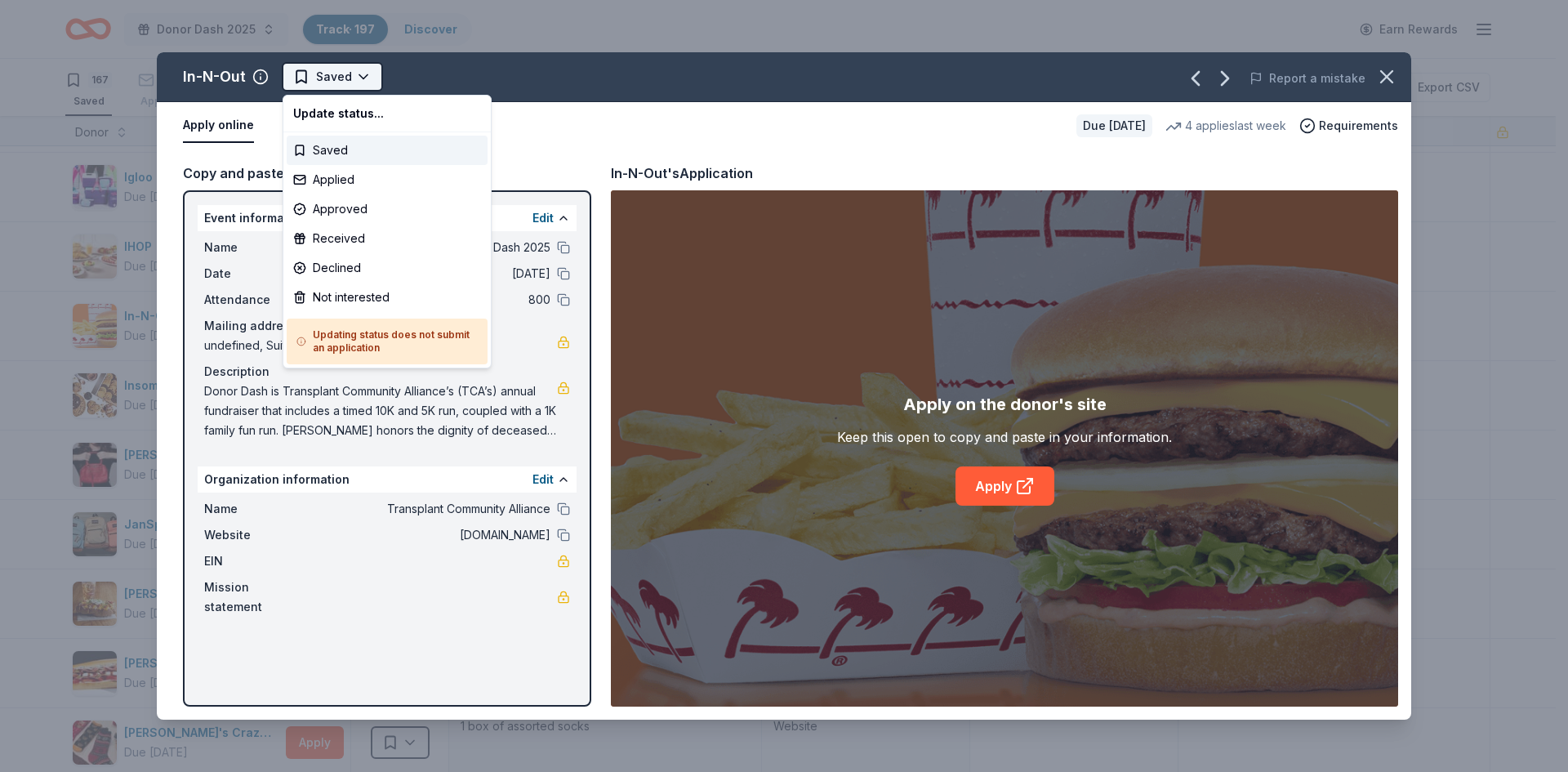
click at [330, 78] on html "Donor Dash 2025 Track · 197 Discover Earn Rewards 167 Saved 28 Applied 1 Approv…" at bounding box center [784, 386] width 1568 height 772
click at [336, 180] on div "Applied" at bounding box center [387, 179] width 201 height 30
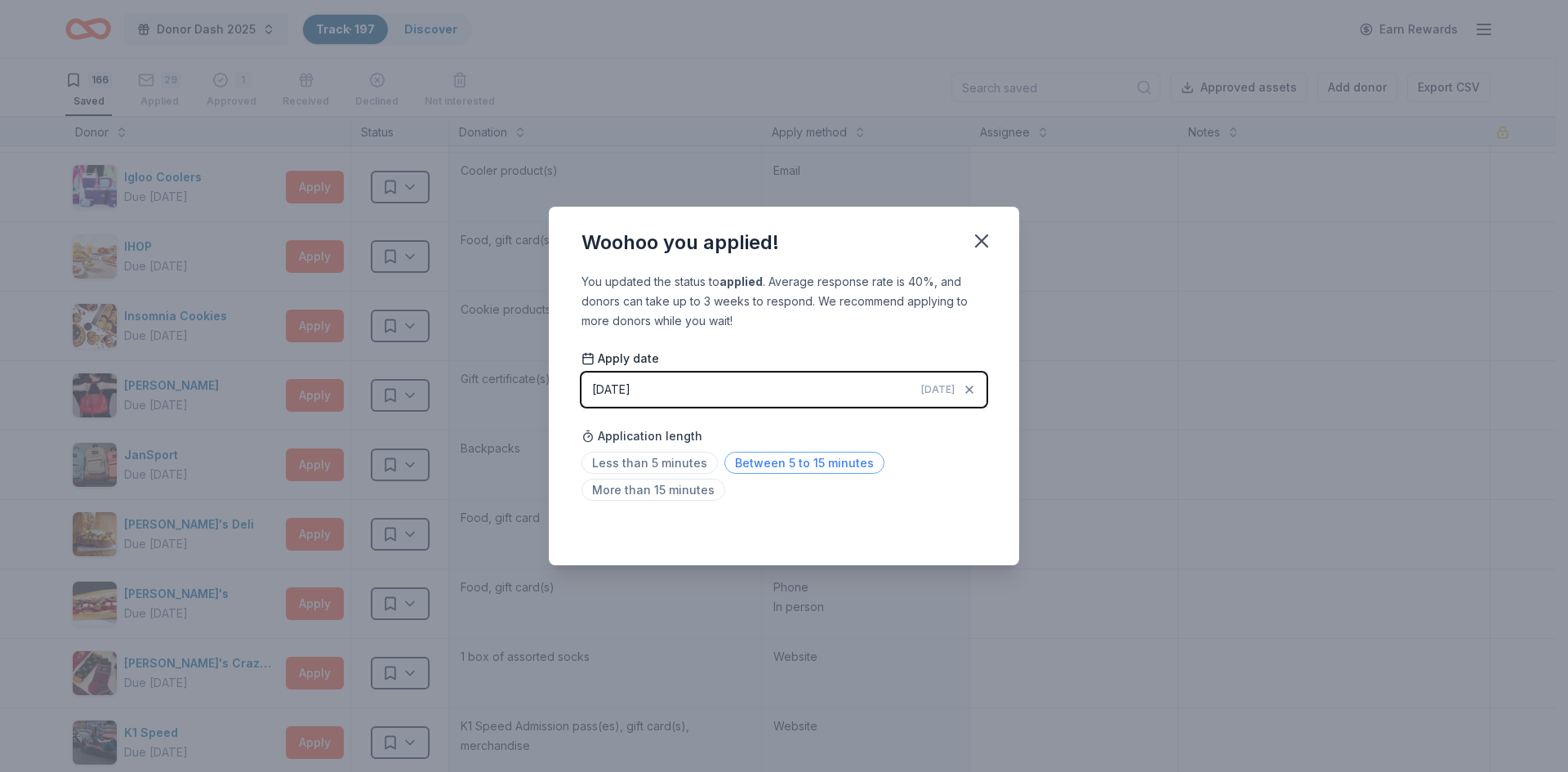
click at [784, 464] on span "Between 5 to 15 minutes" at bounding box center [804, 462] width 160 height 22
click at [977, 232] on icon "button" at bounding box center [982, 241] width 23 height 23
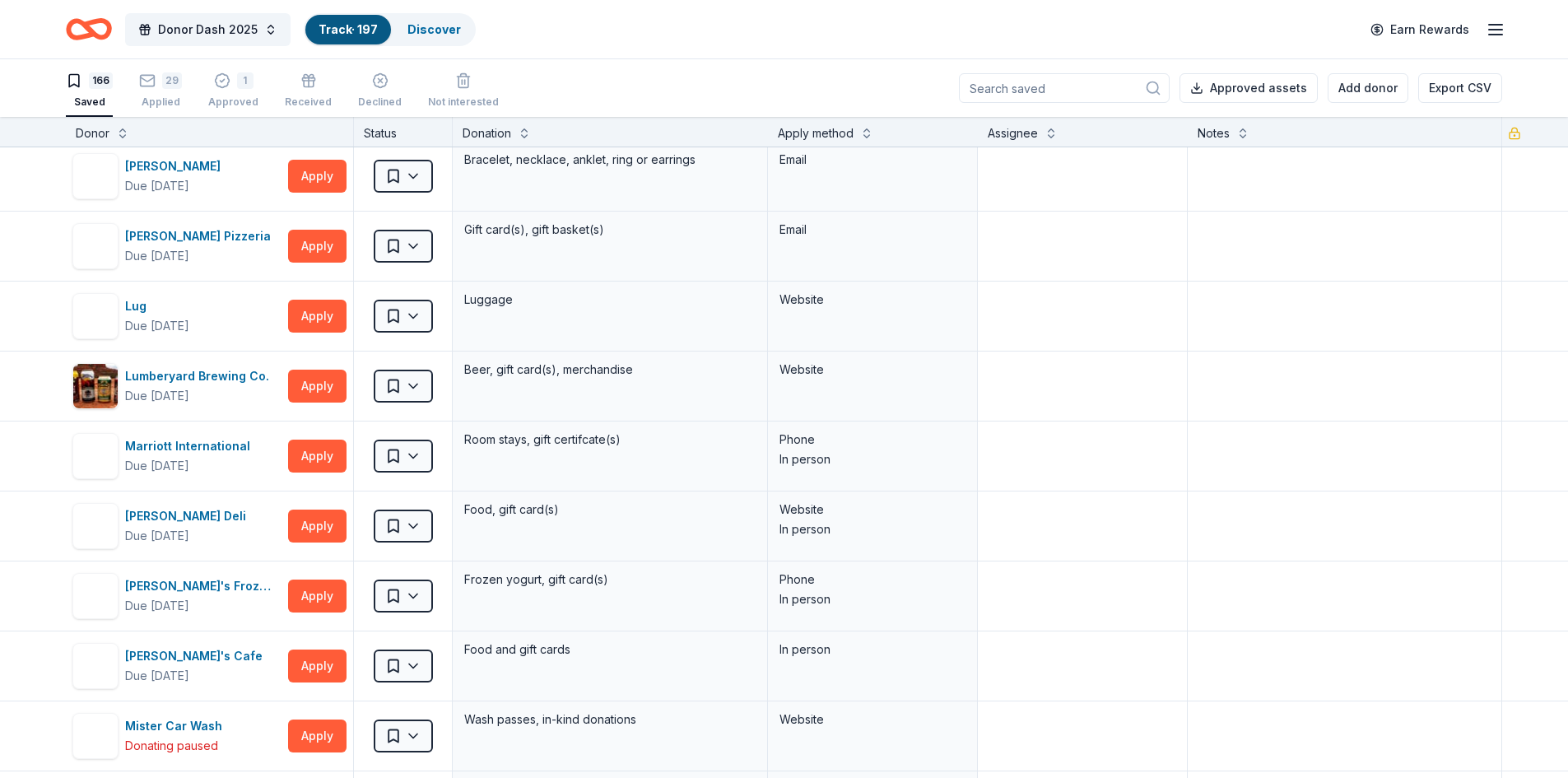
scroll to position [4358, 0]
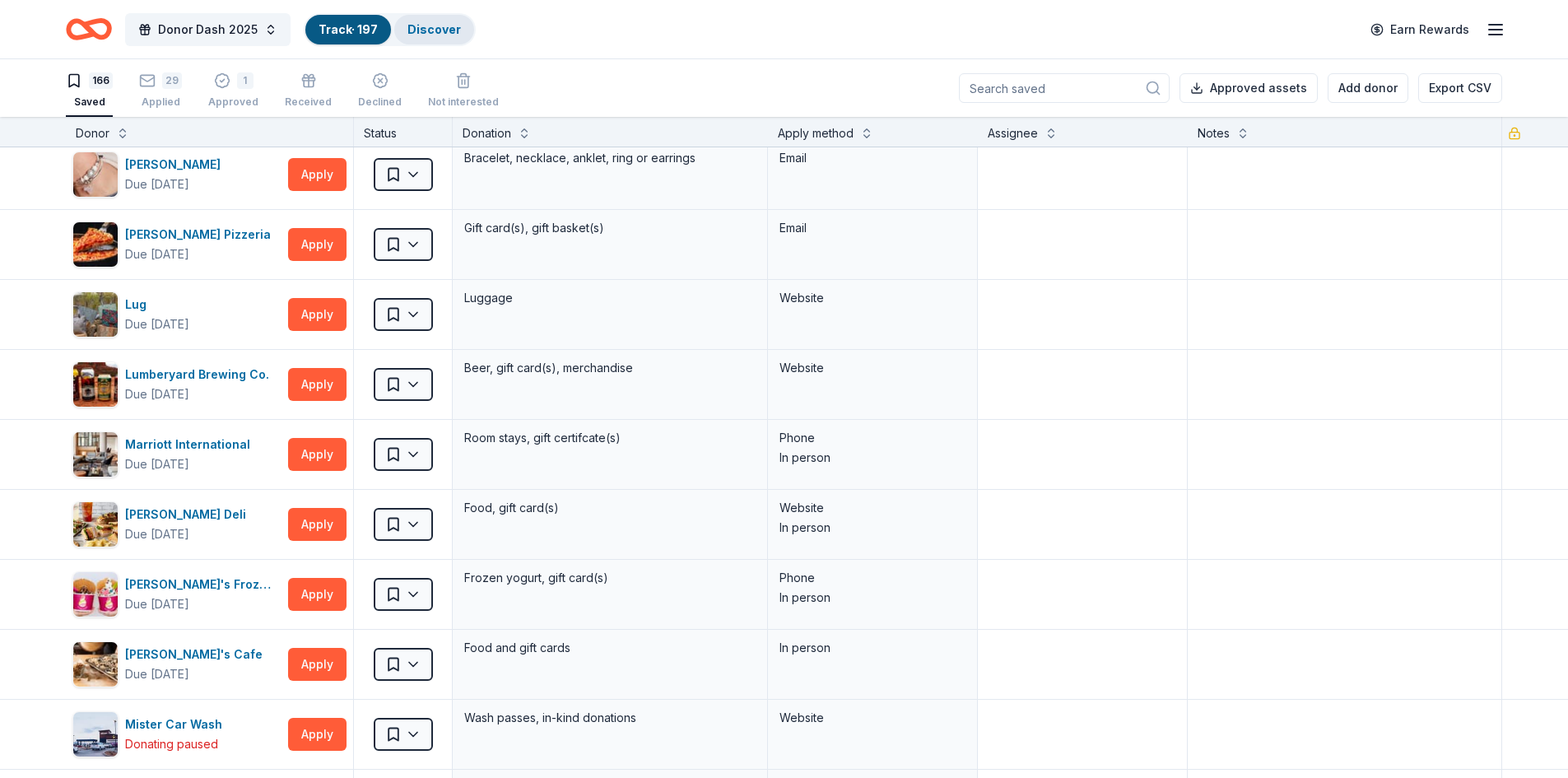
click at [450, 25] on link "Discover" at bounding box center [433, 30] width 53 height 14
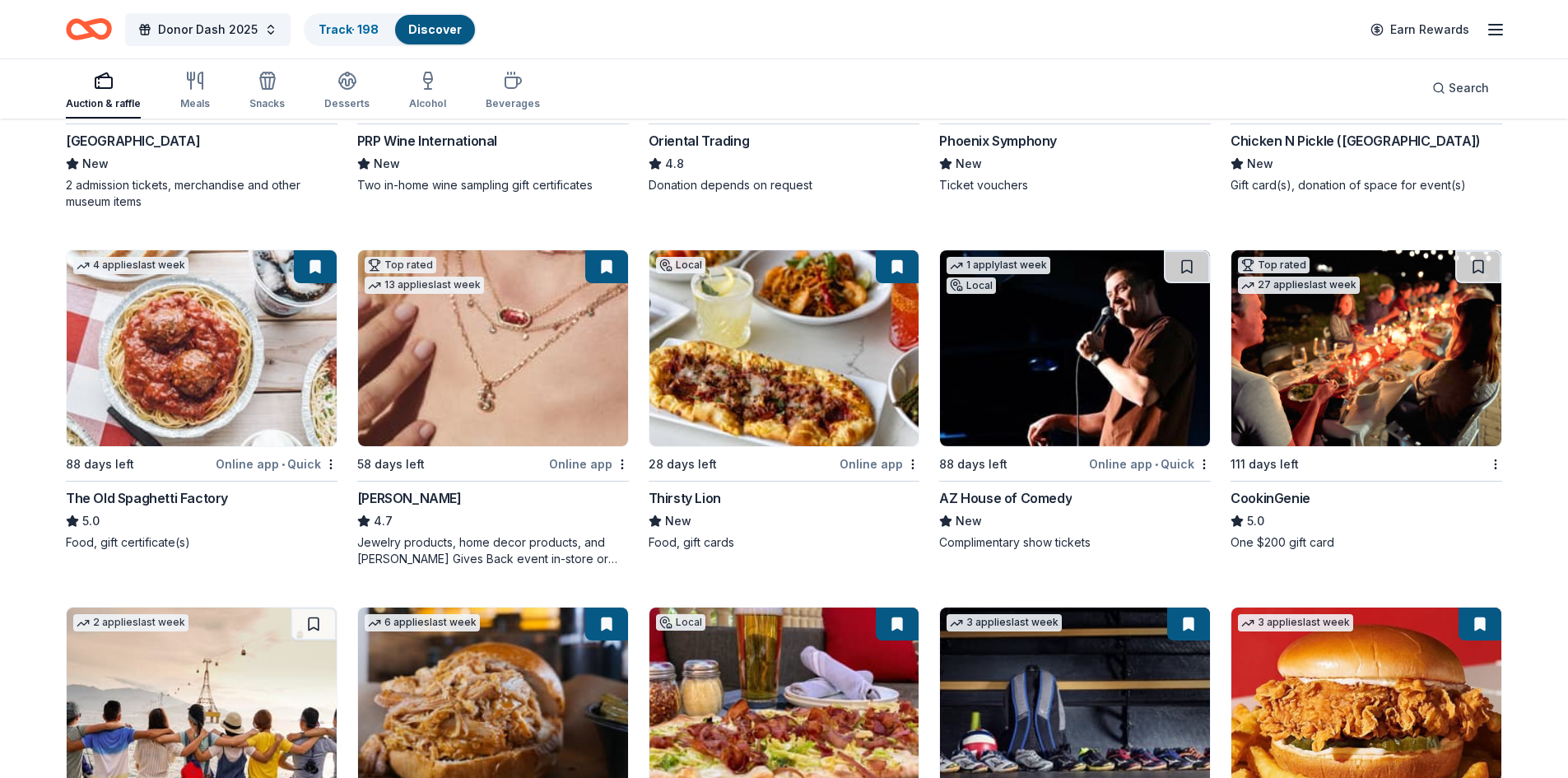
scroll to position [412, 0]
click at [1275, 482] on div "Top rated 27 applies last week 111 days left CookinGenie 5.0 One $200 gift card" at bounding box center [1367, 399] width 272 height 301
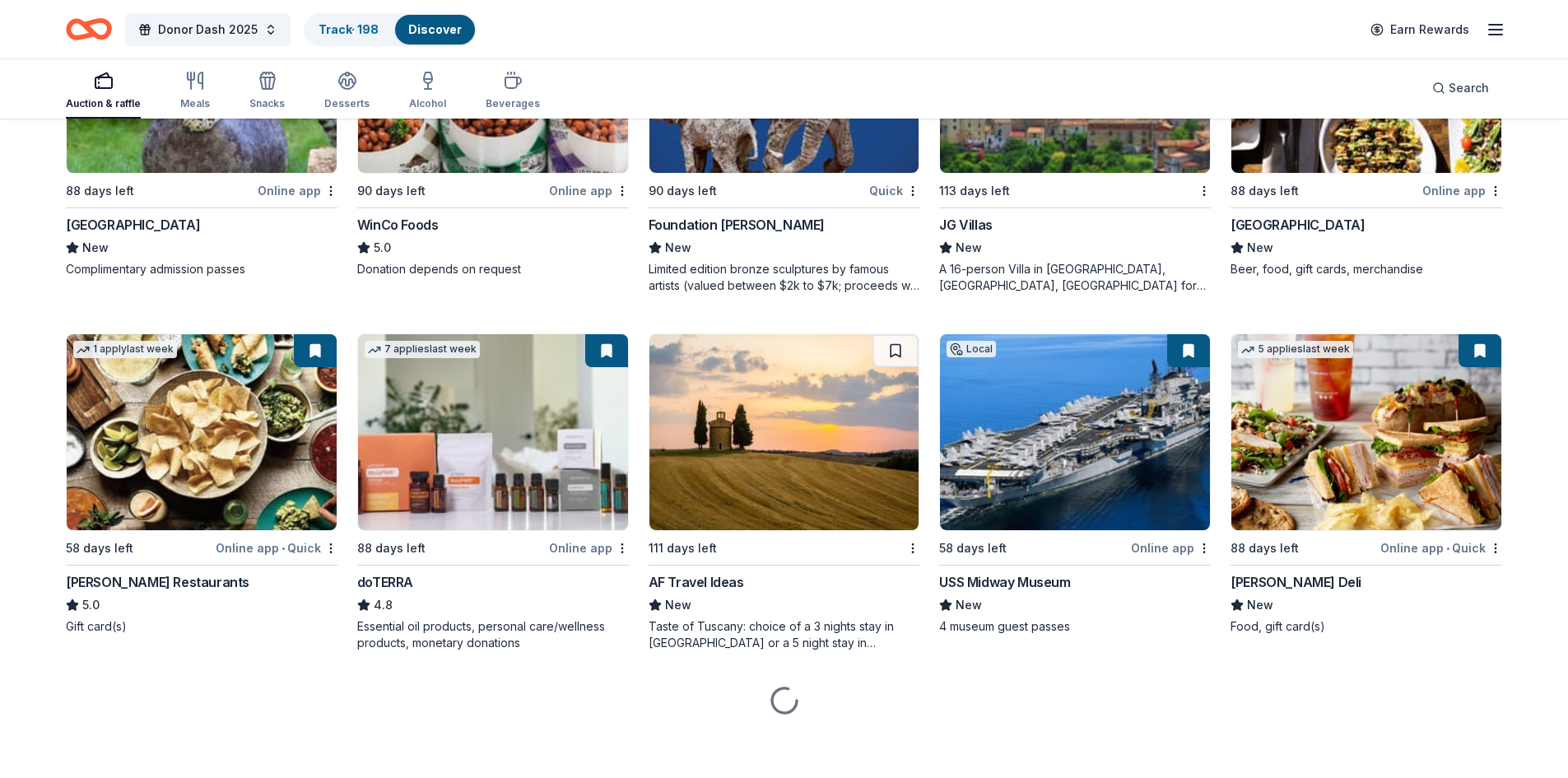
scroll to position [4536, 0]
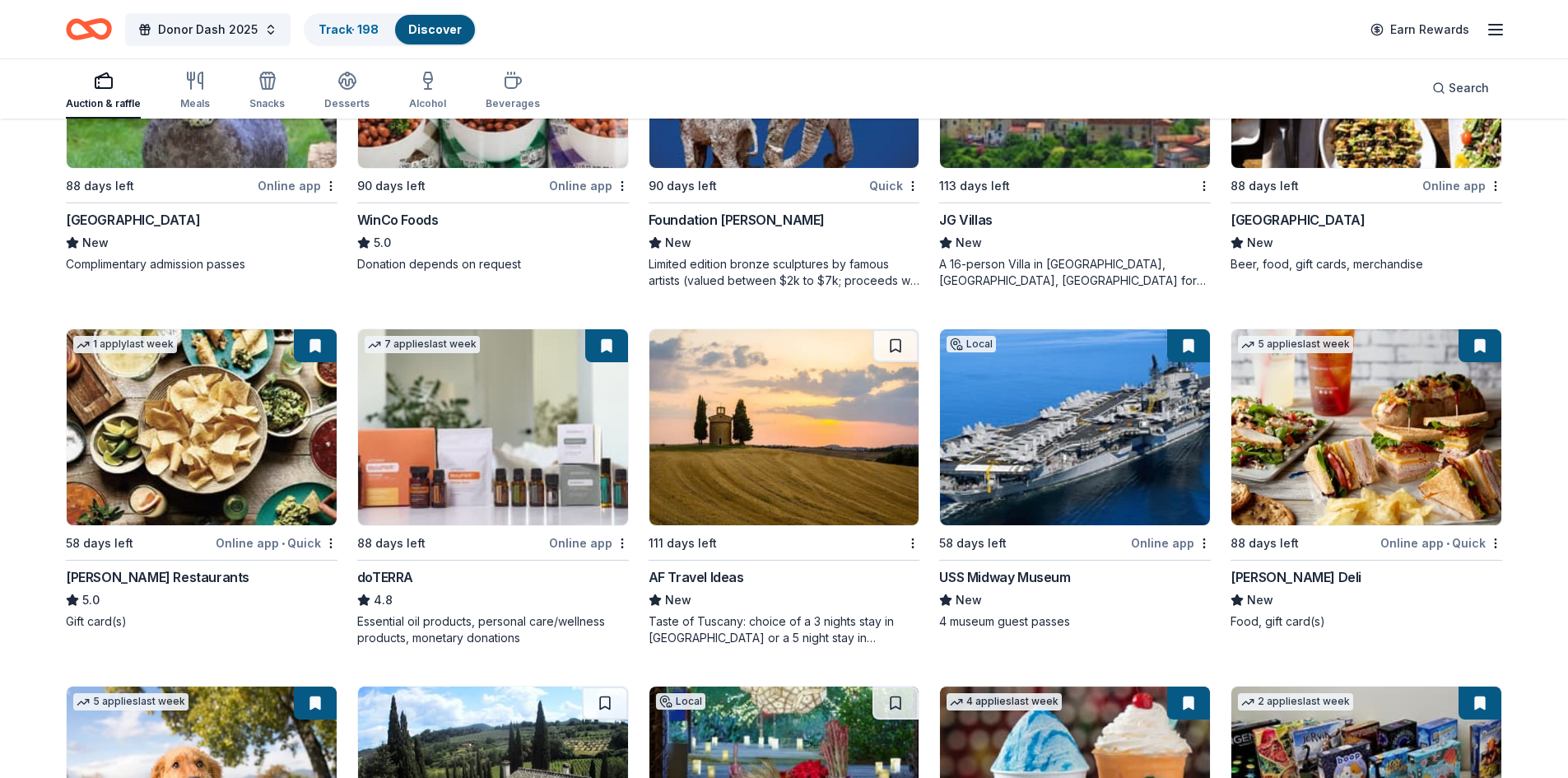
click at [127, 218] on div "[GEOGRAPHIC_DATA]" at bounding box center [133, 220] width 135 height 20
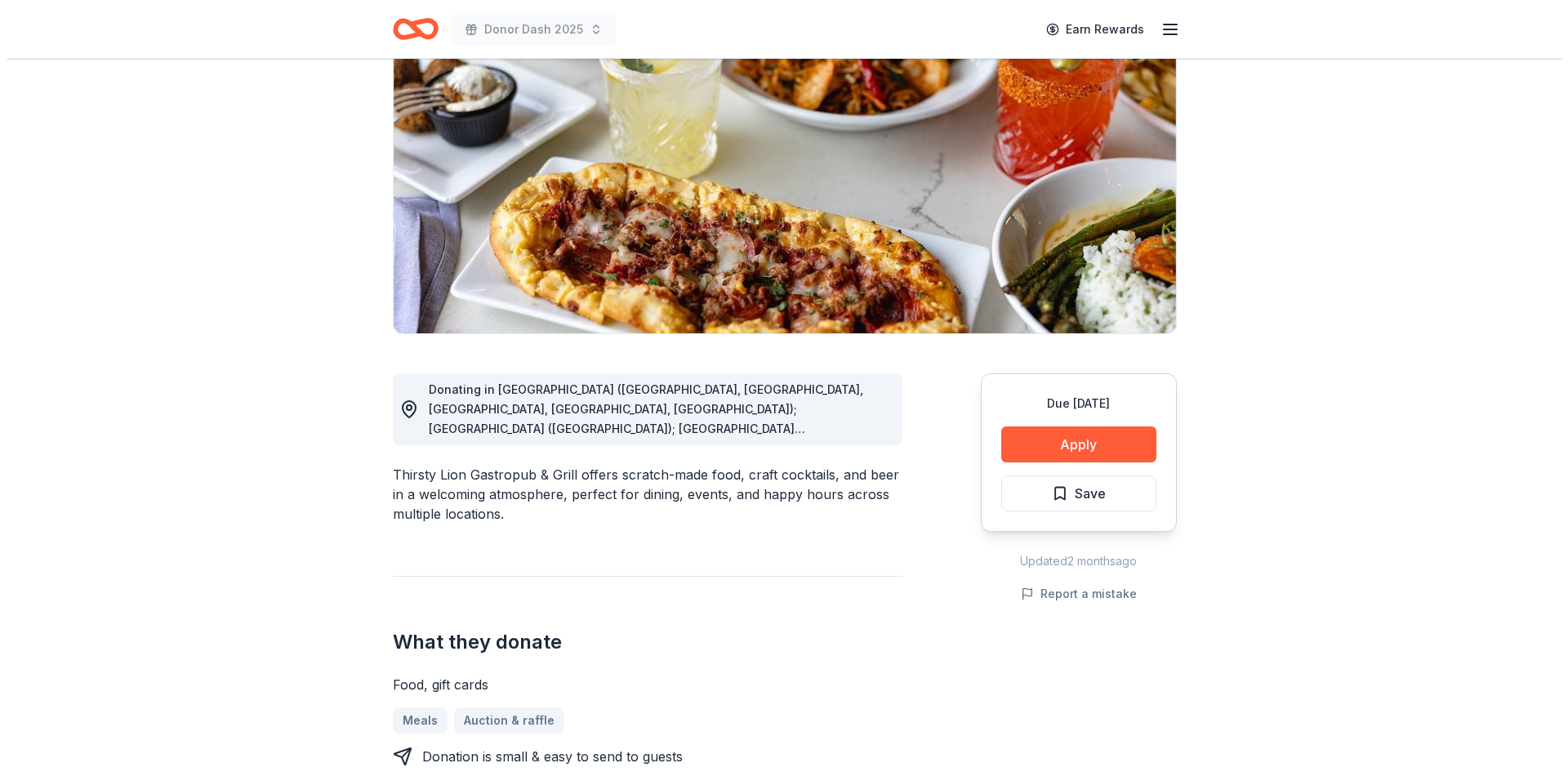
scroll to position [163, 0]
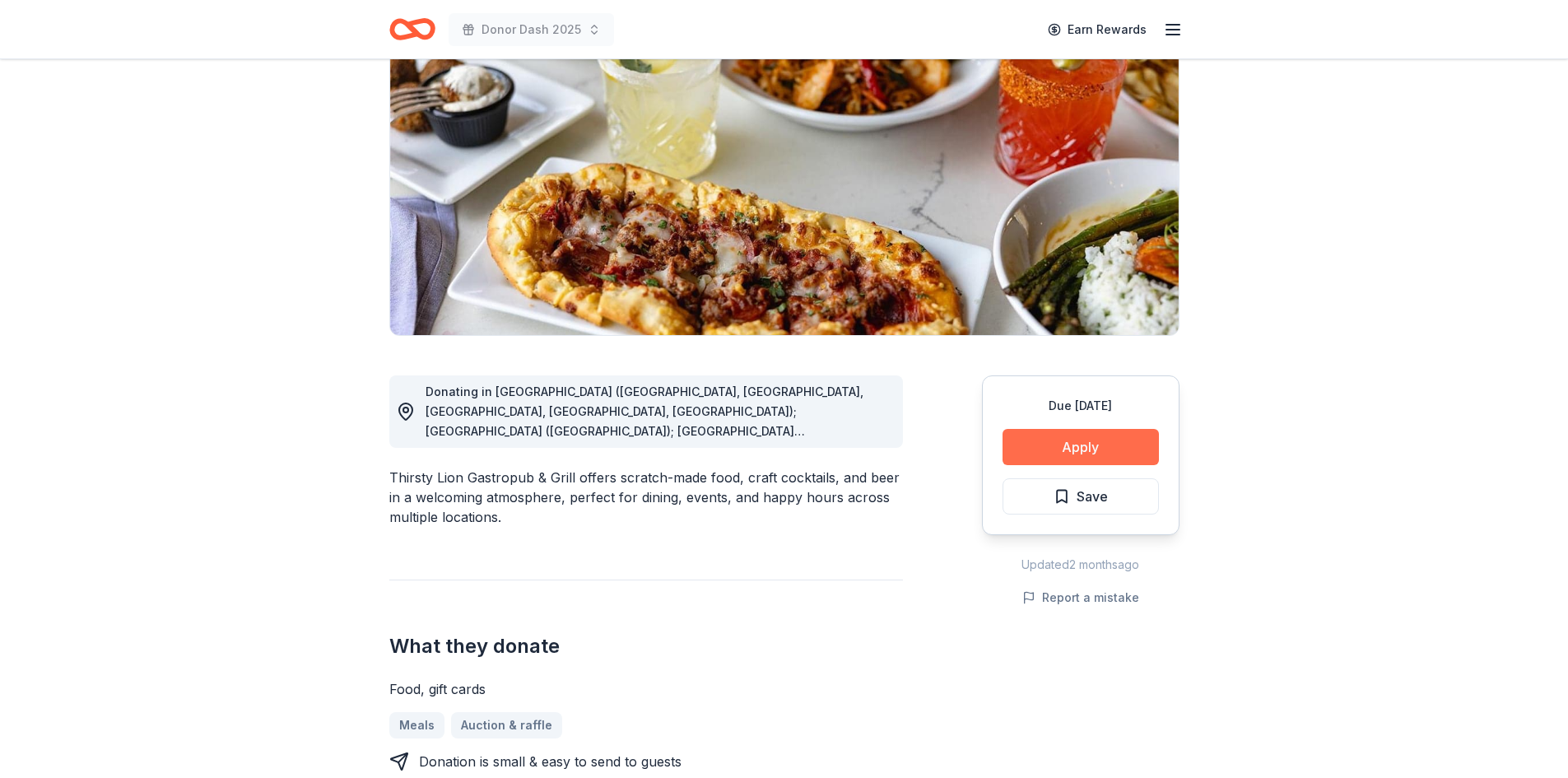
click at [1051, 446] on button "Apply" at bounding box center [1081, 447] width 156 height 36
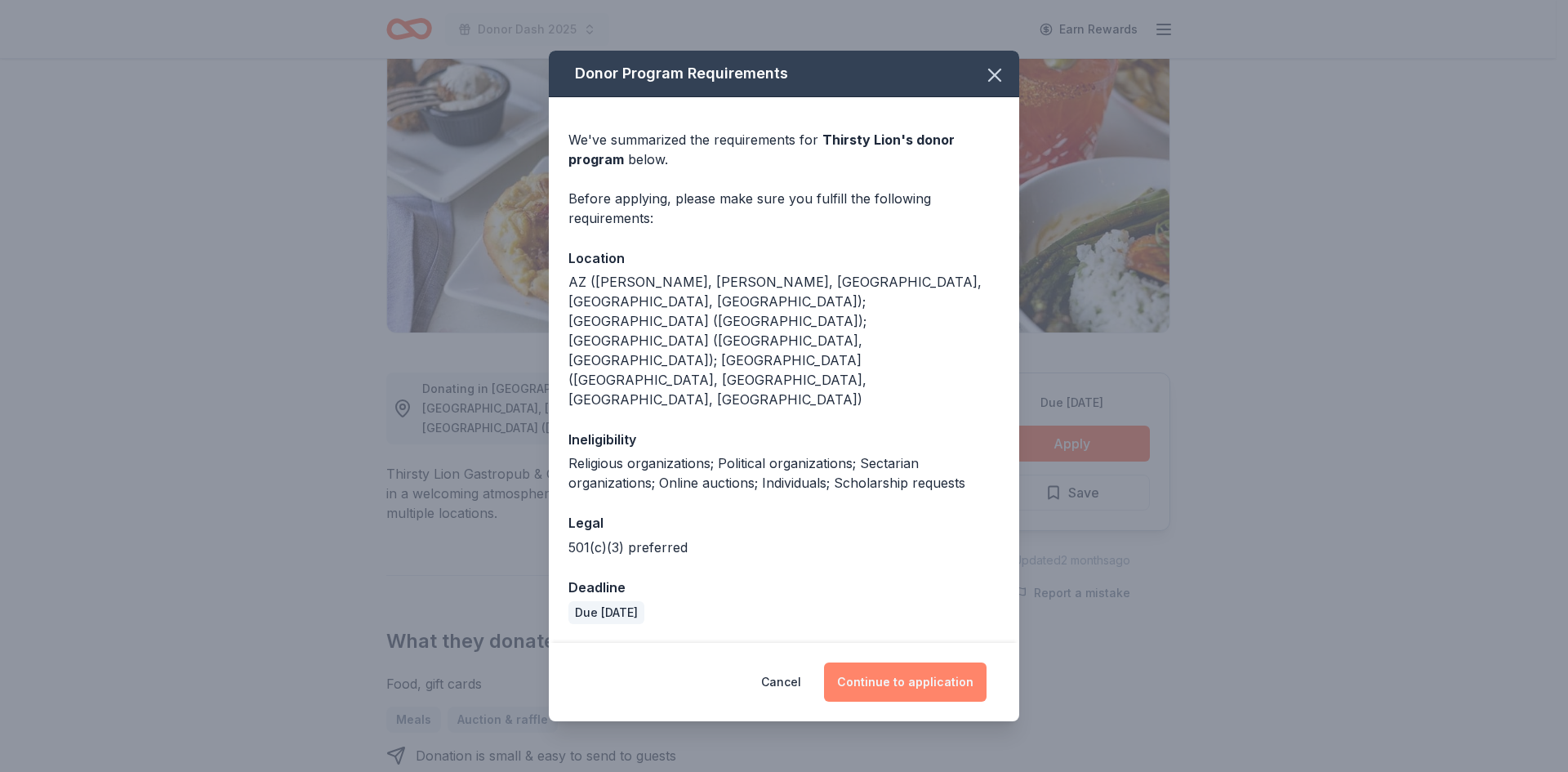
click at [925, 663] on button "Continue to application" at bounding box center [904, 682] width 162 height 39
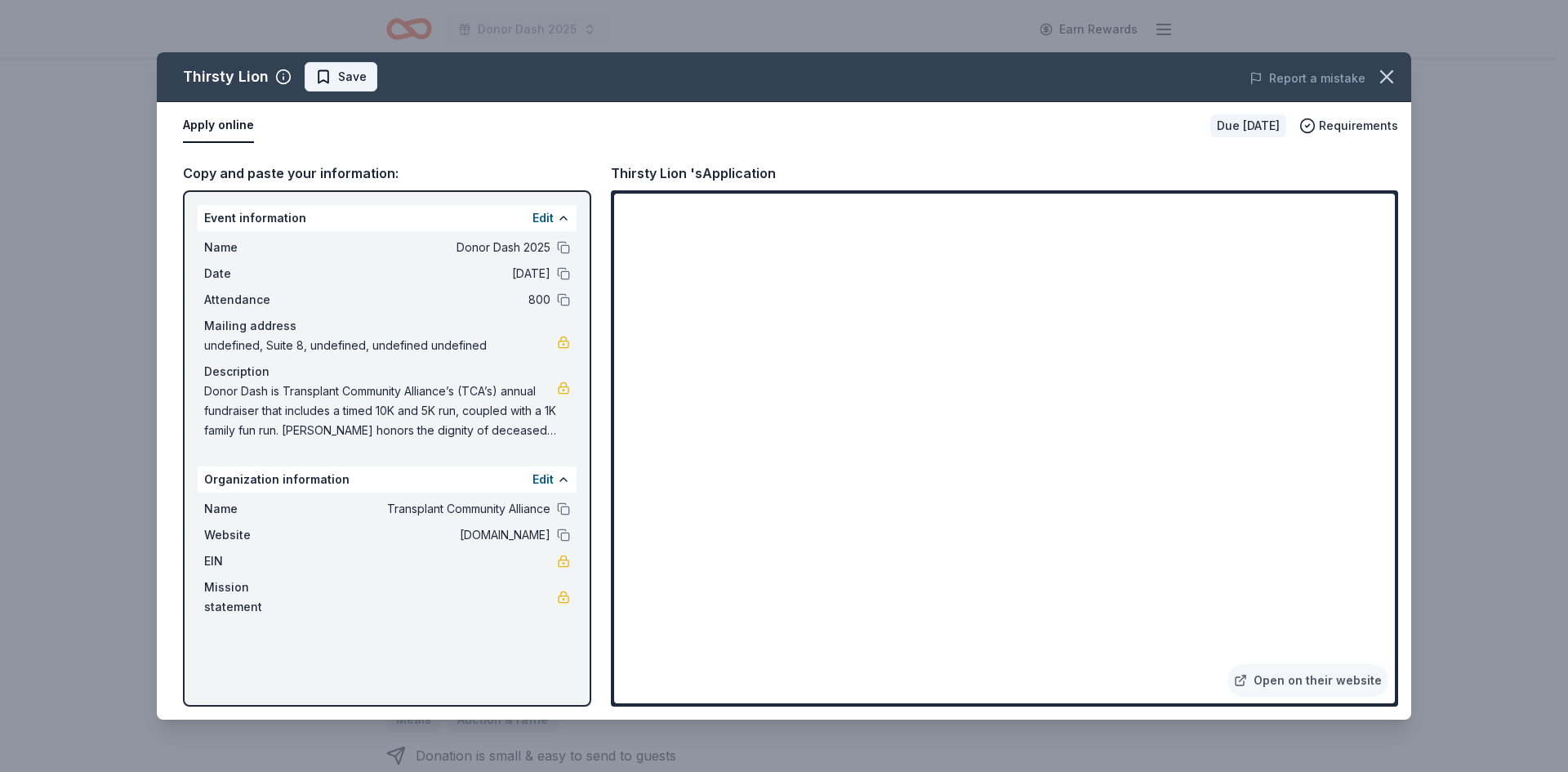
click at [332, 76] on span "Save" at bounding box center [340, 77] width 51 height 20
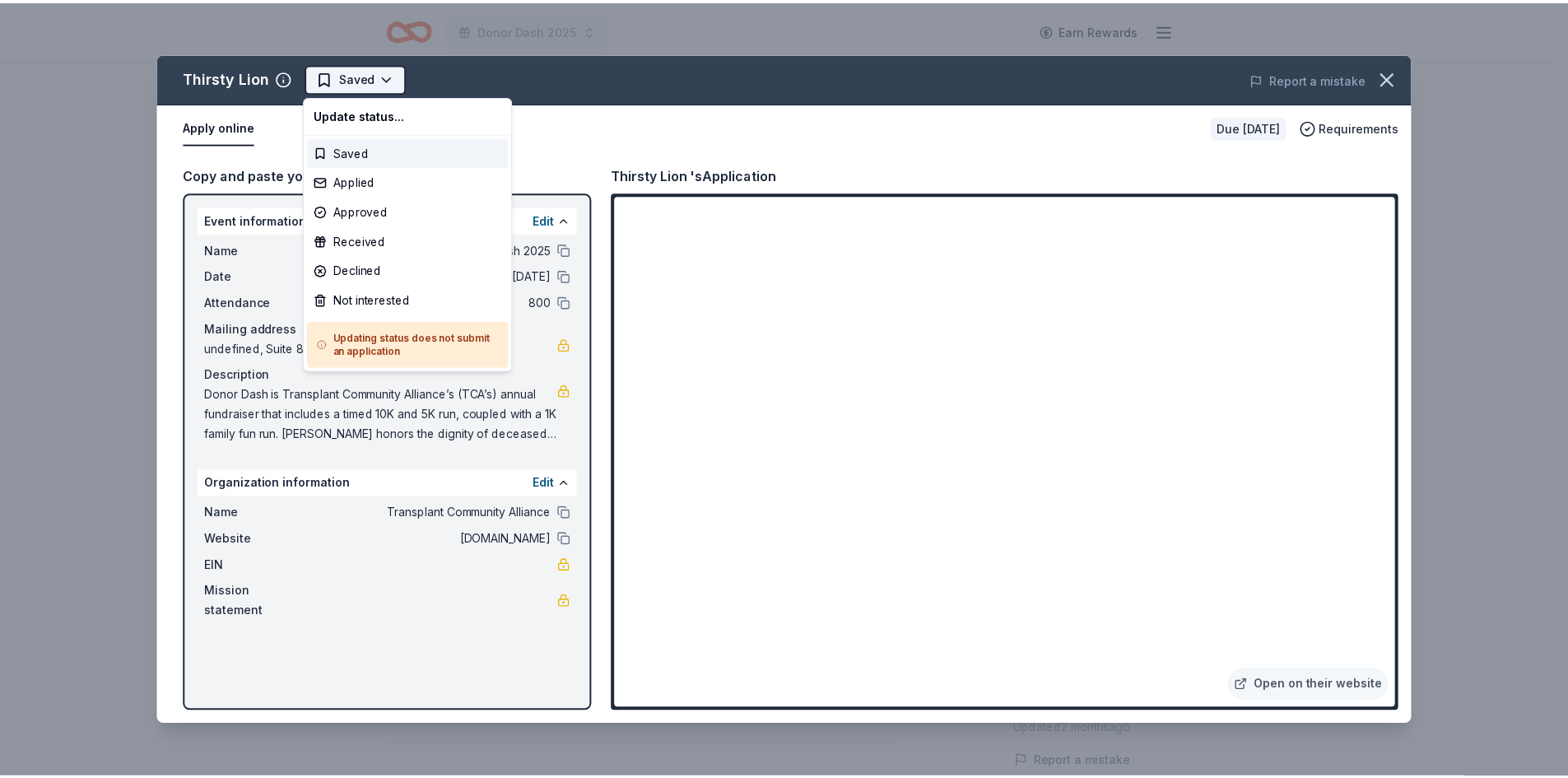
scroll to position [0, 0]
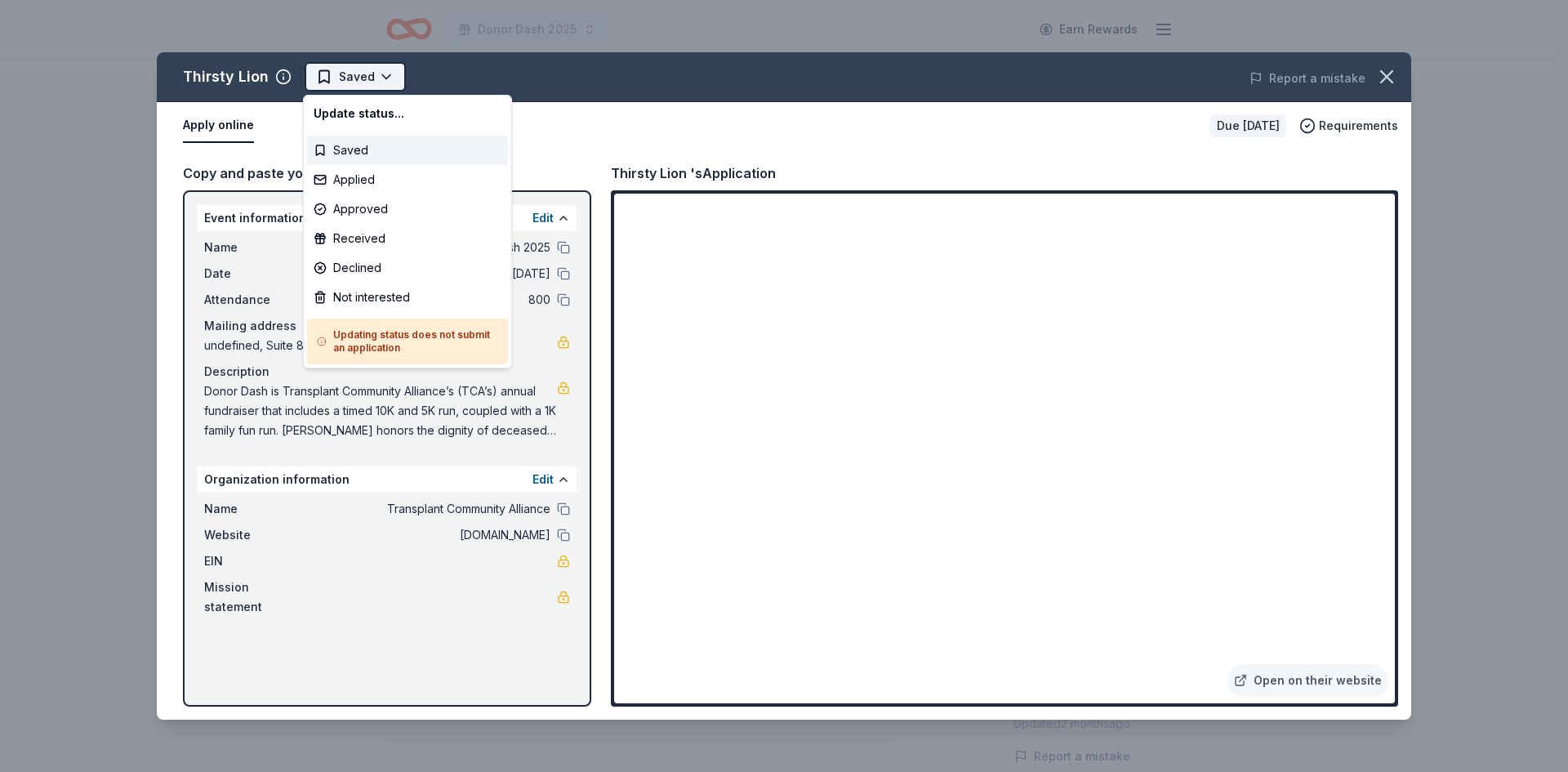
click at [347, 79] on html "Donor Dash 2025 Earn Rewards Due in 28 days Share Thirsty Lion New Share Donati…" at bounding box center [784, 386] width 1568 height 772
click at [356, 173] on div "Applied" at bounding box center [407, 179] width 201 height 30
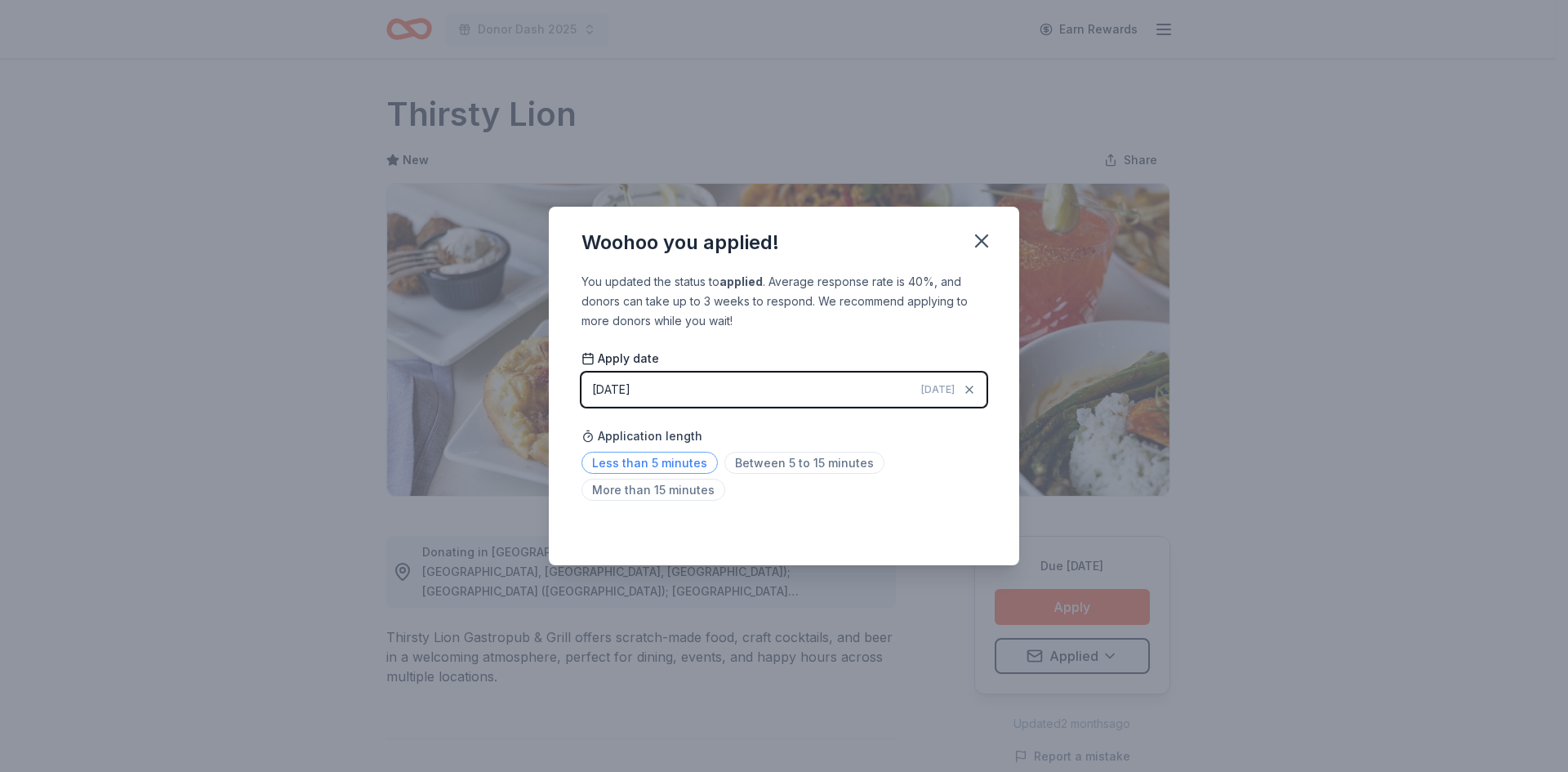
click at [636, 460] on span "Less than 5 minutes" at bounding box center [649, 462] width 136 height 22
click at [978, 233] on icon "button" at bounding box center [982, 241] width 23 height 23
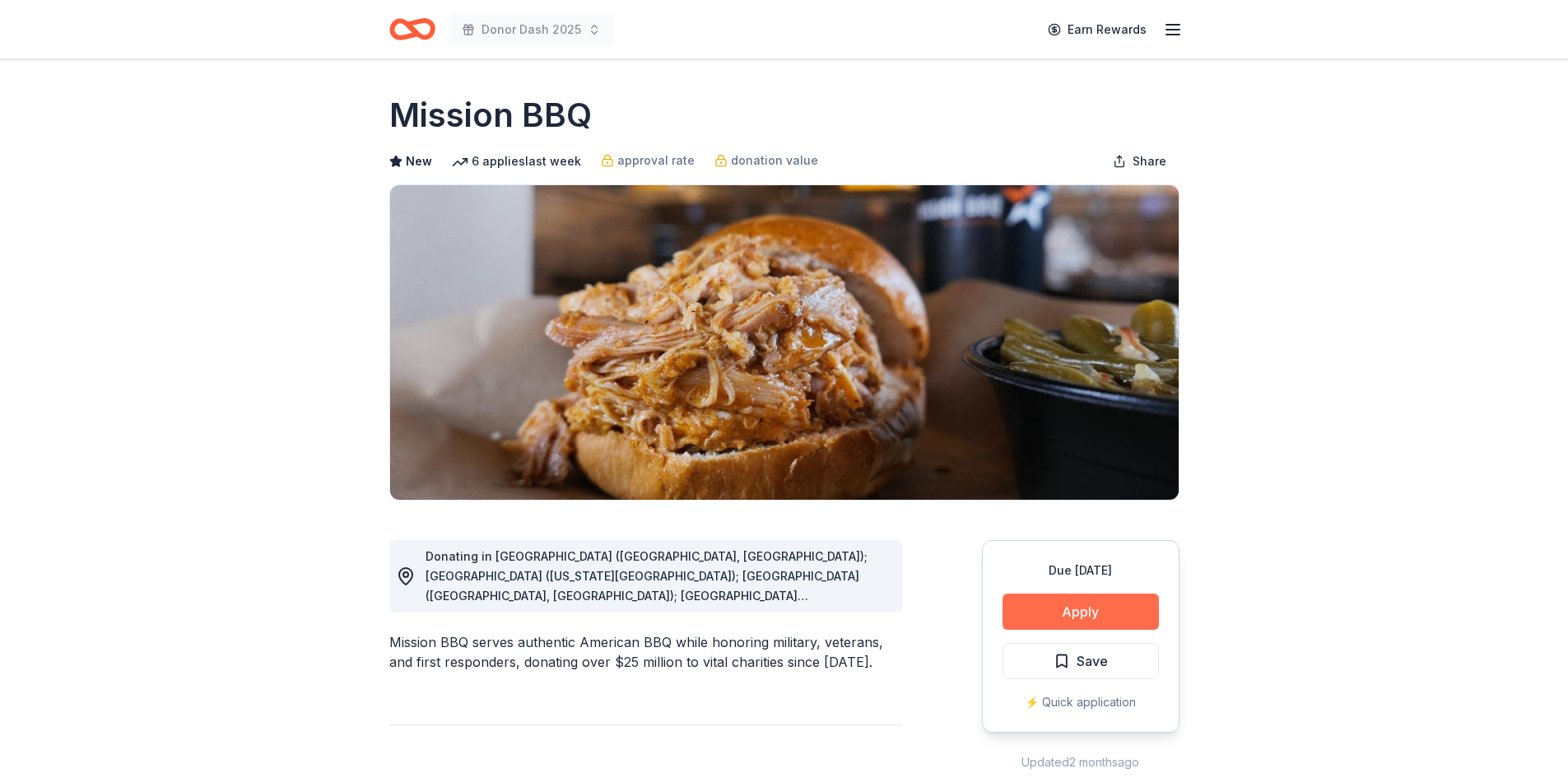
click at [1043, 608] on button "Apply" at bounding box center [1081, 612] width 156 height 36
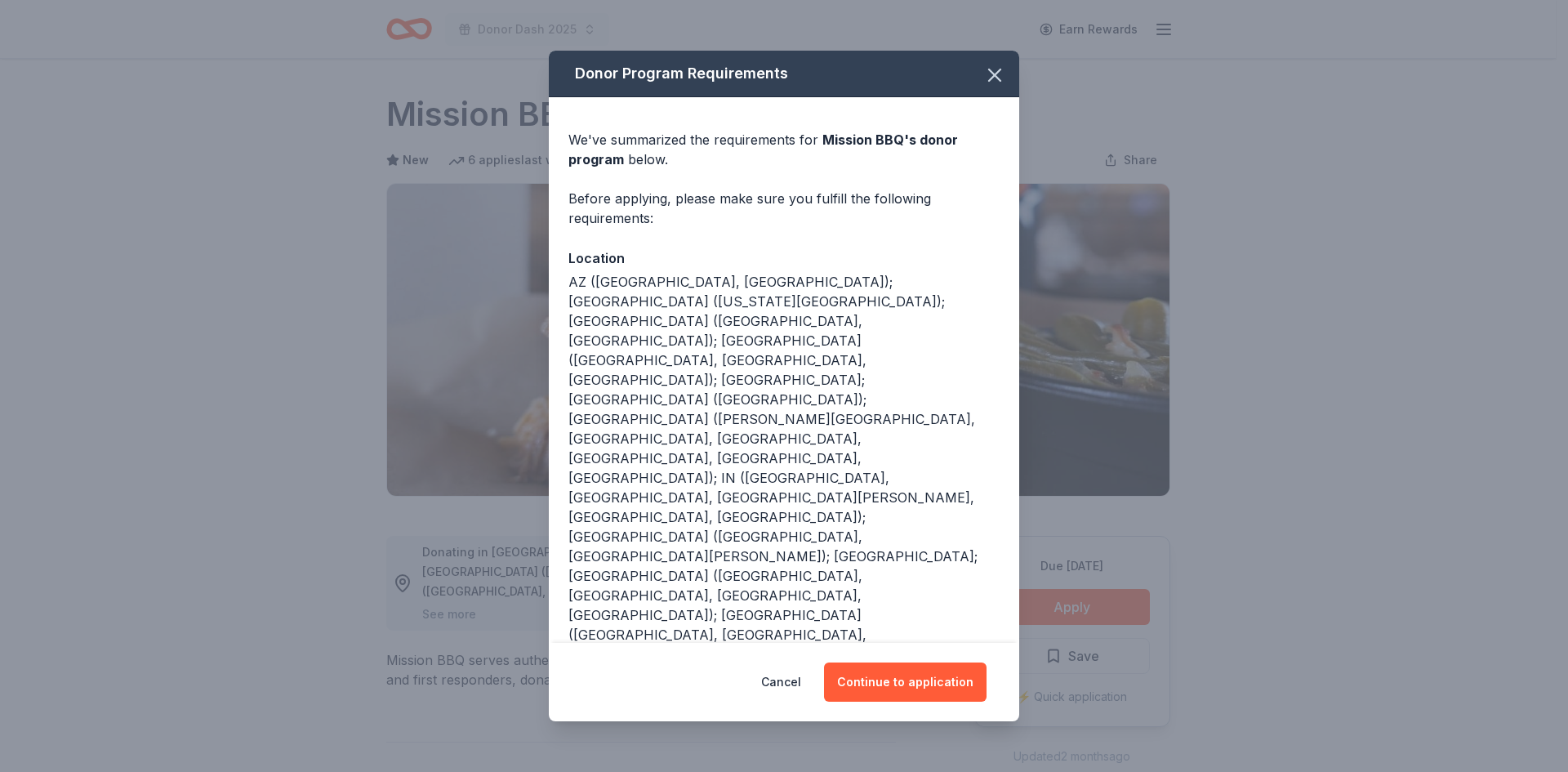
scroll to position [34, 0]
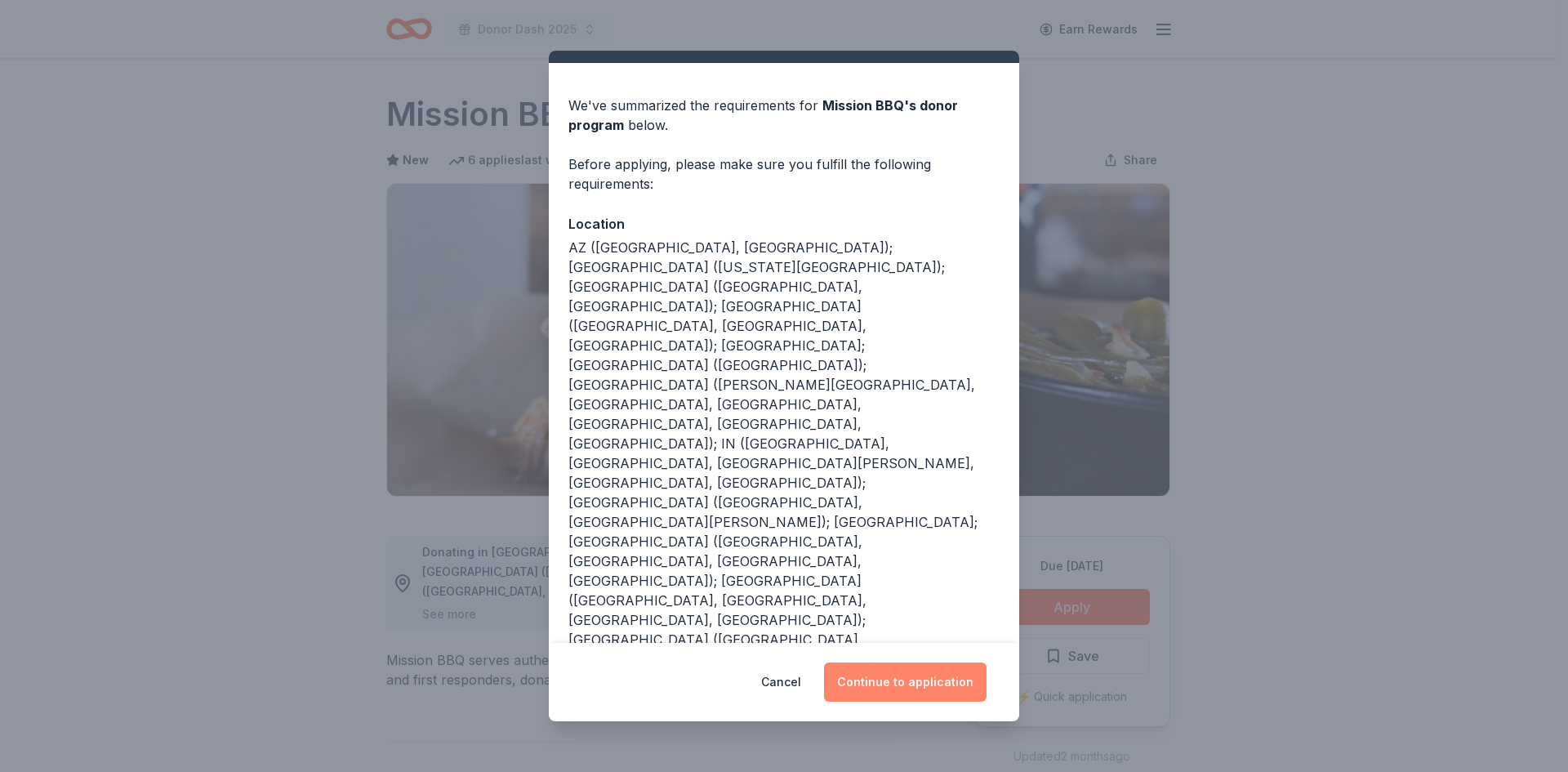
click at [914, 673] on button "Continue to application" at bounding box center [904, 682] width 162 height 39
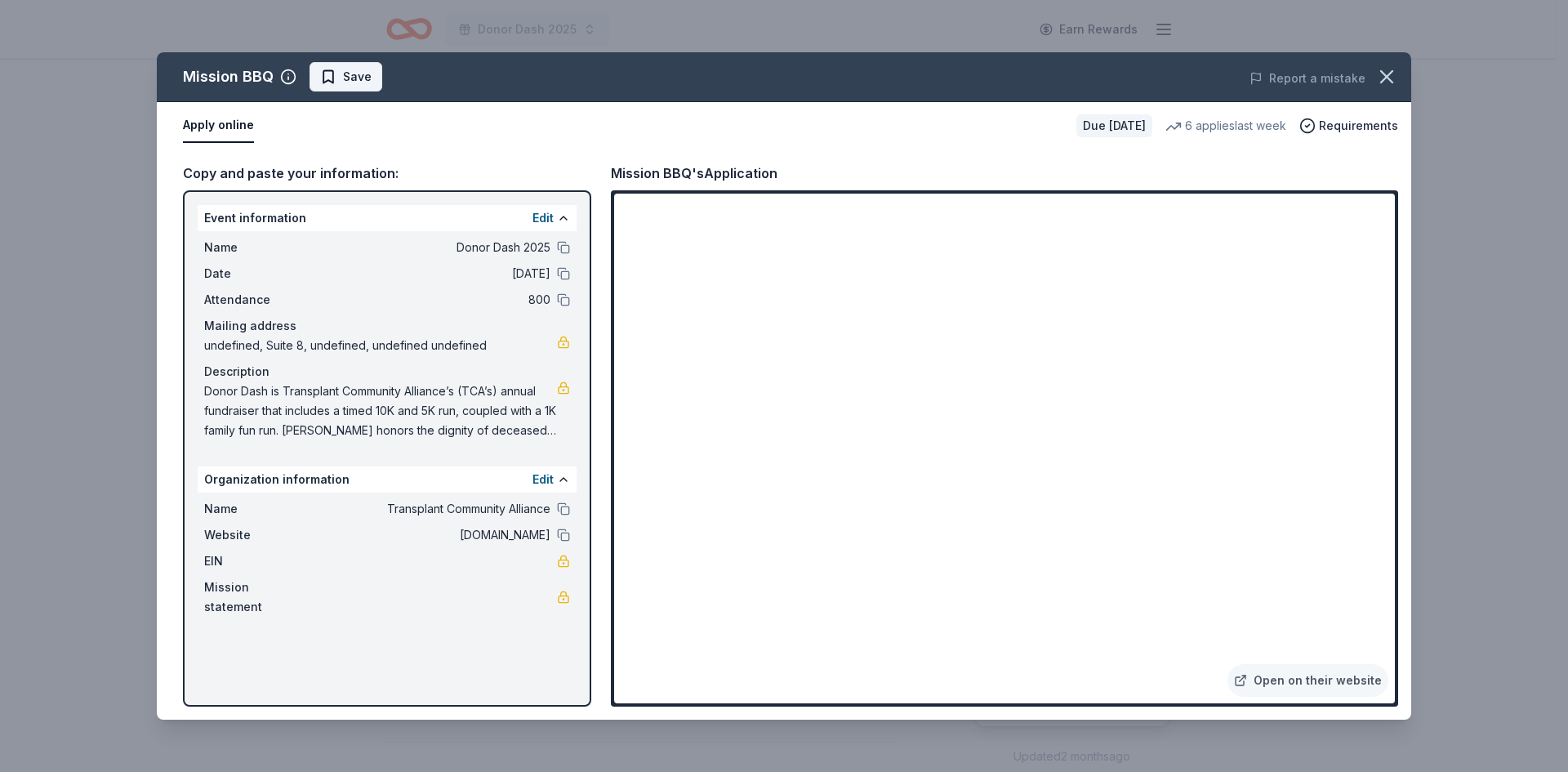
click at [340, 74] on span "Save" at bounding box center [346, 77] width 51 height 20
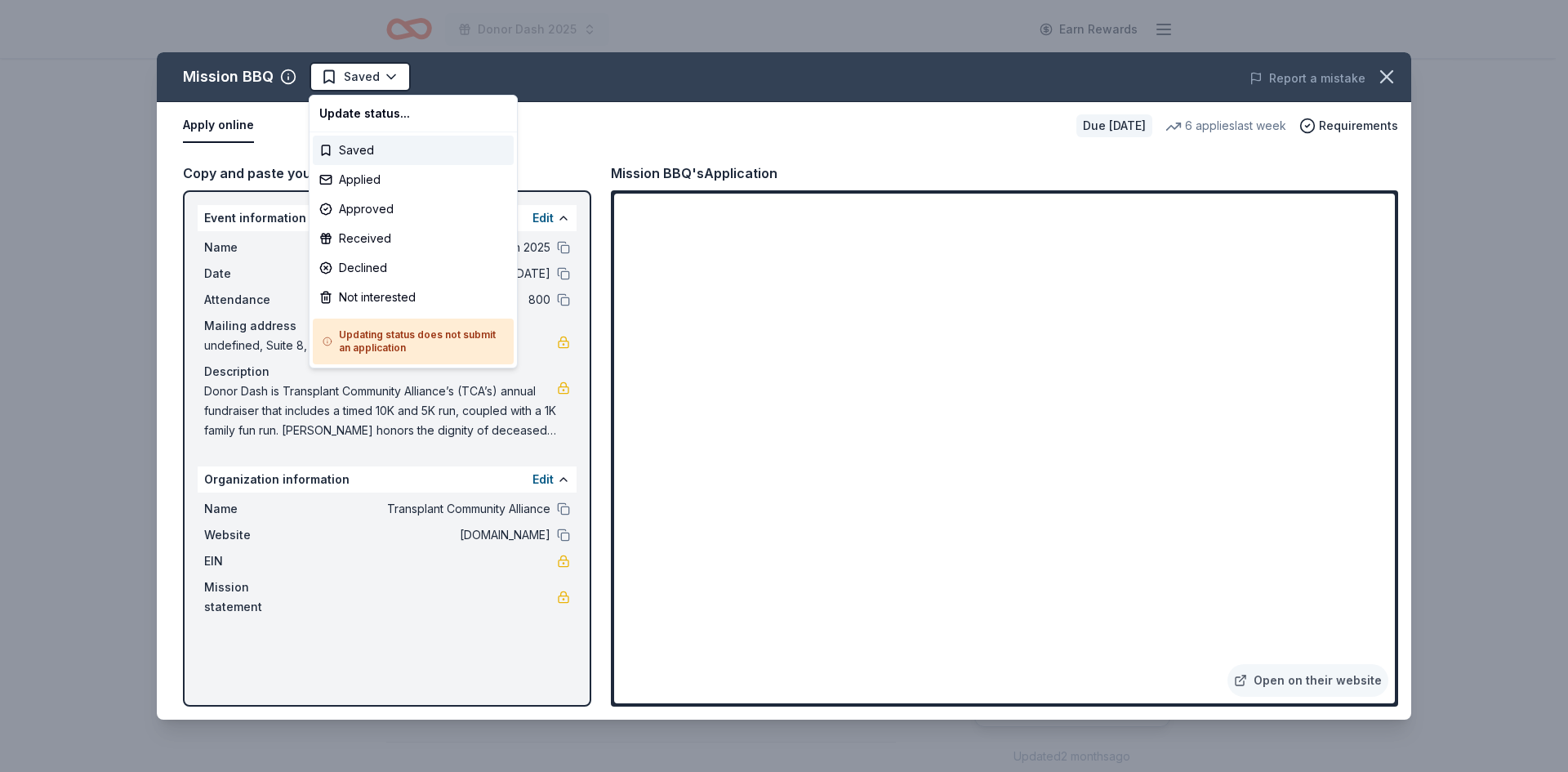
click at [340, 75] on html "Donor Dash 2025 Earn Rewards Due in 88 days Share Mission BBQ New 6 applies las…" at bounding box center [784, 386] width 1568 height 772
click at [357, 179] on div "Applied" at bounding box center [413, 179] width 201 height 30
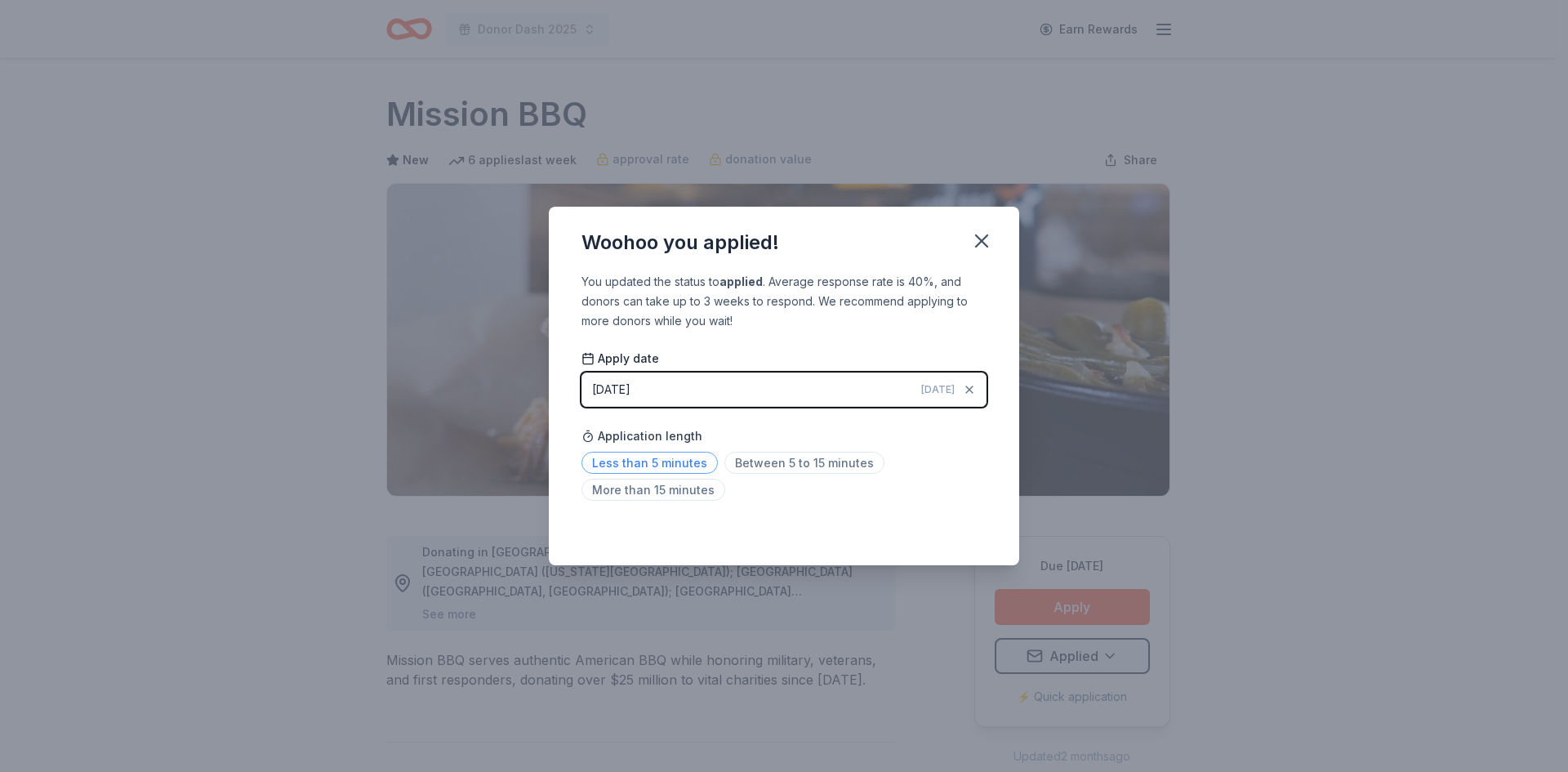
click at [673, 463] on span "Less than 5 minutes" at bounding box center [649, 462] width 136 height 22
click at [1265, 489] on div "Woohoo you applied! You updated the status to applied . Average response rate i…" at bounding box center [784, 386] width 1568 height 772
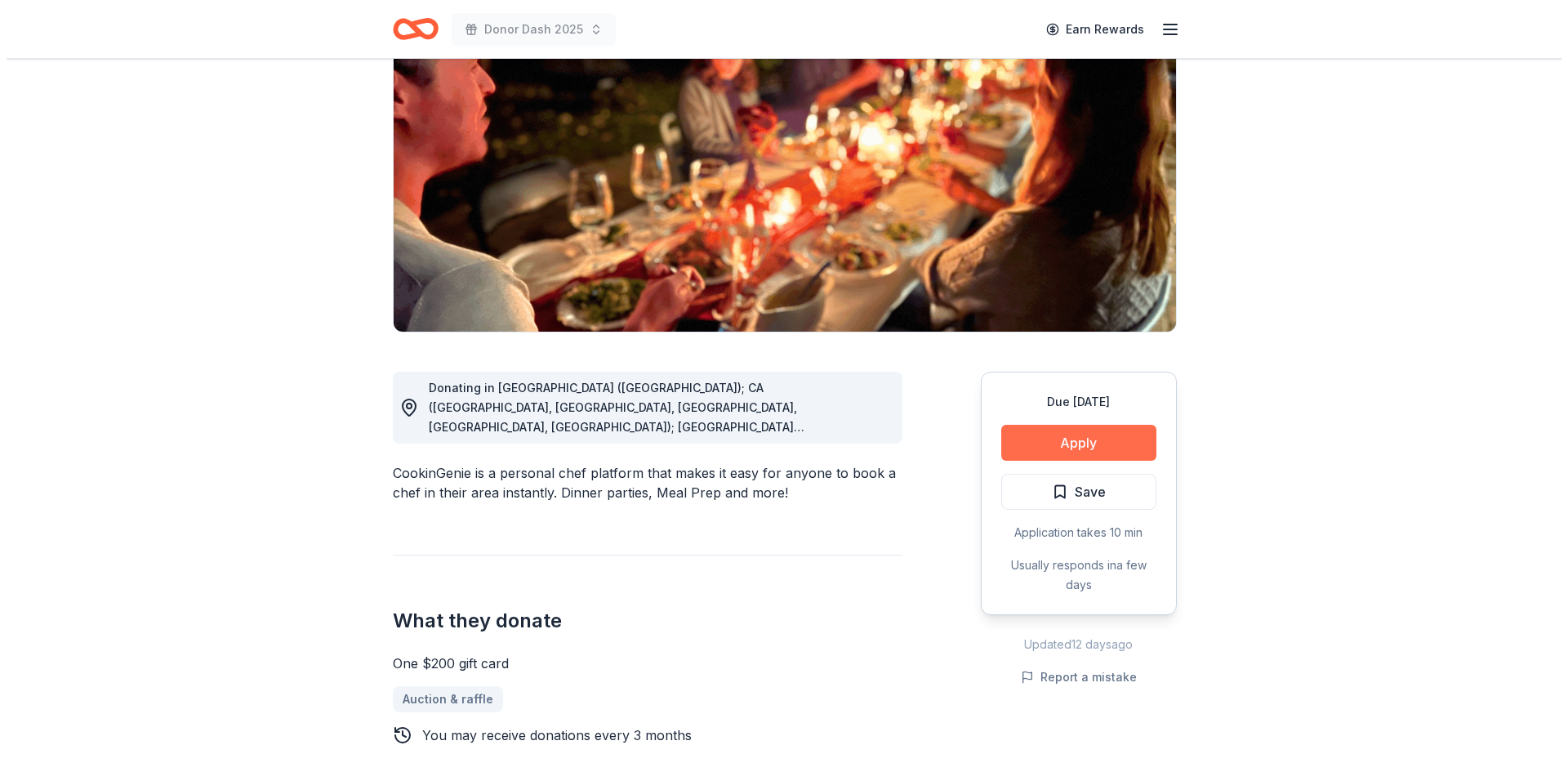
scroll to position [163, 0]
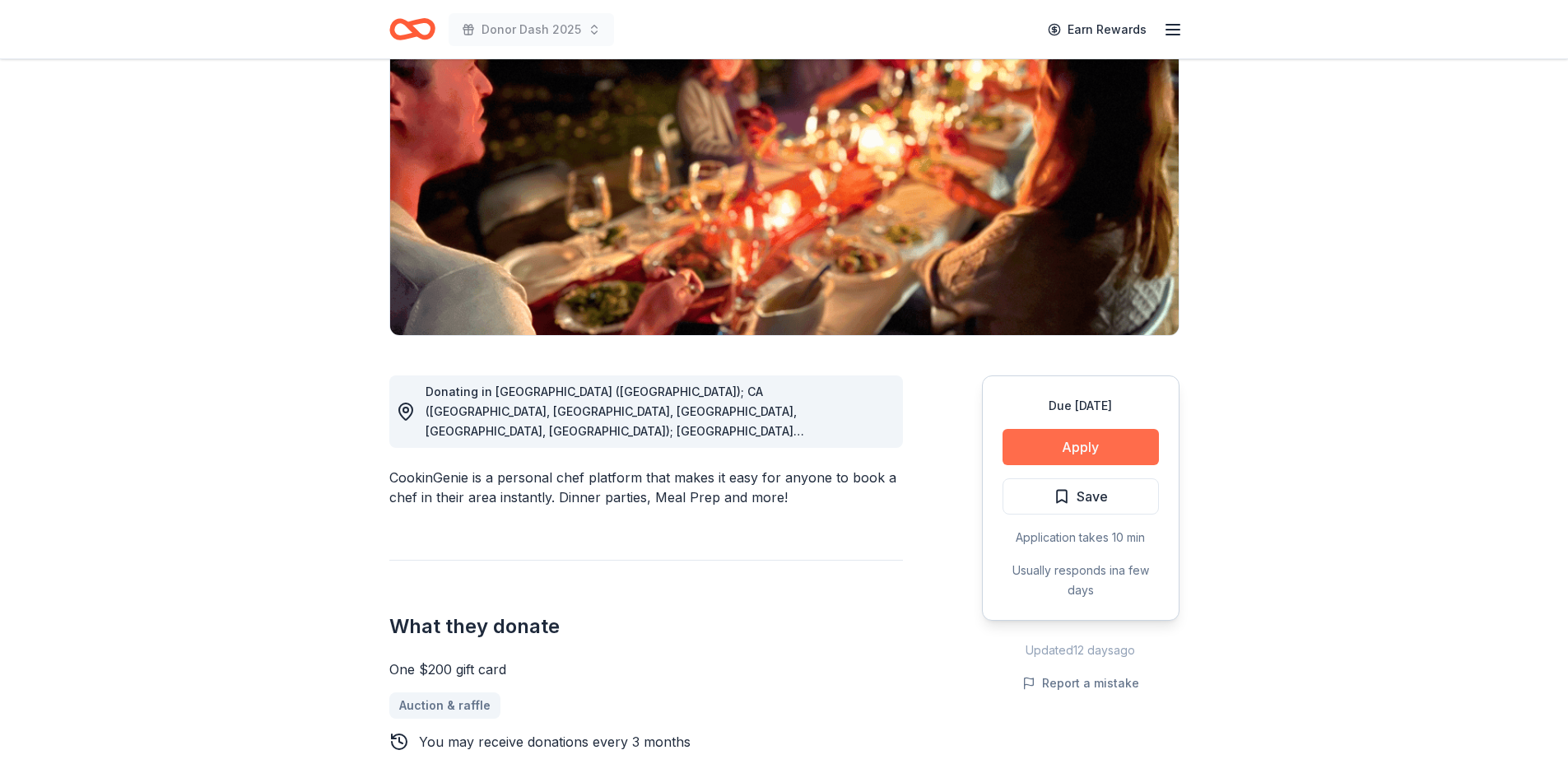
click at [1059, 441] on button "Apply" at bounding box center [1081, 447] width 156 height 36
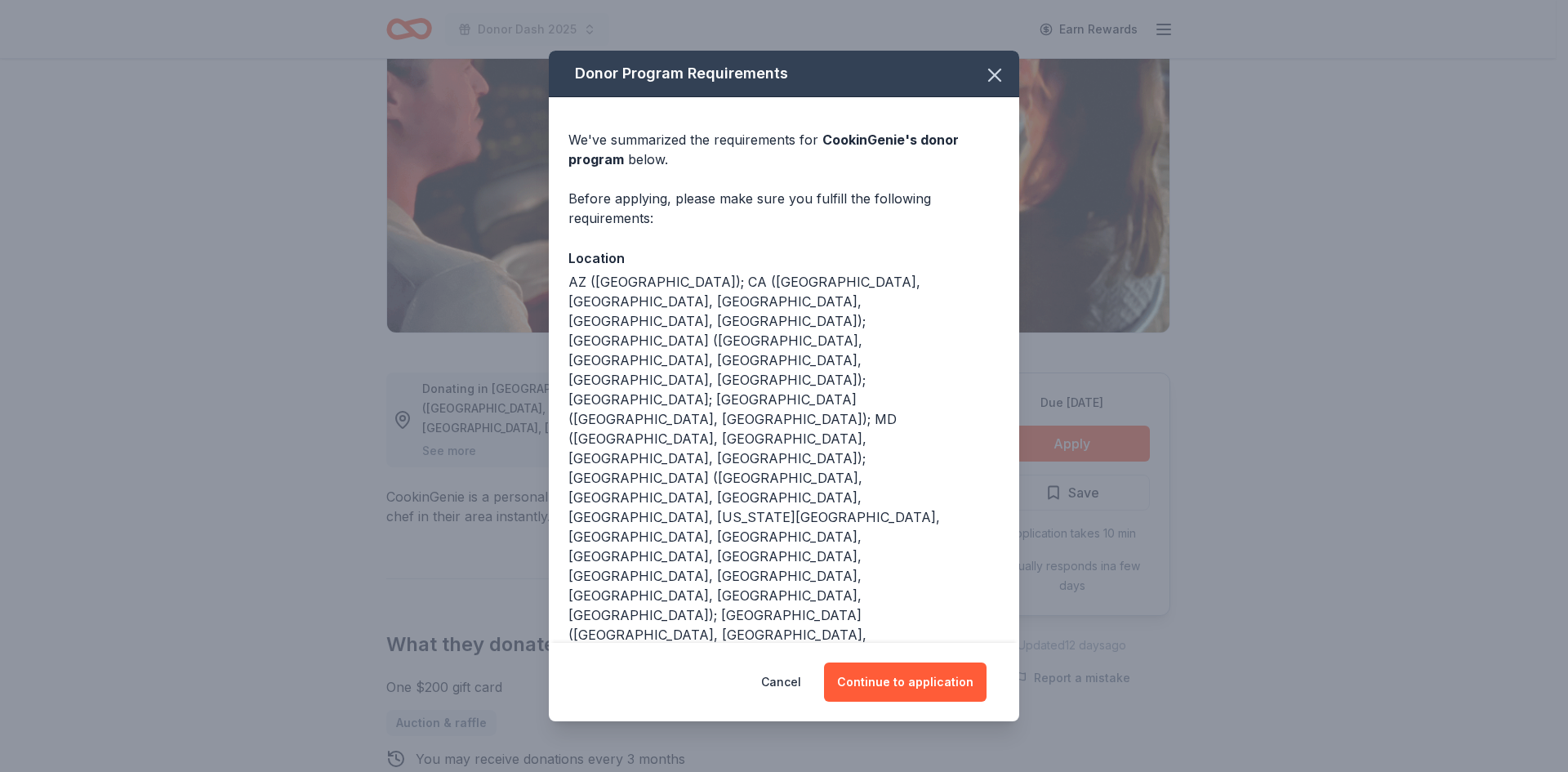
scroll to position [30, 0]
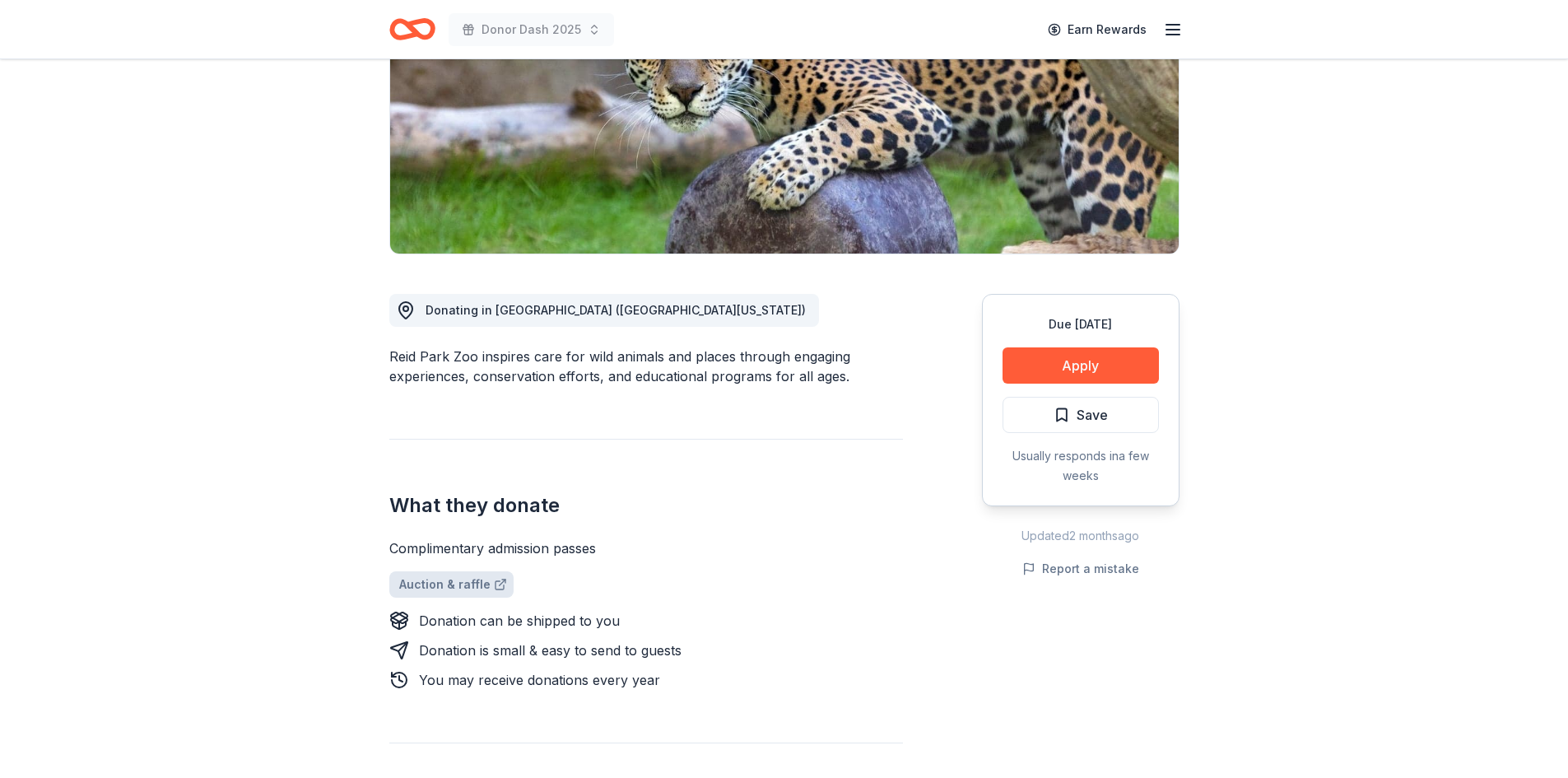
scroll to position [247, 0]
